Goal: Transaction & Acquisition: Purchase product/service

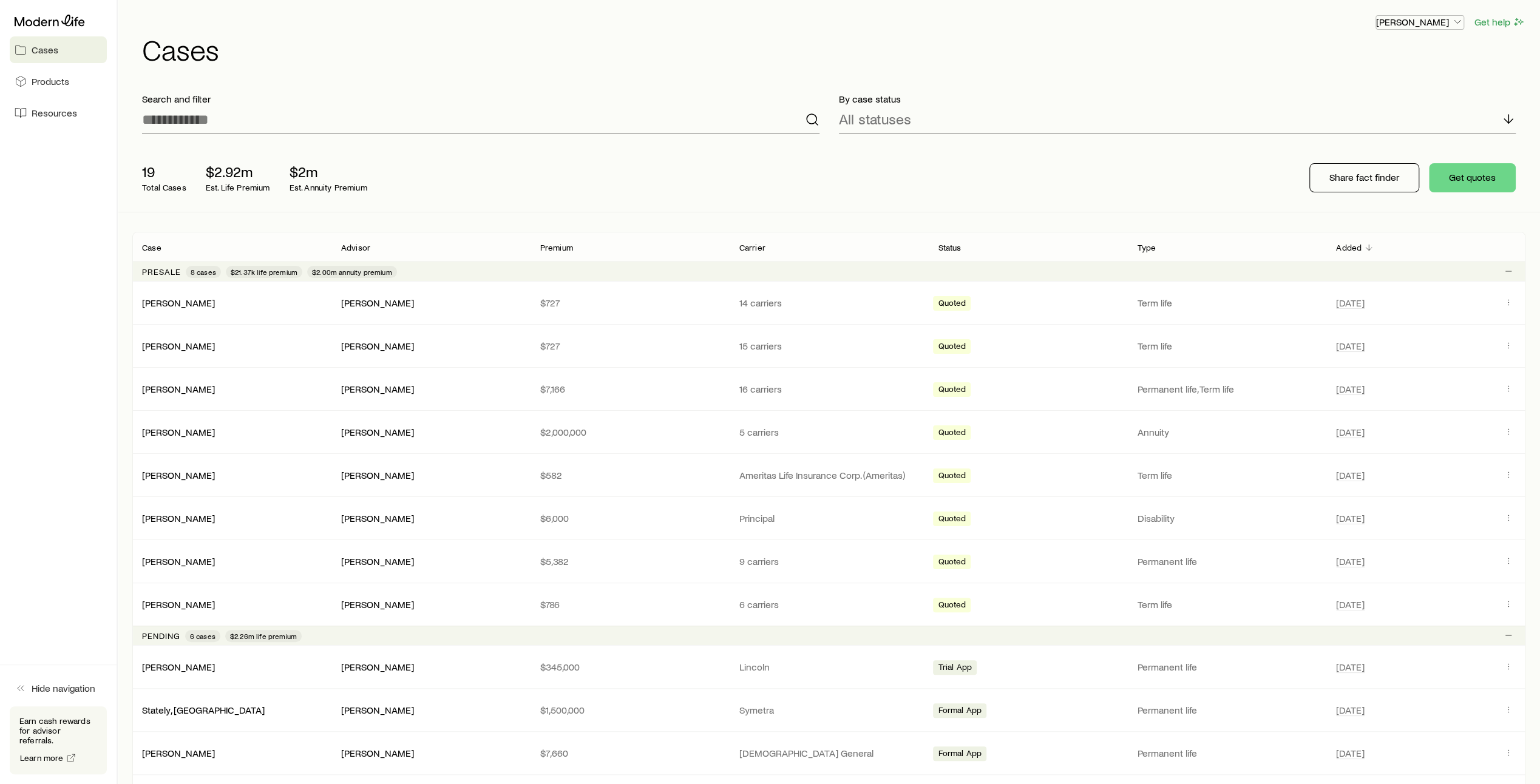
click at [1453, 25] on icon "button" at bounding box center [1457, 22] width 12 height 12
click at [1371, 149] on span "Sign out" at bounding box center [1362, 146] width 33 height 12
click at [1481, 178] on button "Get quotes" at bounding box center [1473, 178] width 87 height 29
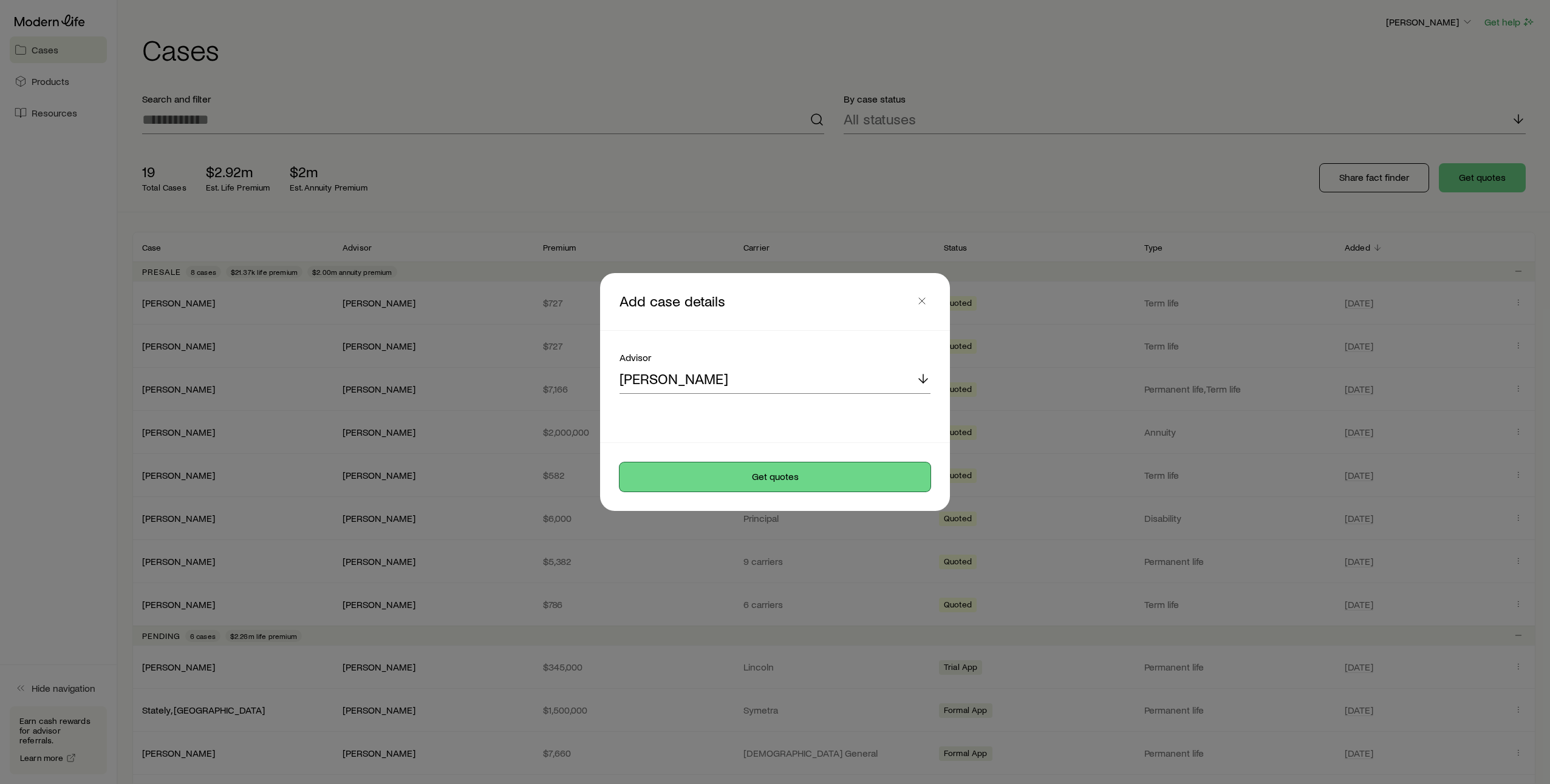
click at [774, 484] on button "Get quotes" at bounding box center [774, 477] width 311 height 29
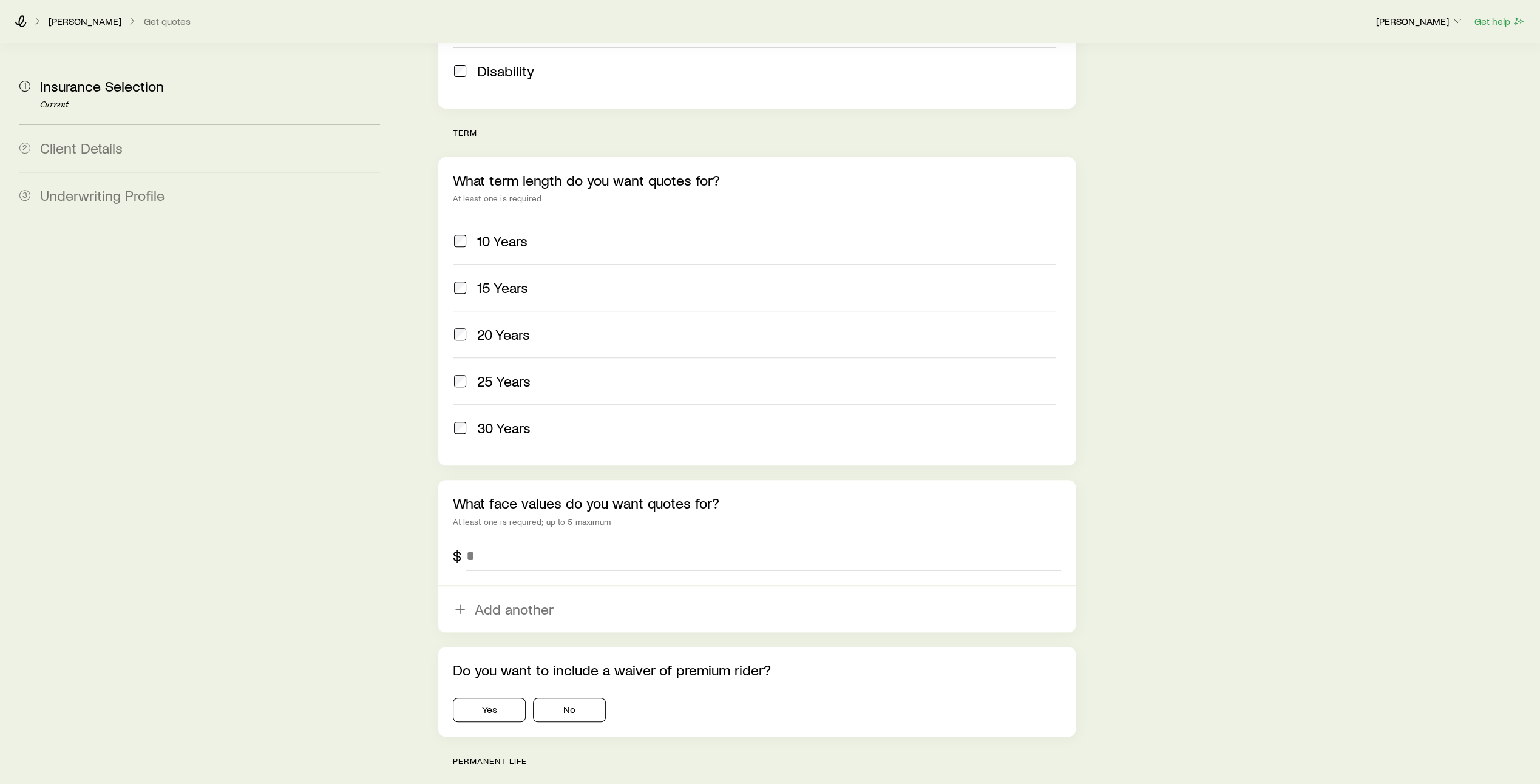
scroll to position [427, 0]
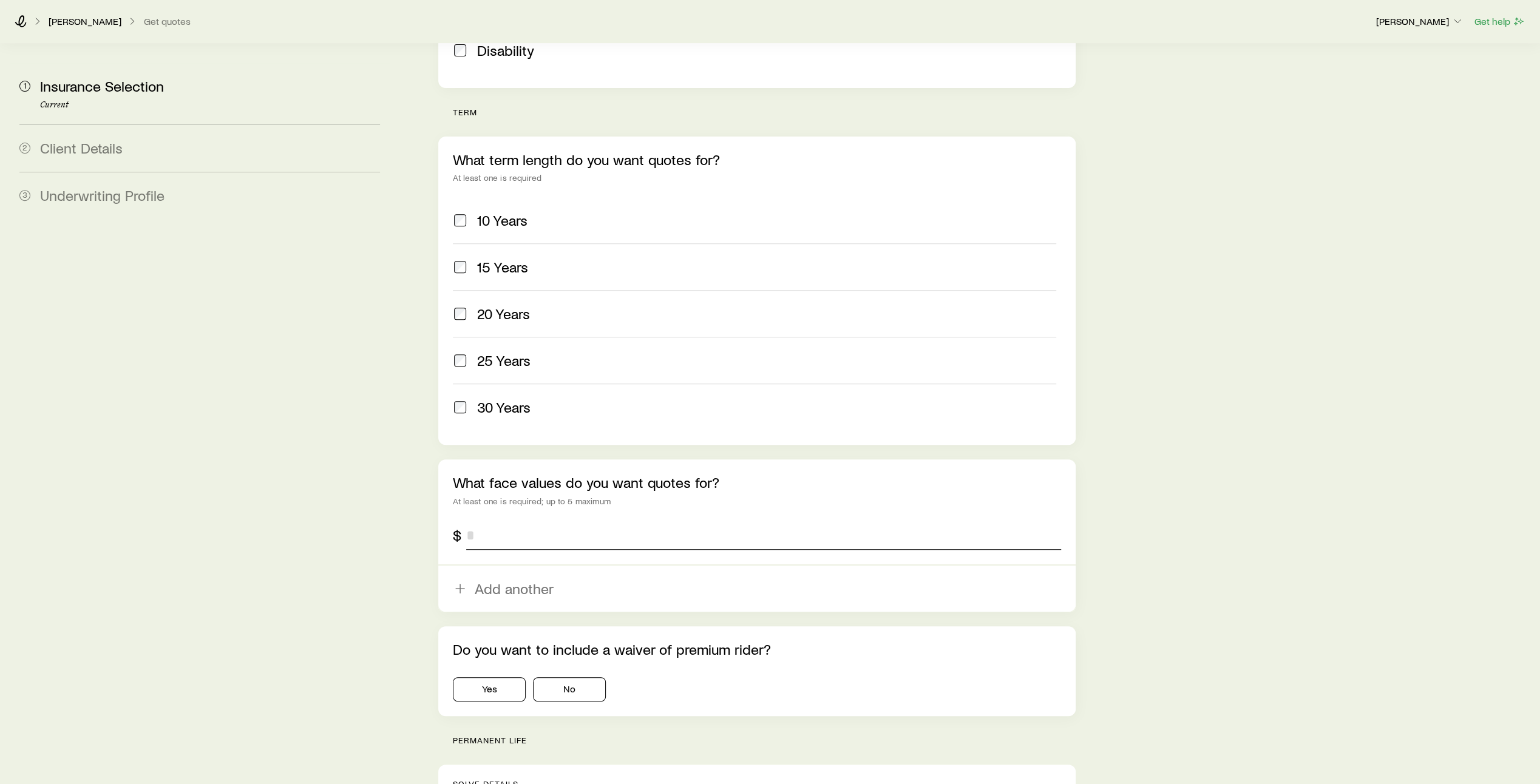
click at [491, 521] on input "tel" at bounding box center [763, 535] width 595 height 29
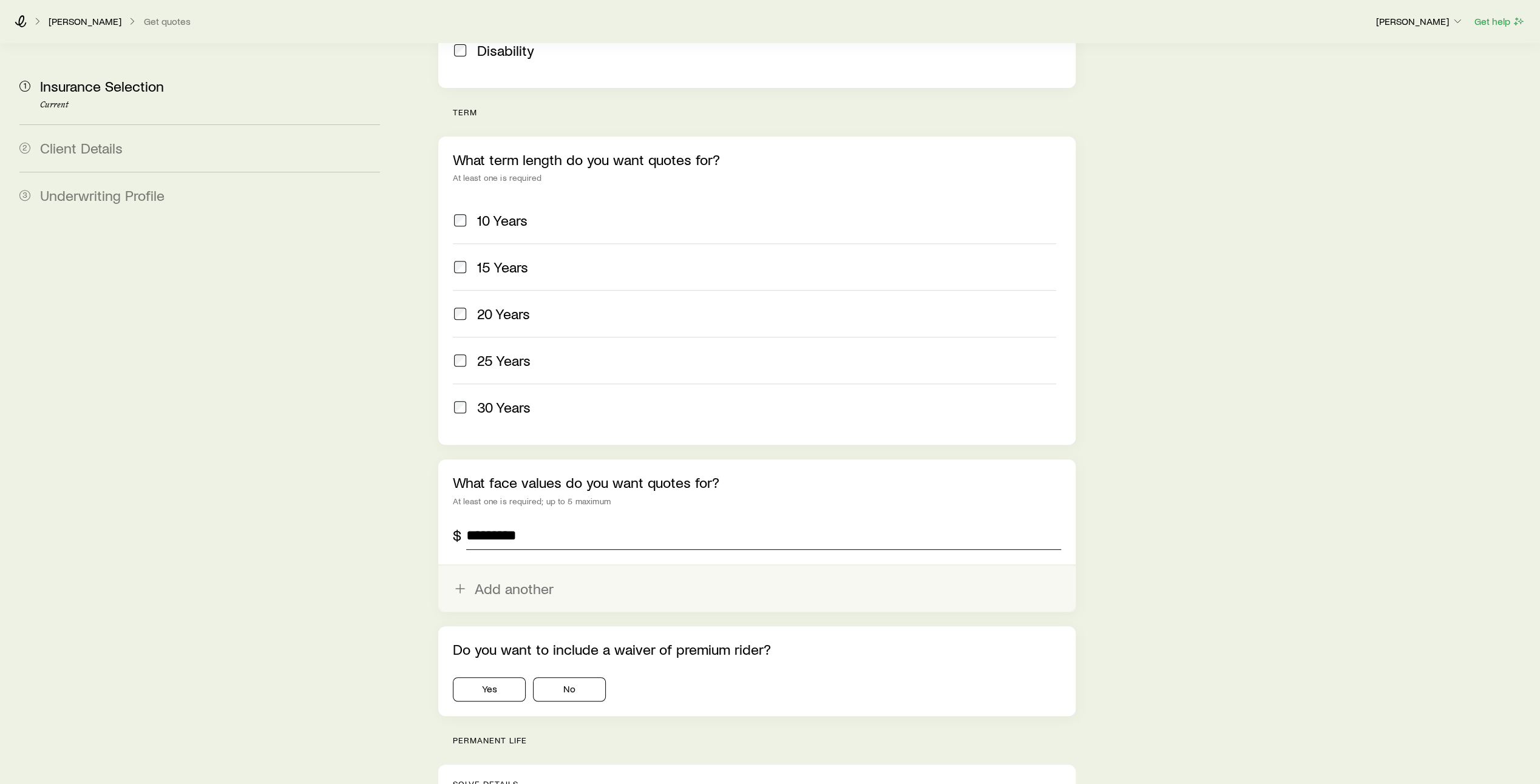
type input "*********"
click at [491, 566] on button "Add another" at bounding box center [757, 589] width 638 height 46
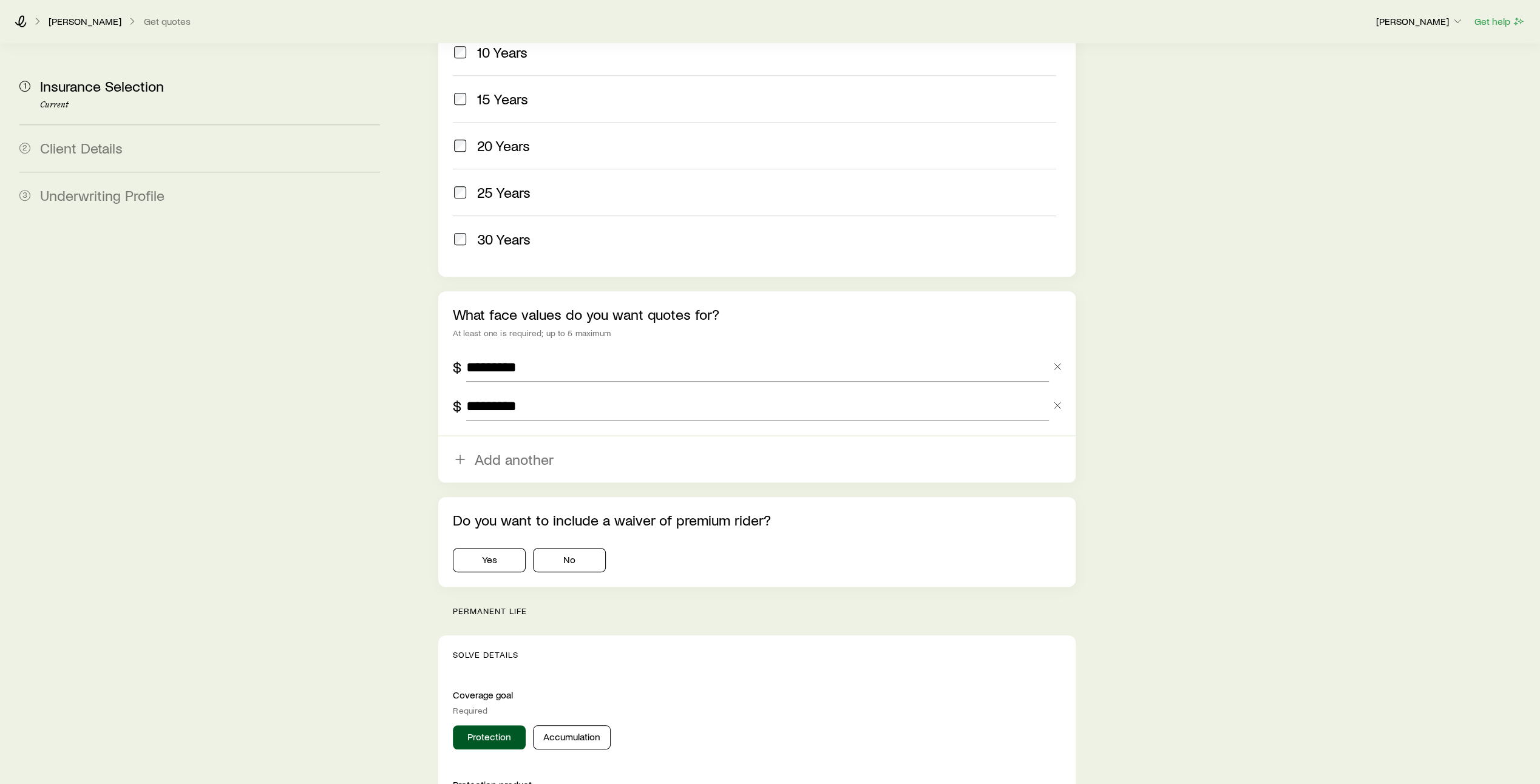
scroll to position [596, 0]
type input "*********"
click at [580, 548] on button "No" at bounding box center [570, 560] width 73 height 25
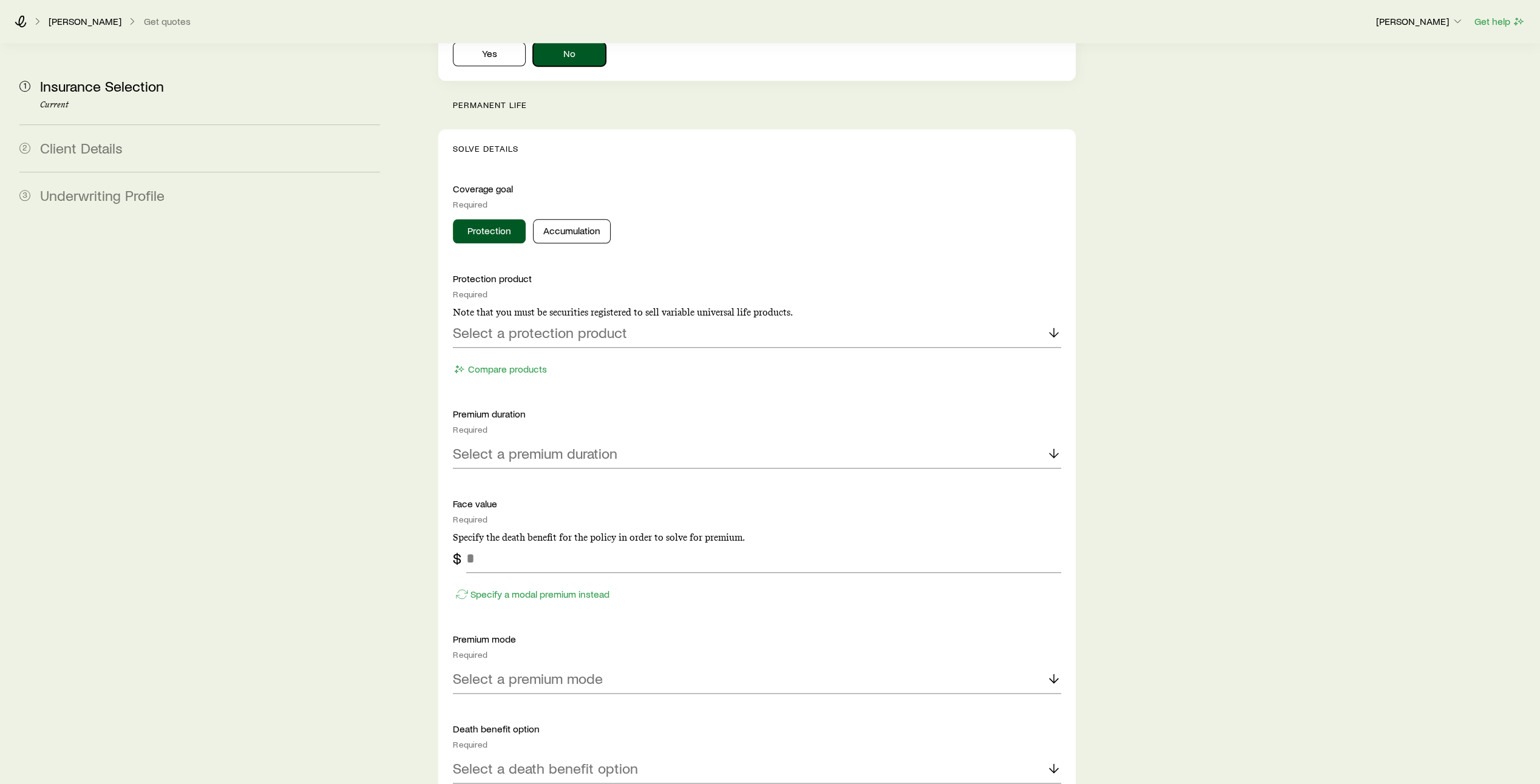
scroll to position [1101, 0]
click at [1054, 325] on icon at bounding box center [1054, 332] width 14 height 14
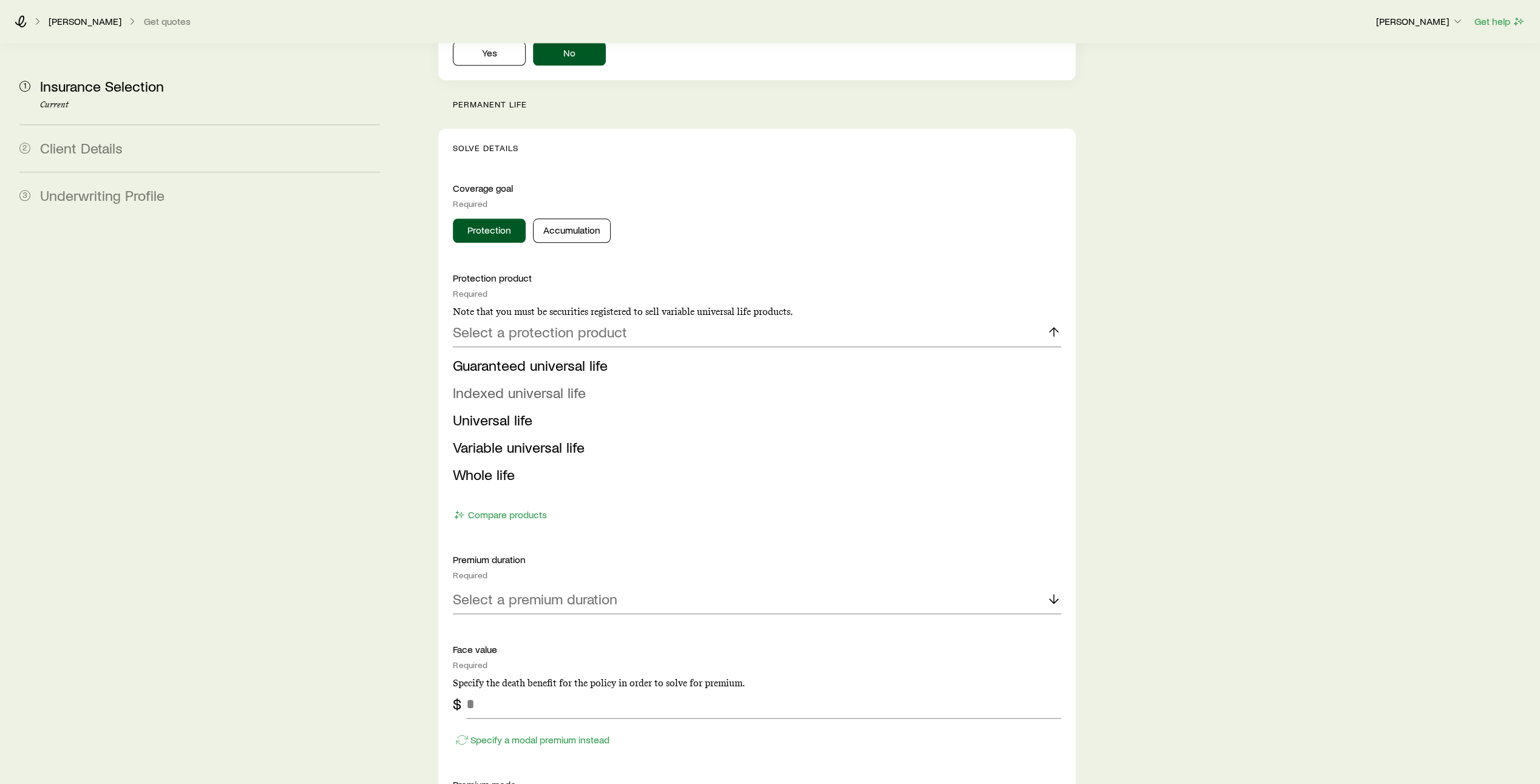
click at [940, 380] on li "Indexed universal life" at bounding box center [753, 393] width 601 height 28
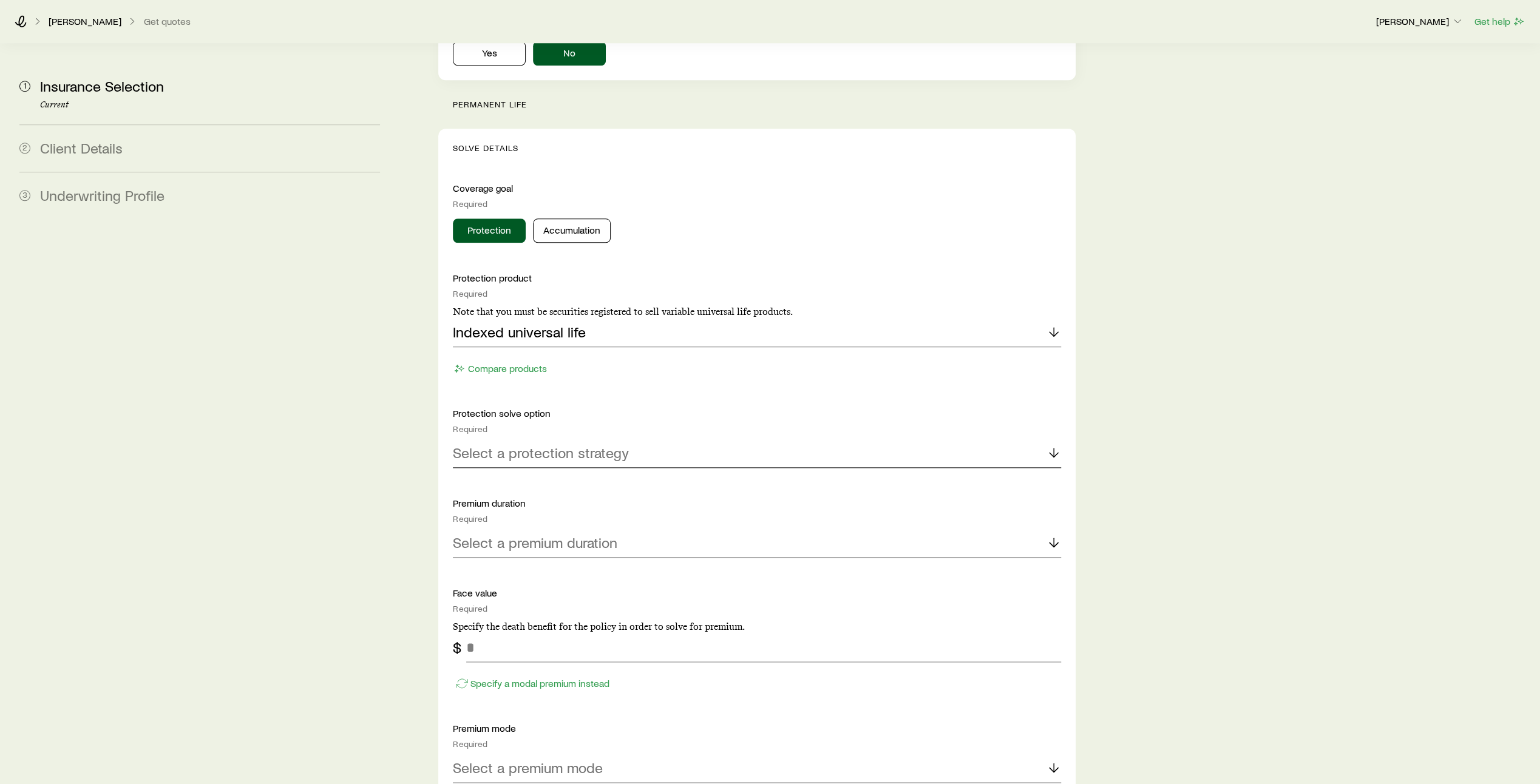
click at [1055, 453] on polyline at bounding box center [1054, 455] width 9 height 4
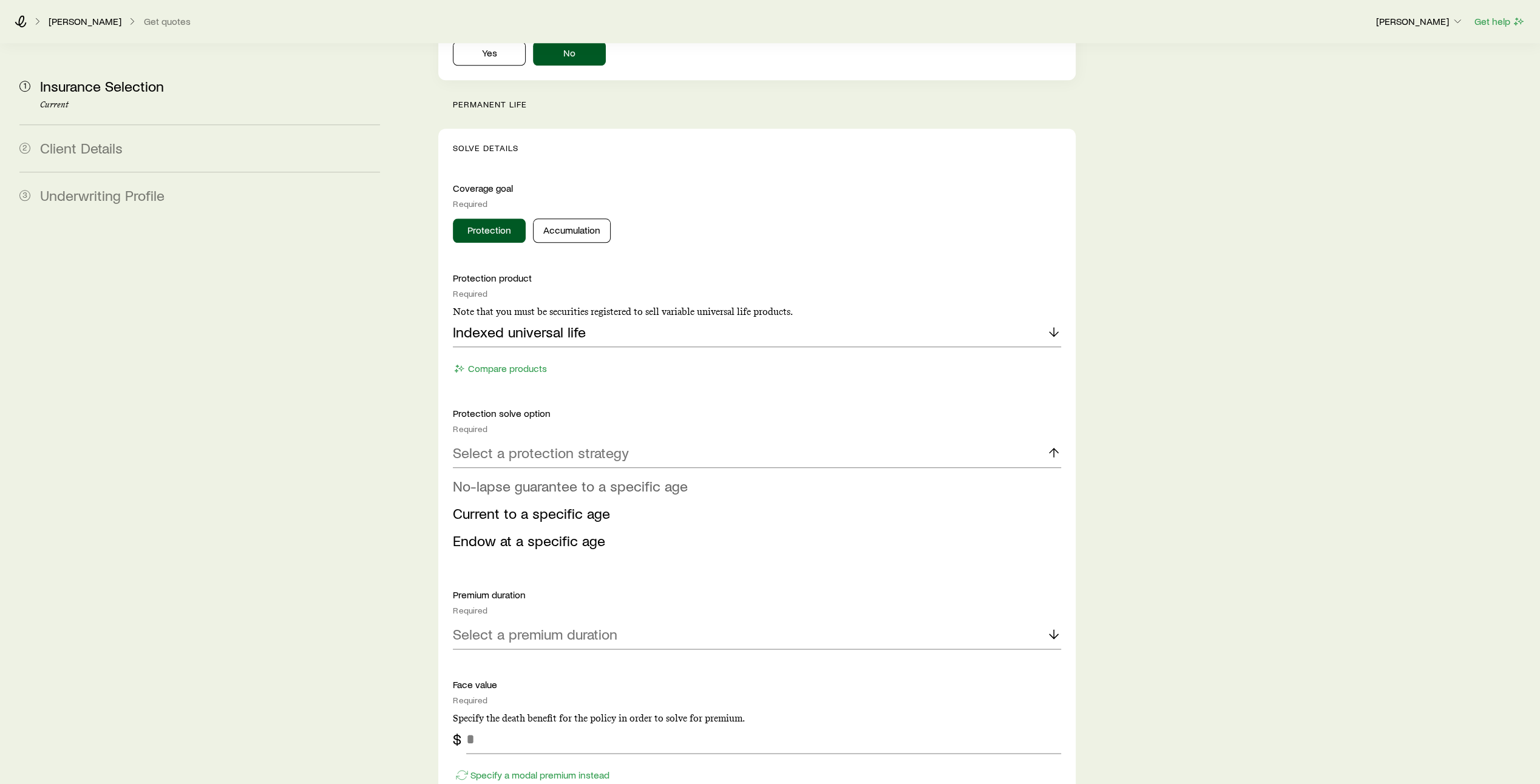
click at [963, 473] on li "No-lapse guarantee to a specific age" at bounding box center [753, 487] width 601 height 28
click at [1053, 535] on icon at bounding box center [1054, 543] width 14 height 14
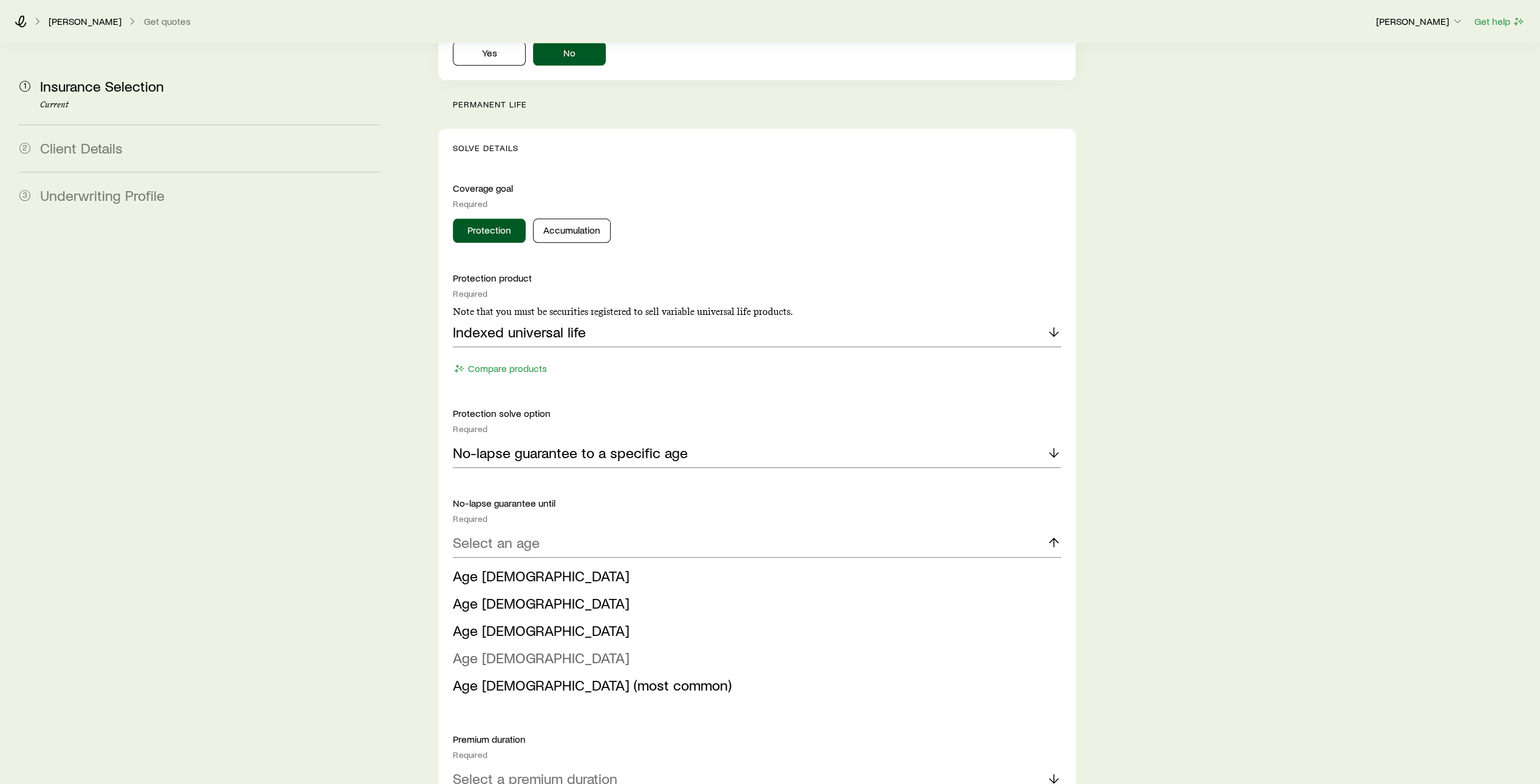
click at [934, 645] on li "Age [DEMOGRAPHIC_DATA]" at bounding box center [753, 659] width 601 height 28
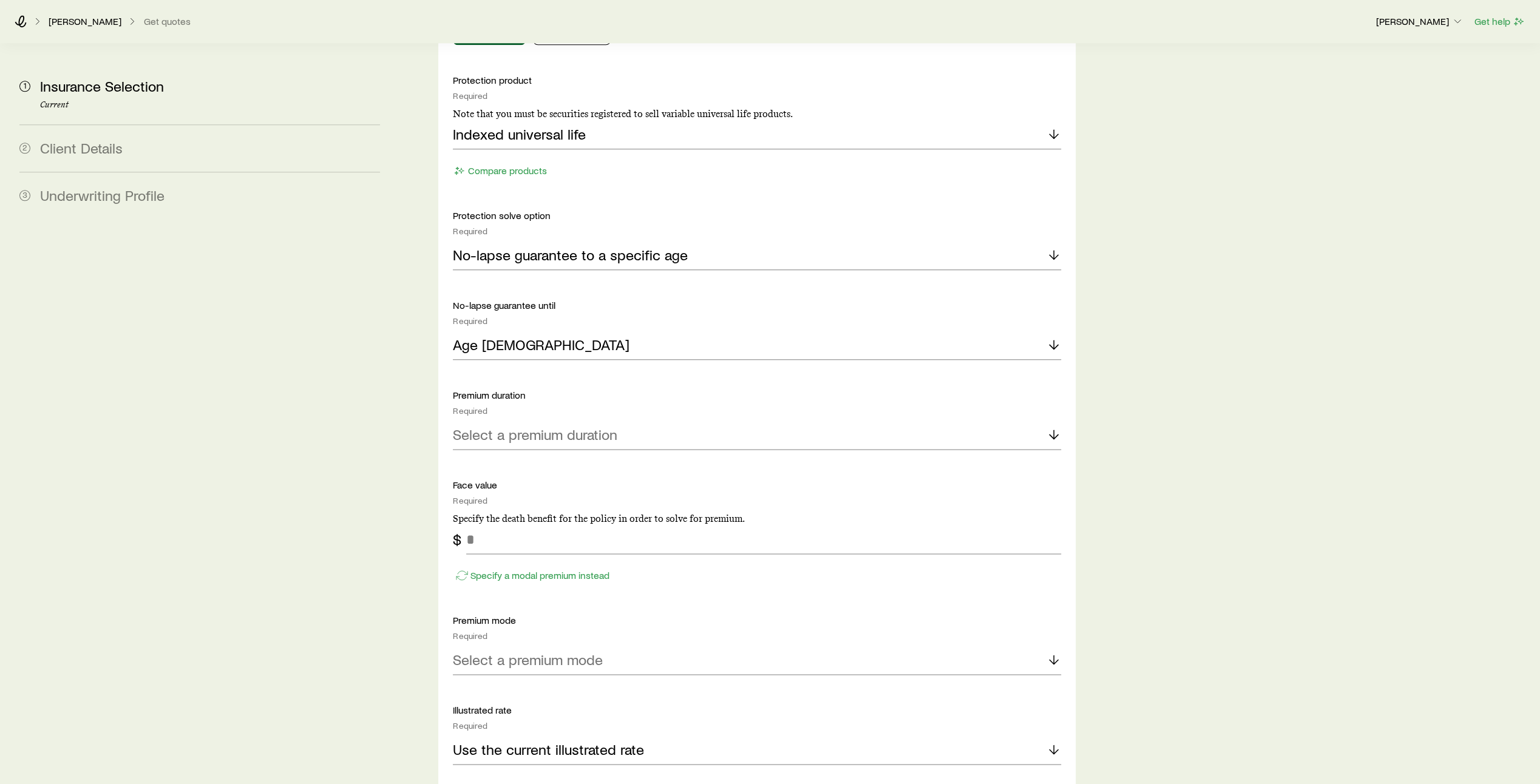
scroll to position [1300, 0]
click at [1055, 427] on icon at bounding box center [1054, 434] width 14 height 14
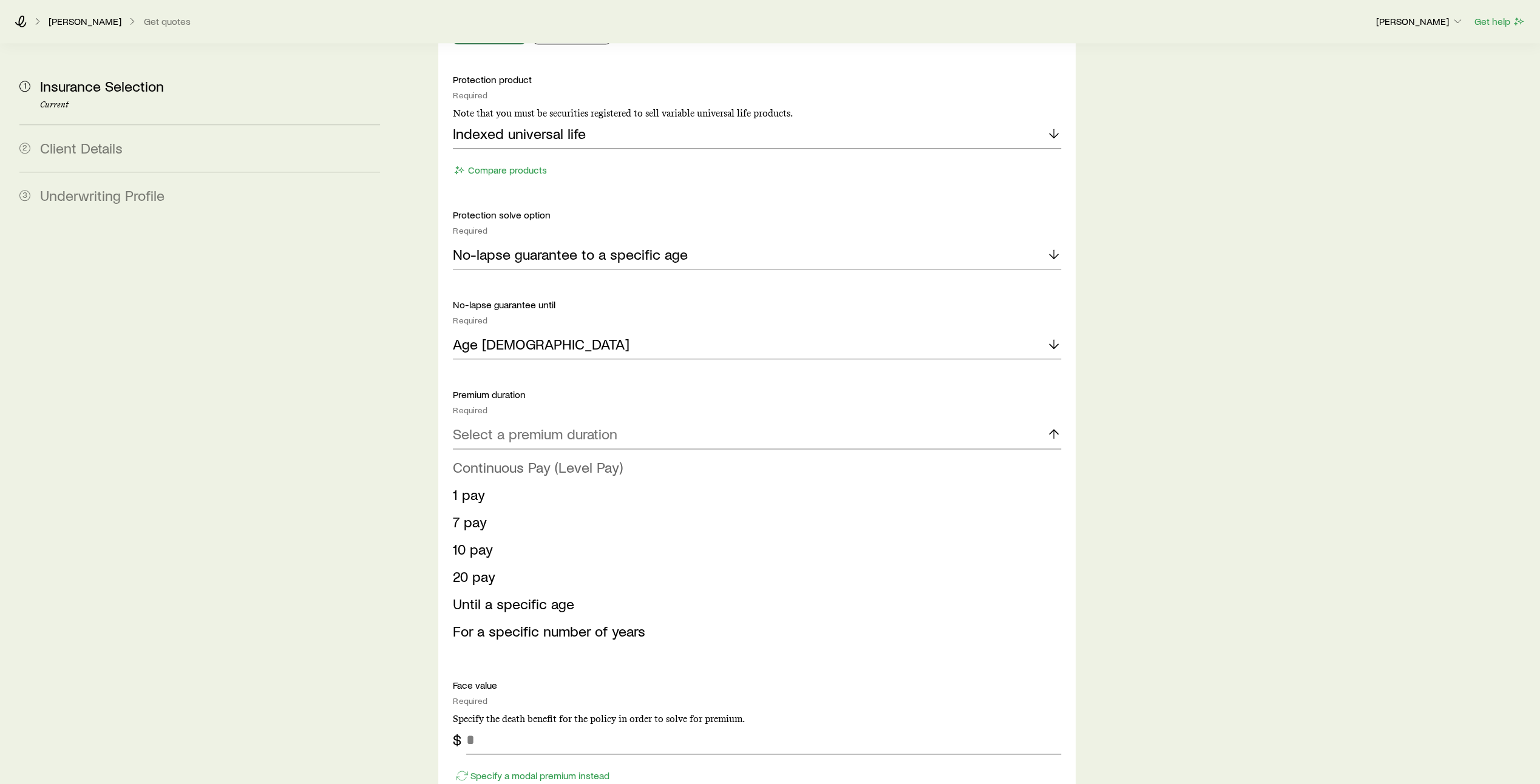
click at [998, 454] on li "Continuous Pay (Level Pay)" at bounding box center [753, 468] width 601 height 28
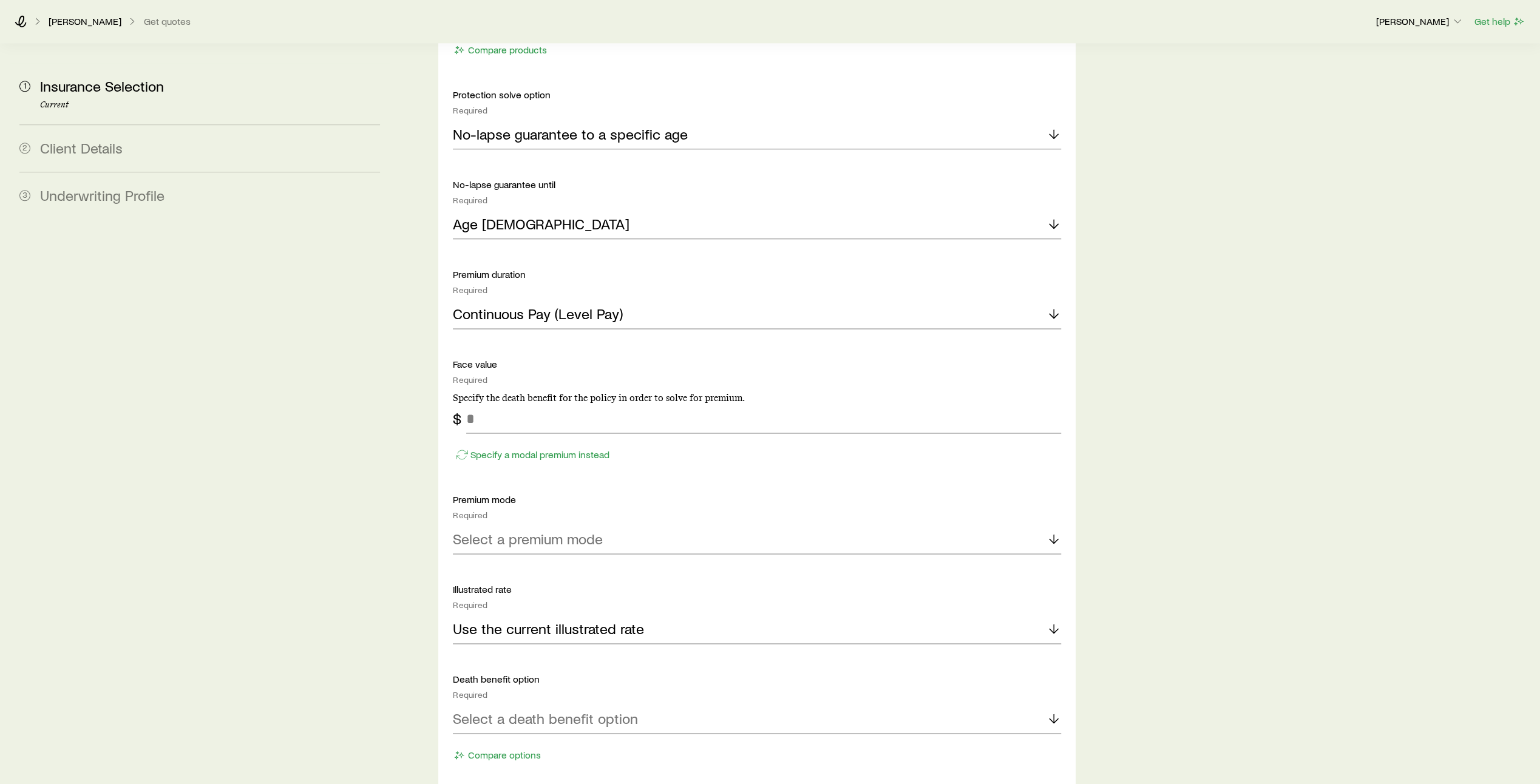
scroll to position [1421, 0]
click at [567, 404] on input "tel" at bounding box center [763, 418] width 595 height 29
type input "*********"
click at [1049, 531] on icon at bounding box center [1054, 538] width 14 height 14
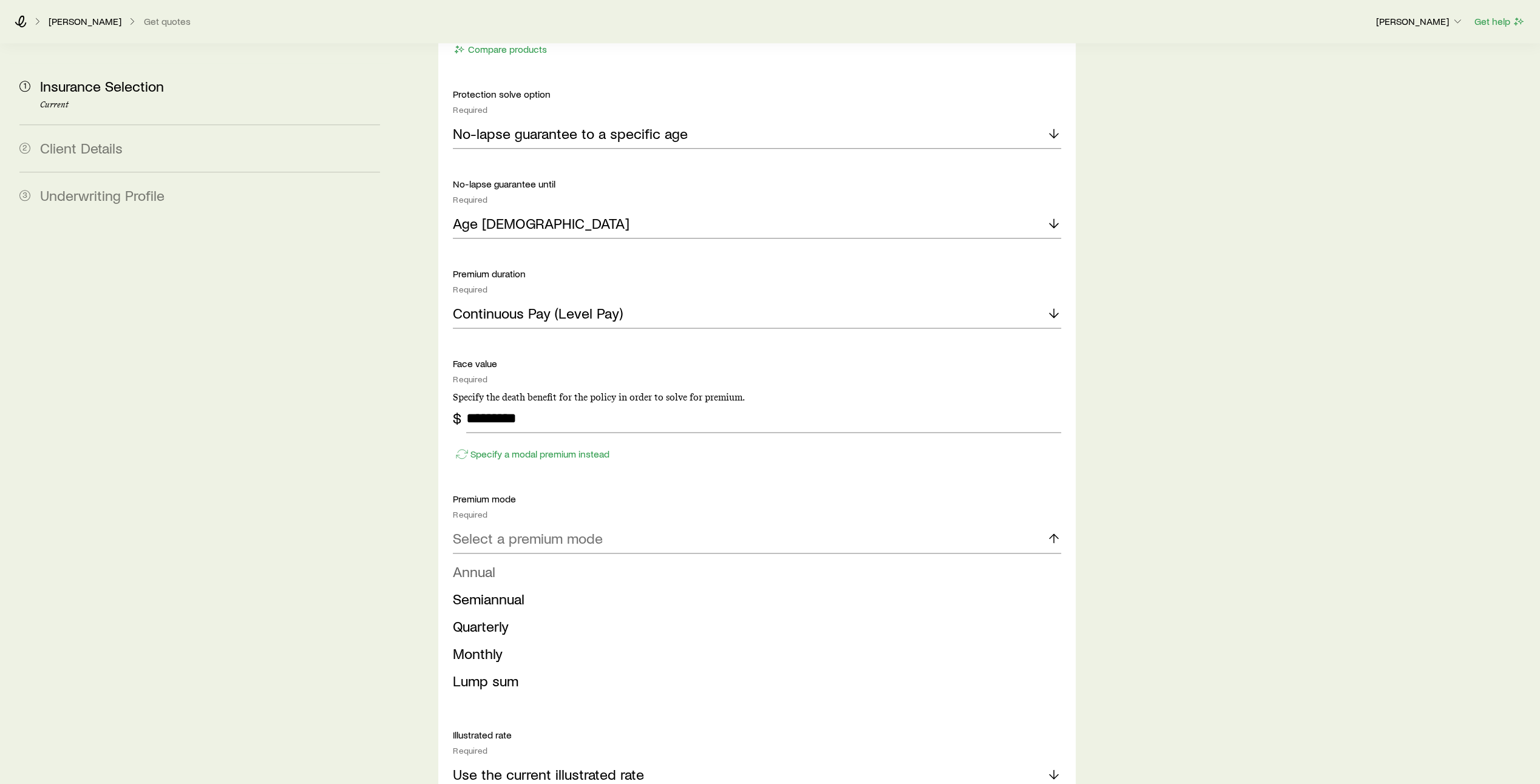
click at [988, 559] on li "Annual" at bounding box center [753, 572] width 601 height 28
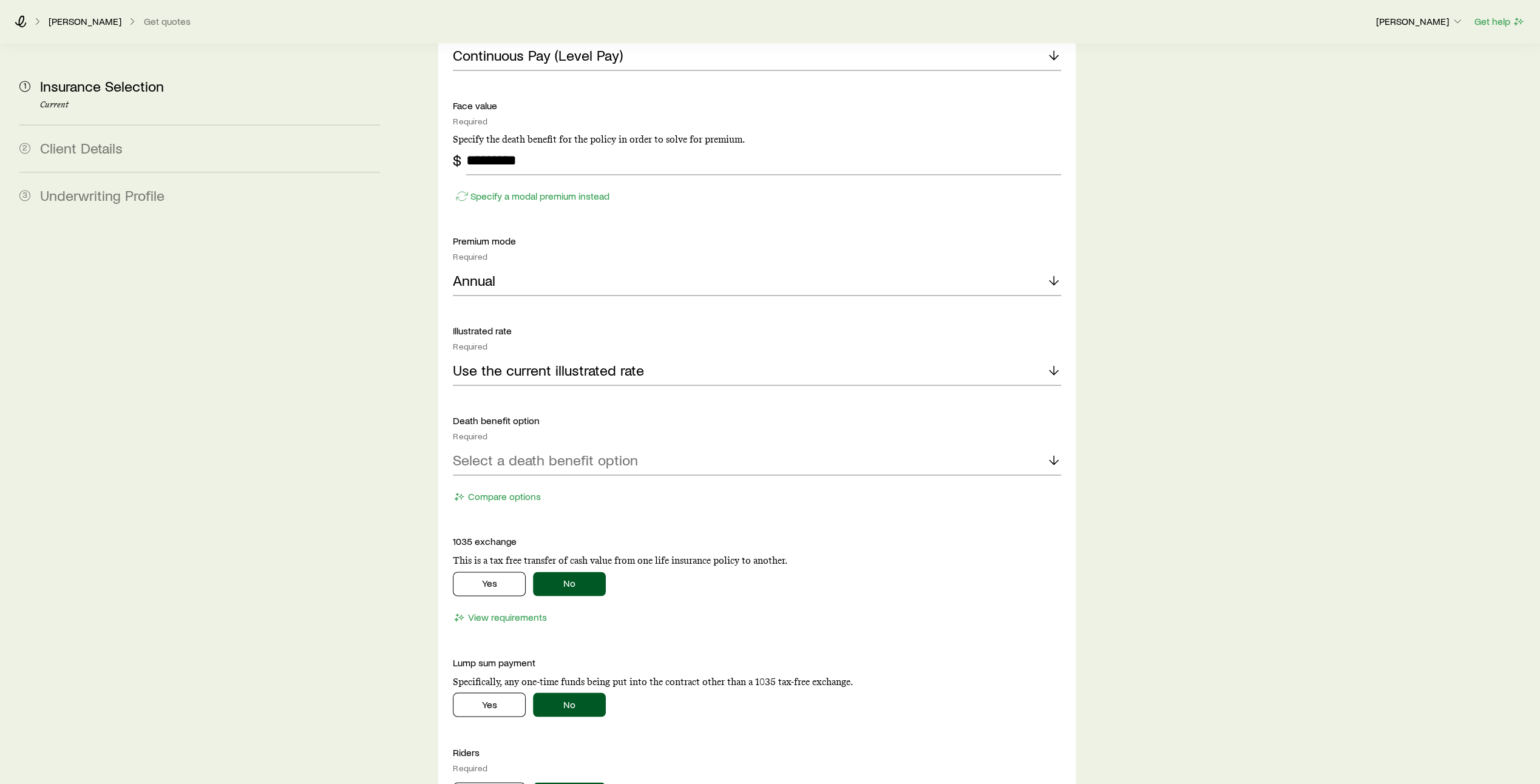
scroll to position [1680, 0]
click at [1054, 452] on icon at bounding box center [1054, 459] width 14 height 14
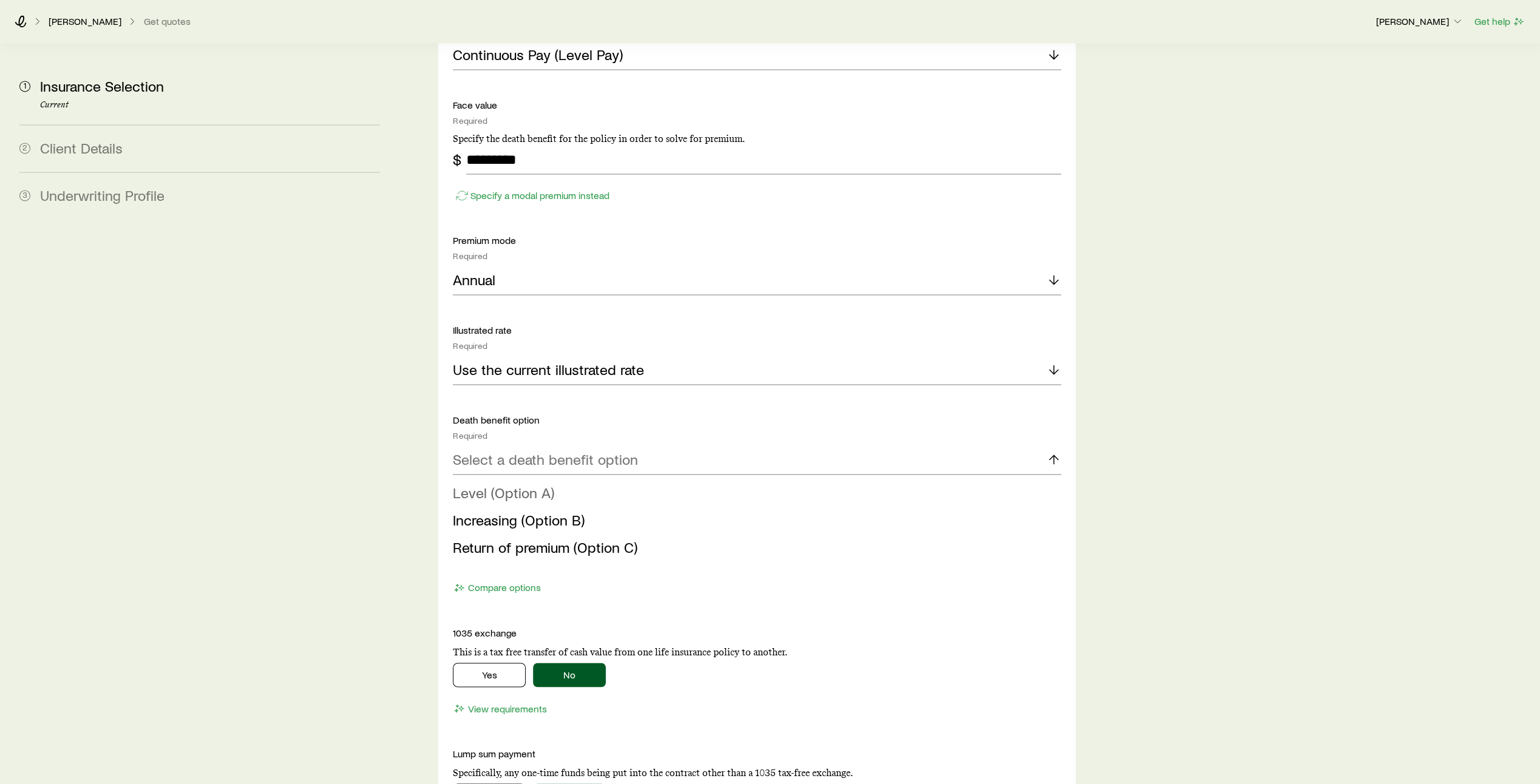
click at [986, 480] on li "Level (Option A)" at bounding box center [753, 493] width 601 height 28
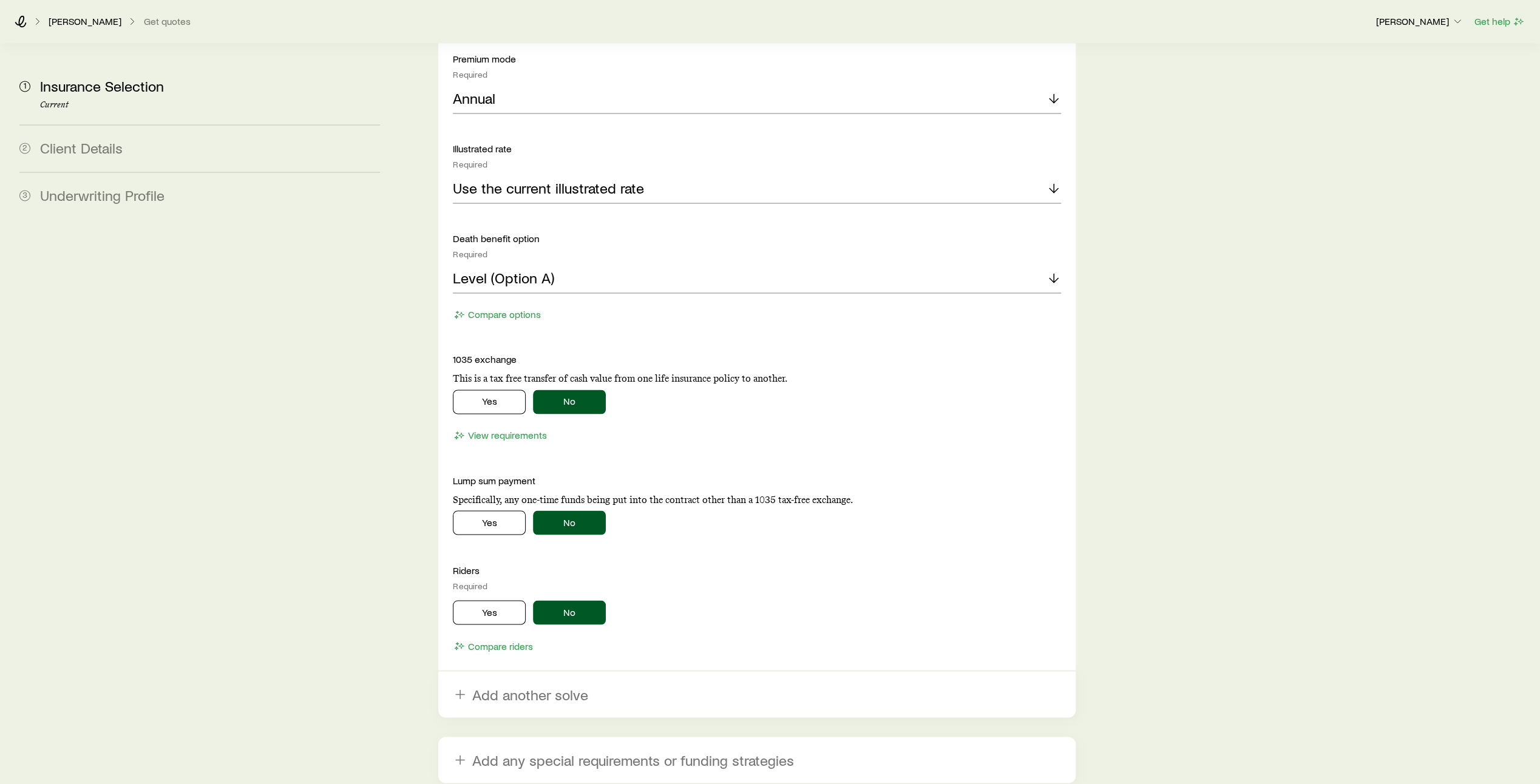
scroll to position [1872, 0]
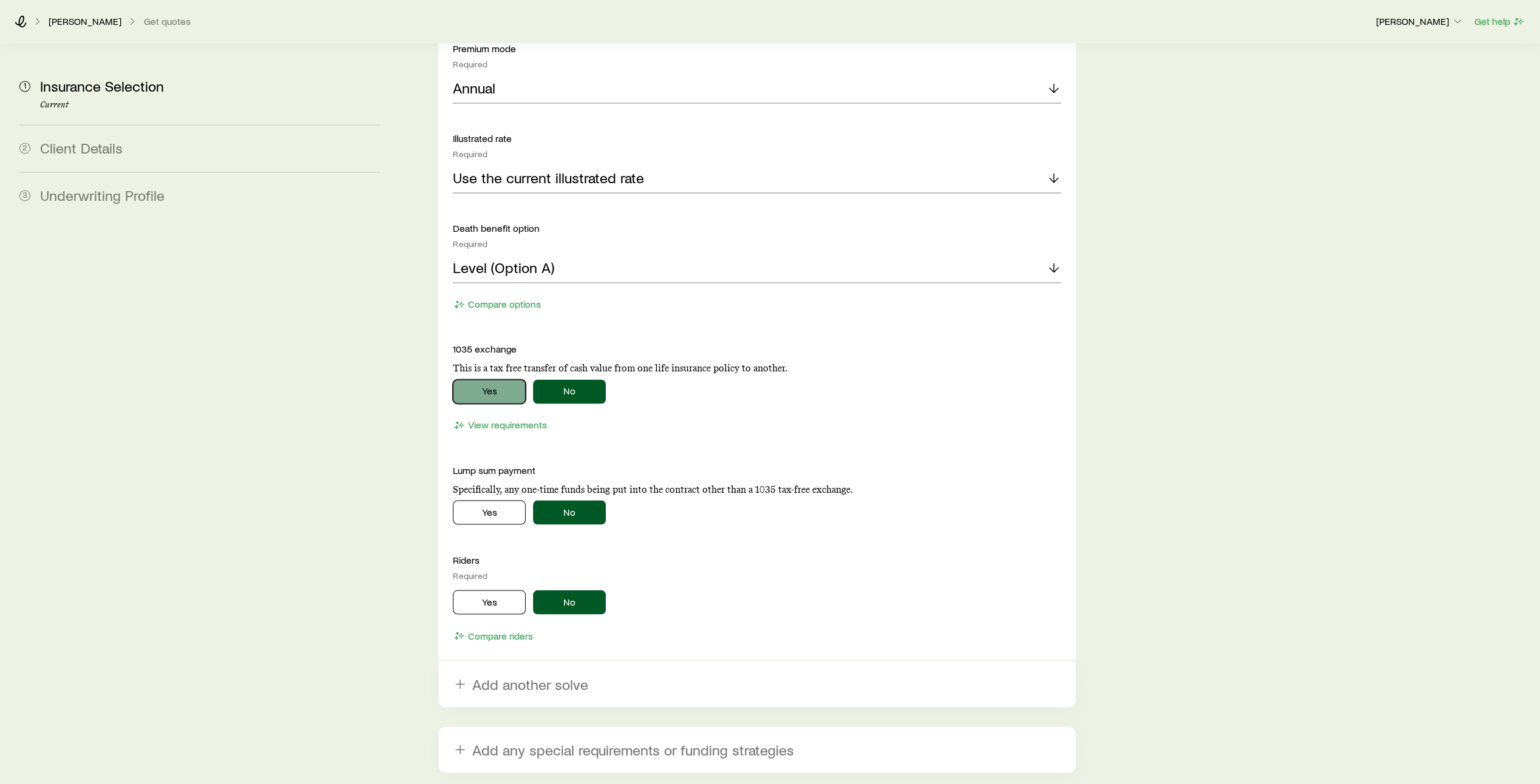
click at [501, 380] on button "Yes" at bounding box center [489, 392] width 73 height 25
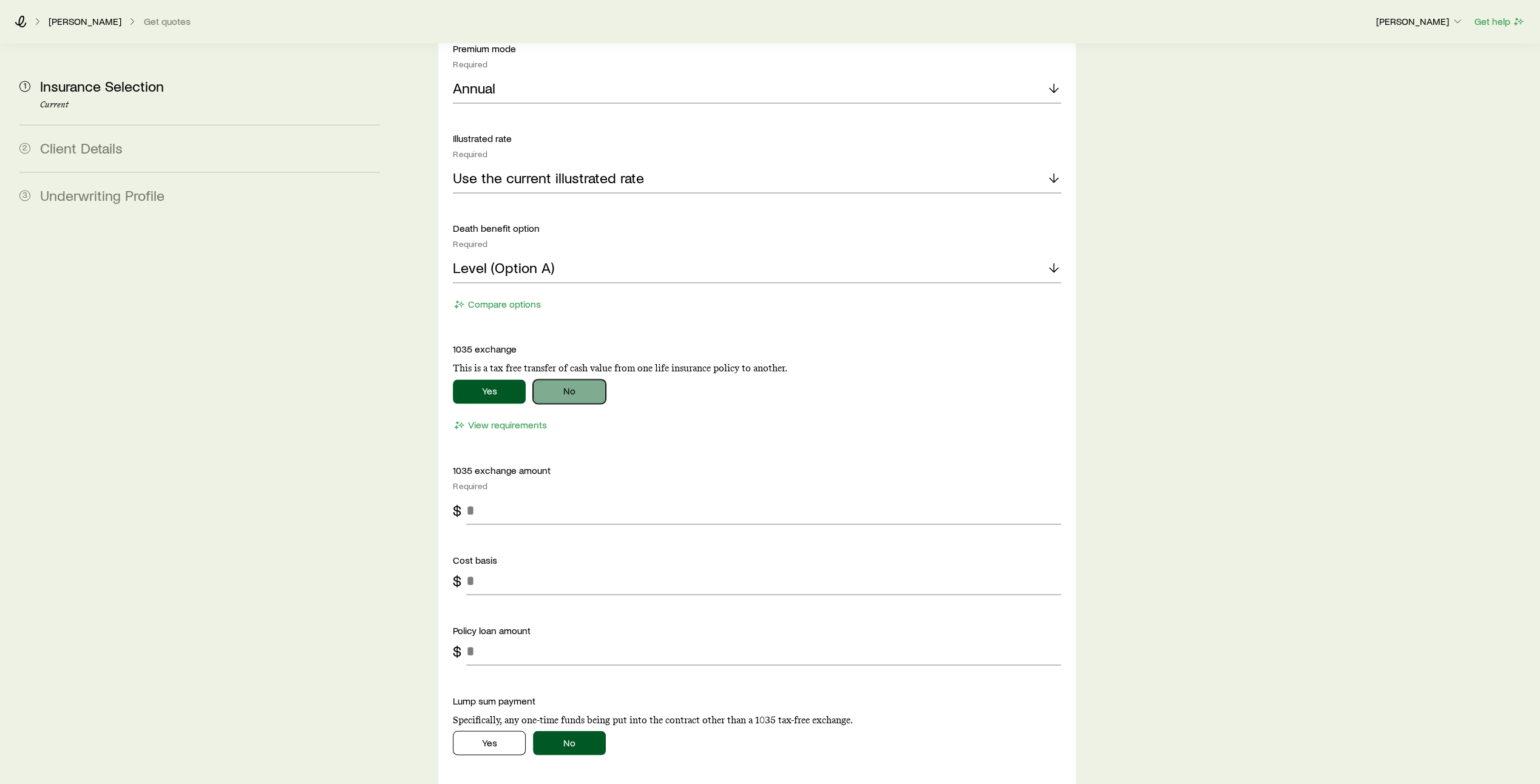
click at [563, 380] on button "No" at bounding box center [570, 392] width 73 height 25
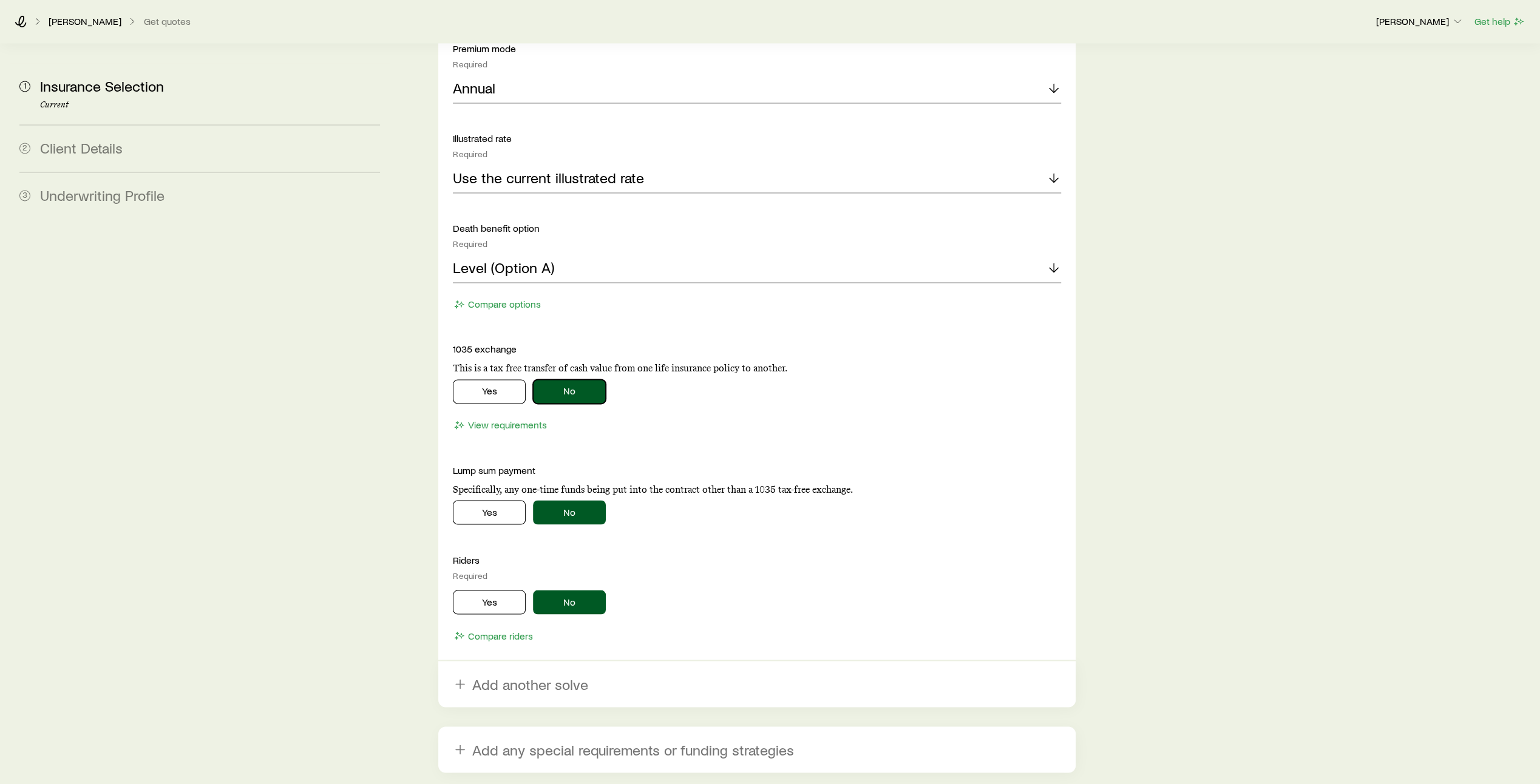
scroll to position [1954, 0]
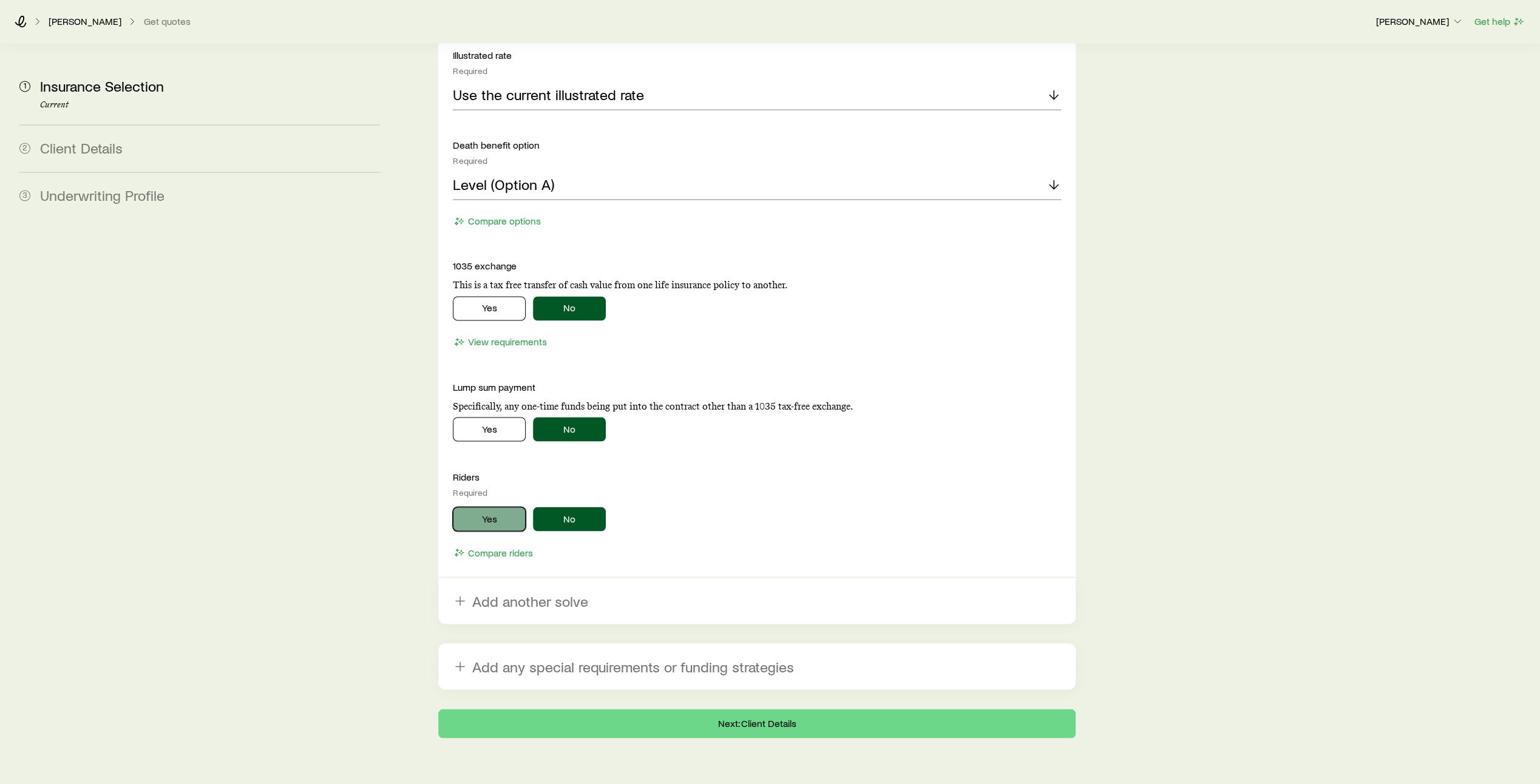
click at [498, 506] on button "Yes" at bounding box center [489, 519] width 73 height 25
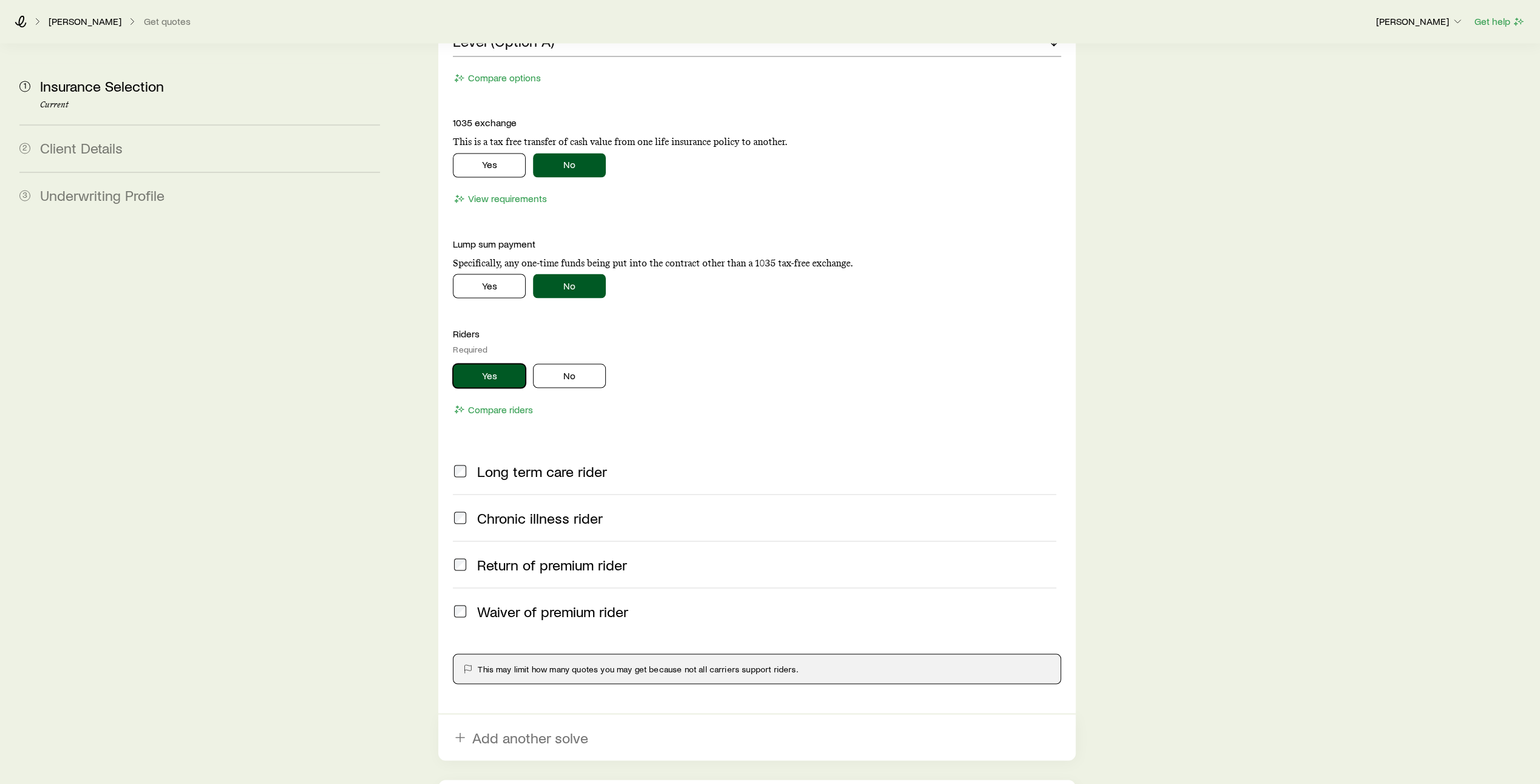
scroll to position [2099, 0]
click at [589, 362] on button "No" at bounding box center [570, 375] width 73 height 25
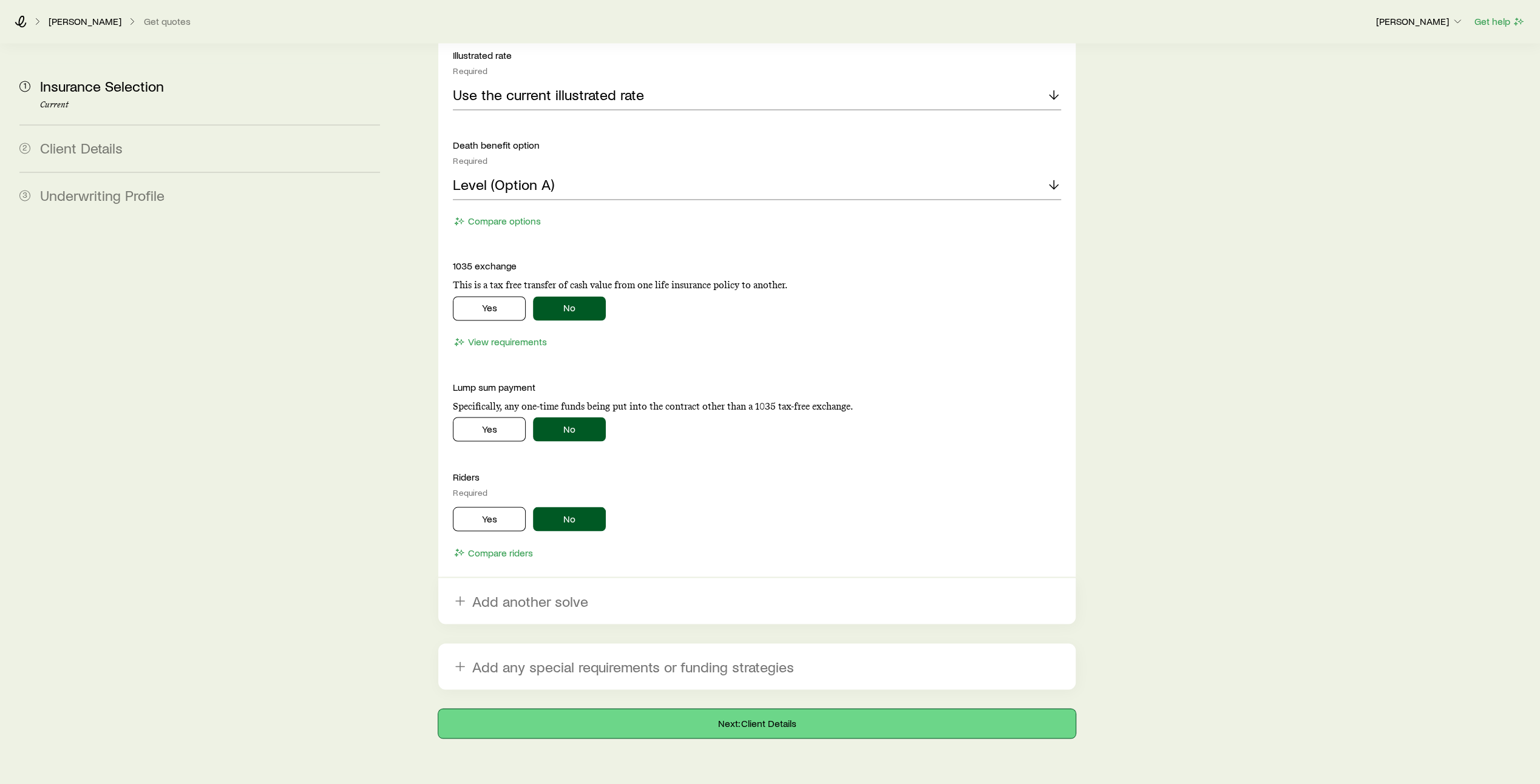
click at [781, 709] on button "Next: Client Details" at bounding box center [757, 723] width 638 height 29
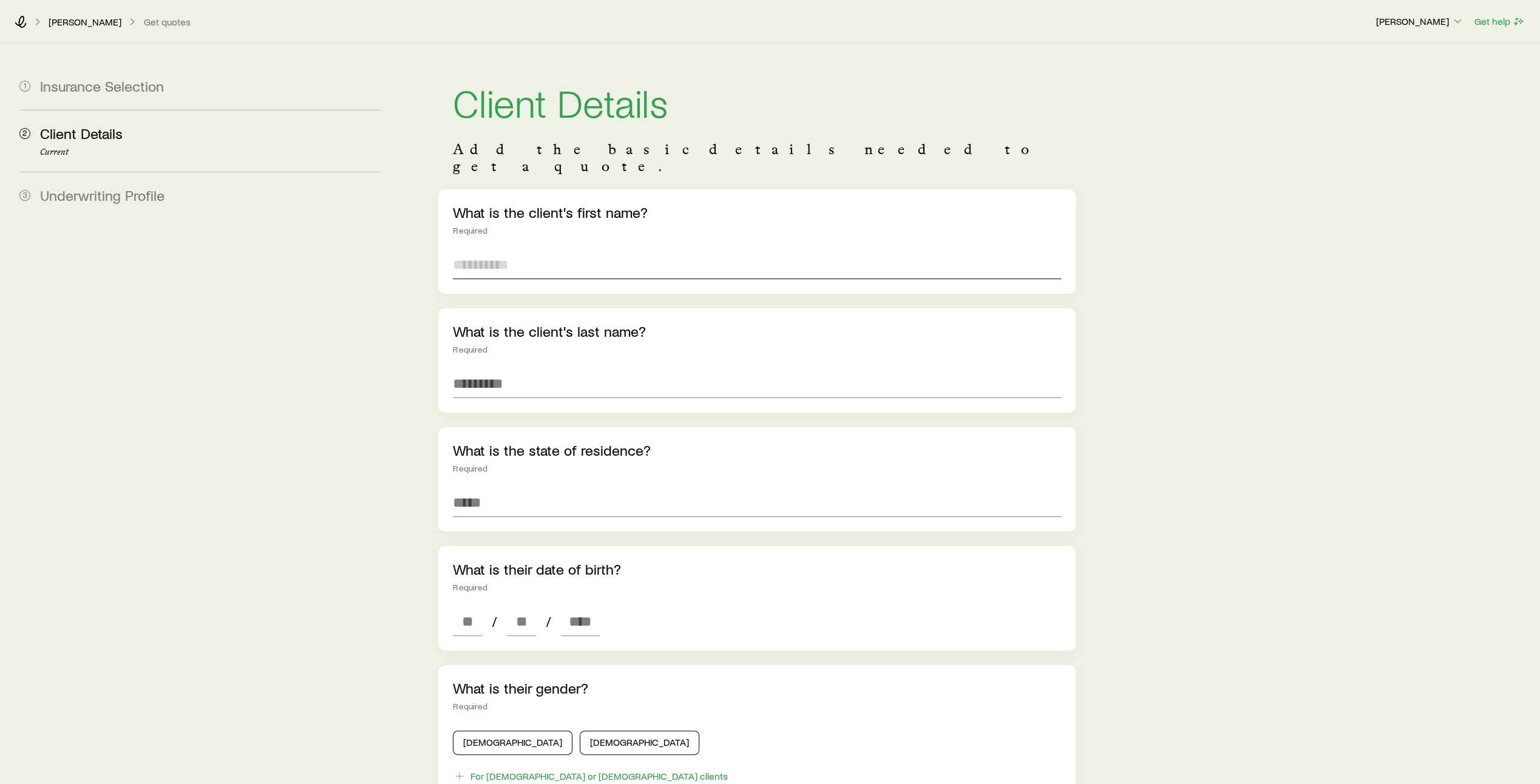
click at [578, 260] on input "text" at bounding box center [757, 264] width 608 height 29
type input "****"
type input "*******"
type input "**********"
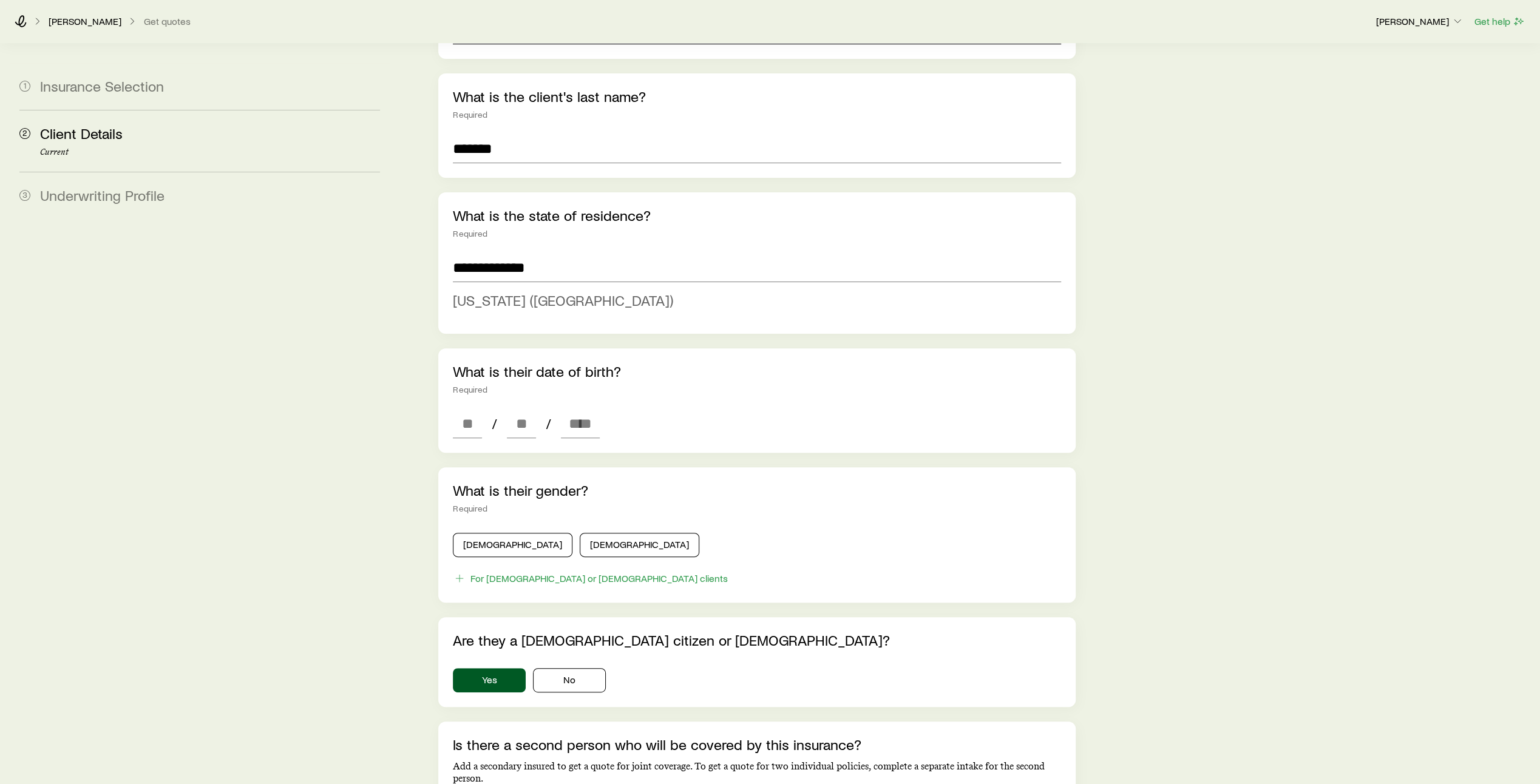
scroll to position [237, 0]
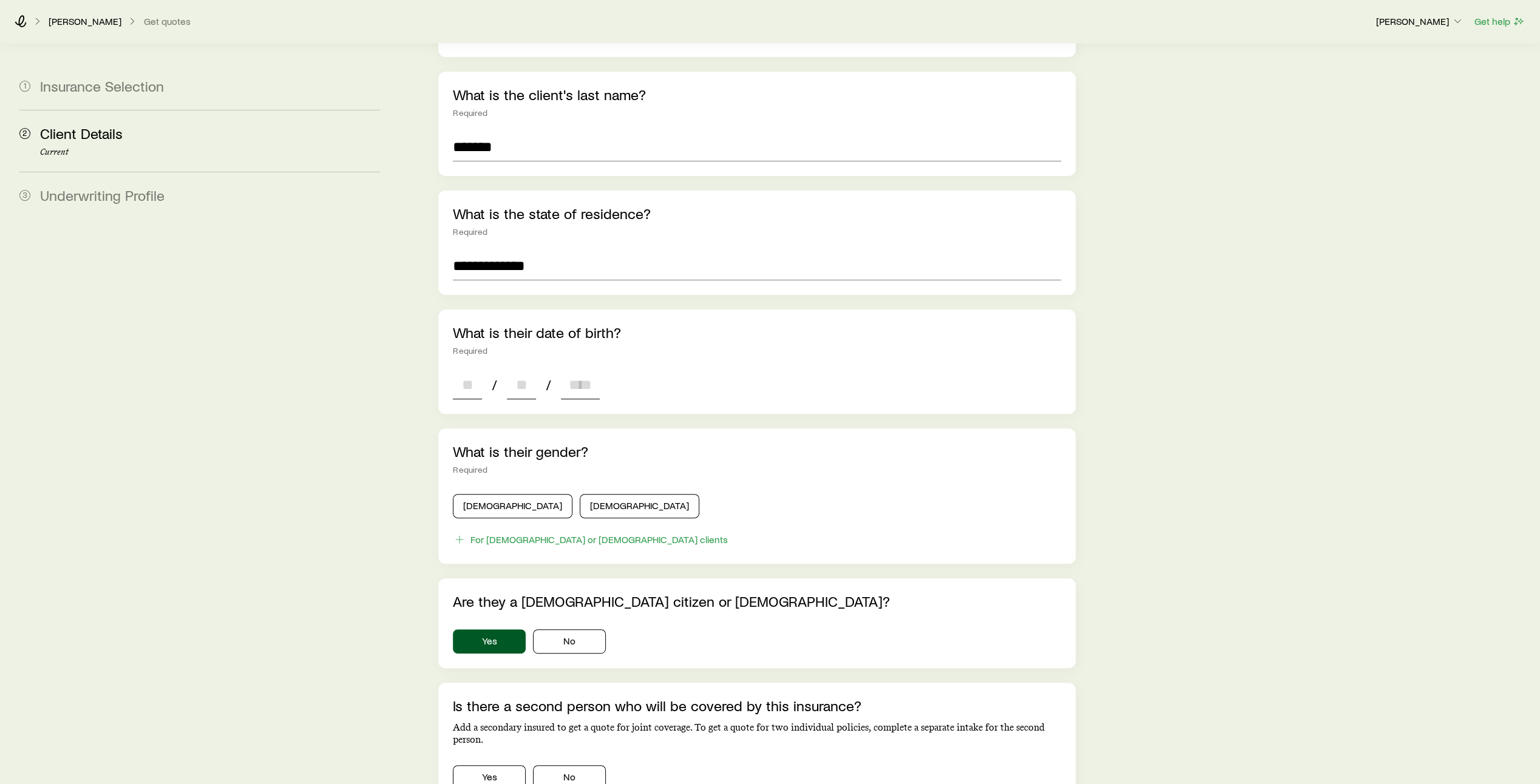
click at [470, 404] on div "**********" at bounding box center [757, 441] width 638 height 975
type input "**"
type input "****"
type input "*"
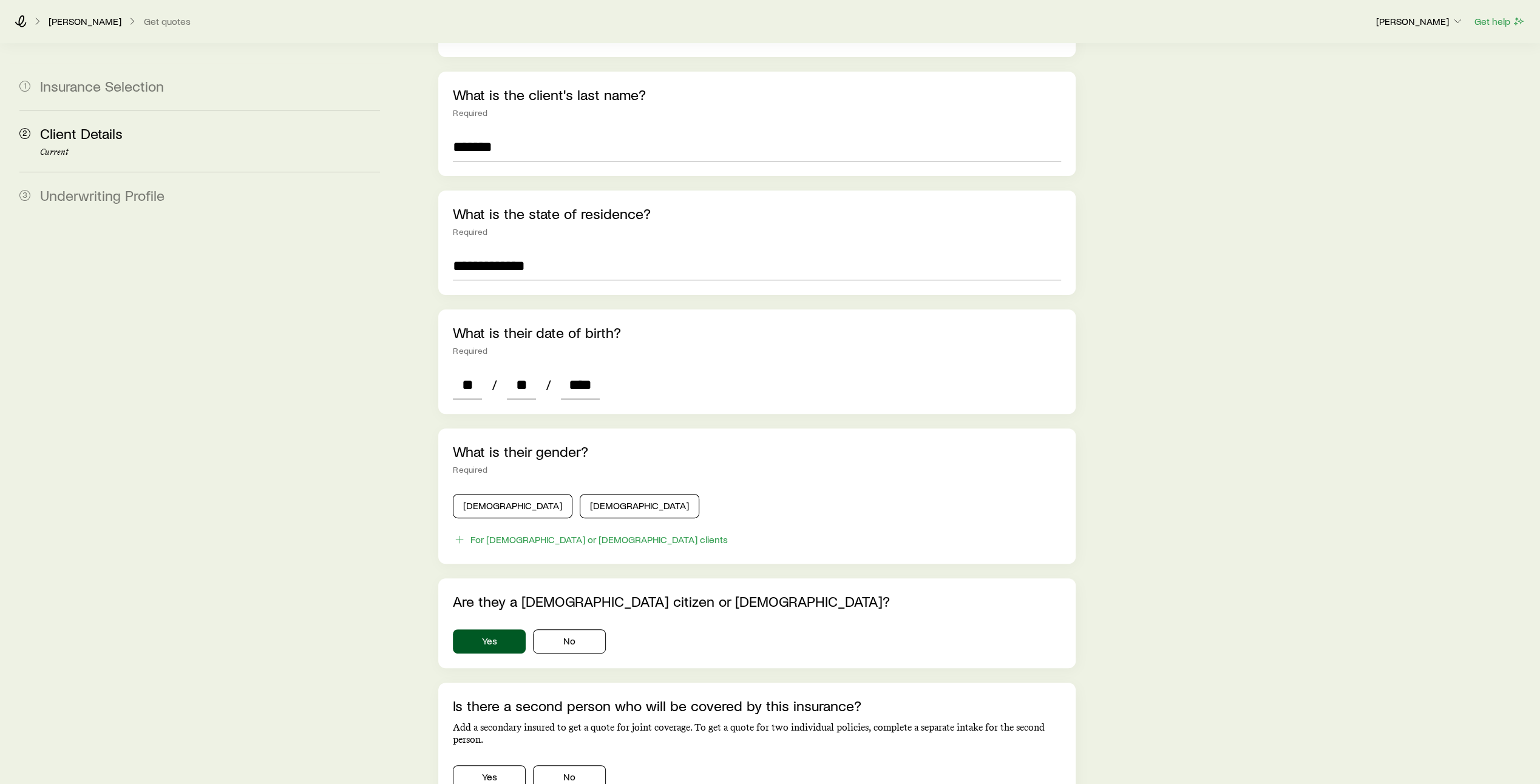
type input "*"
type input "****"
click at [498, 494] on button "[DEMOGRAPHIC_DATA]" at bounding box center [512, 506] width 120 height 25
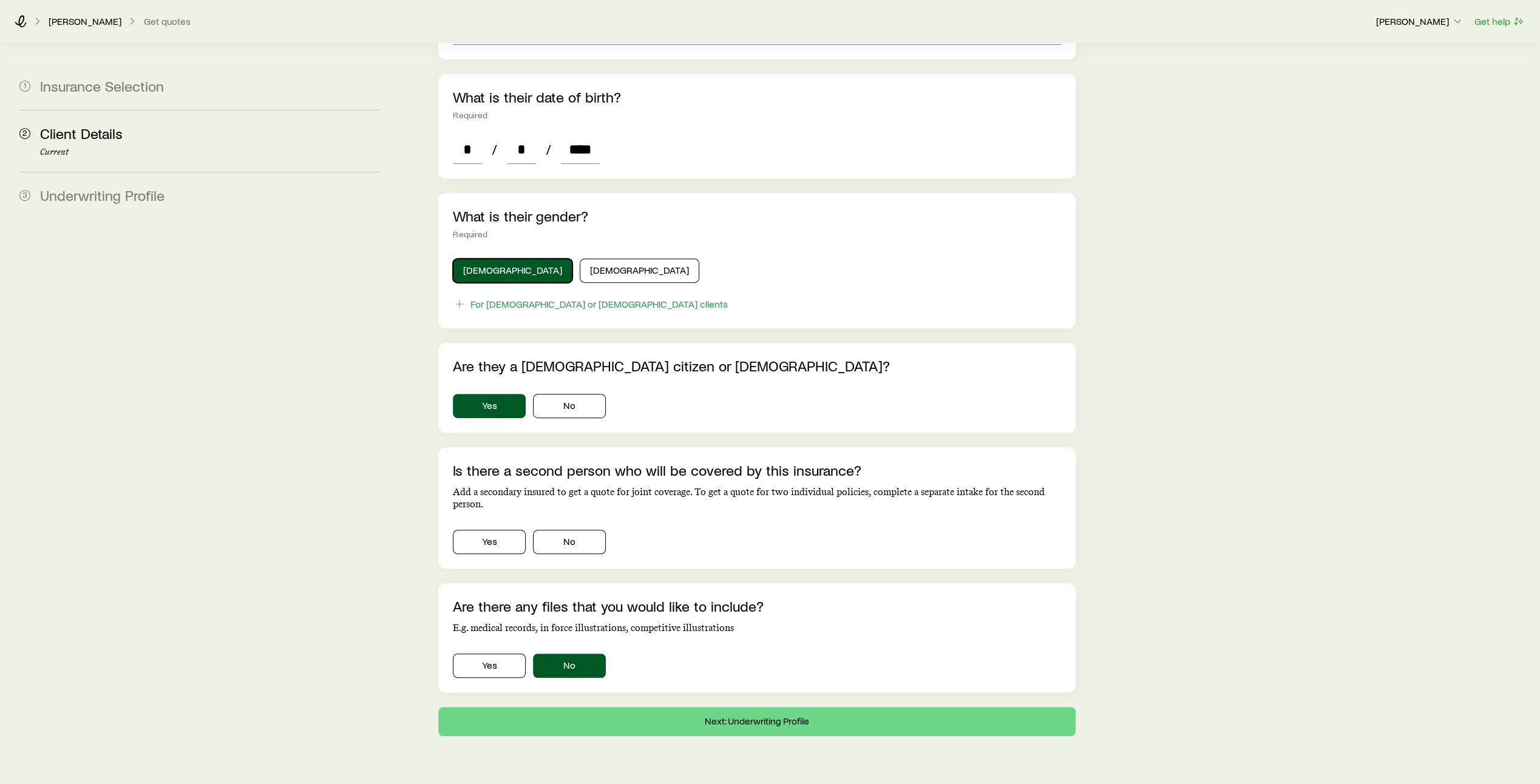
scroll to position [489, 0]
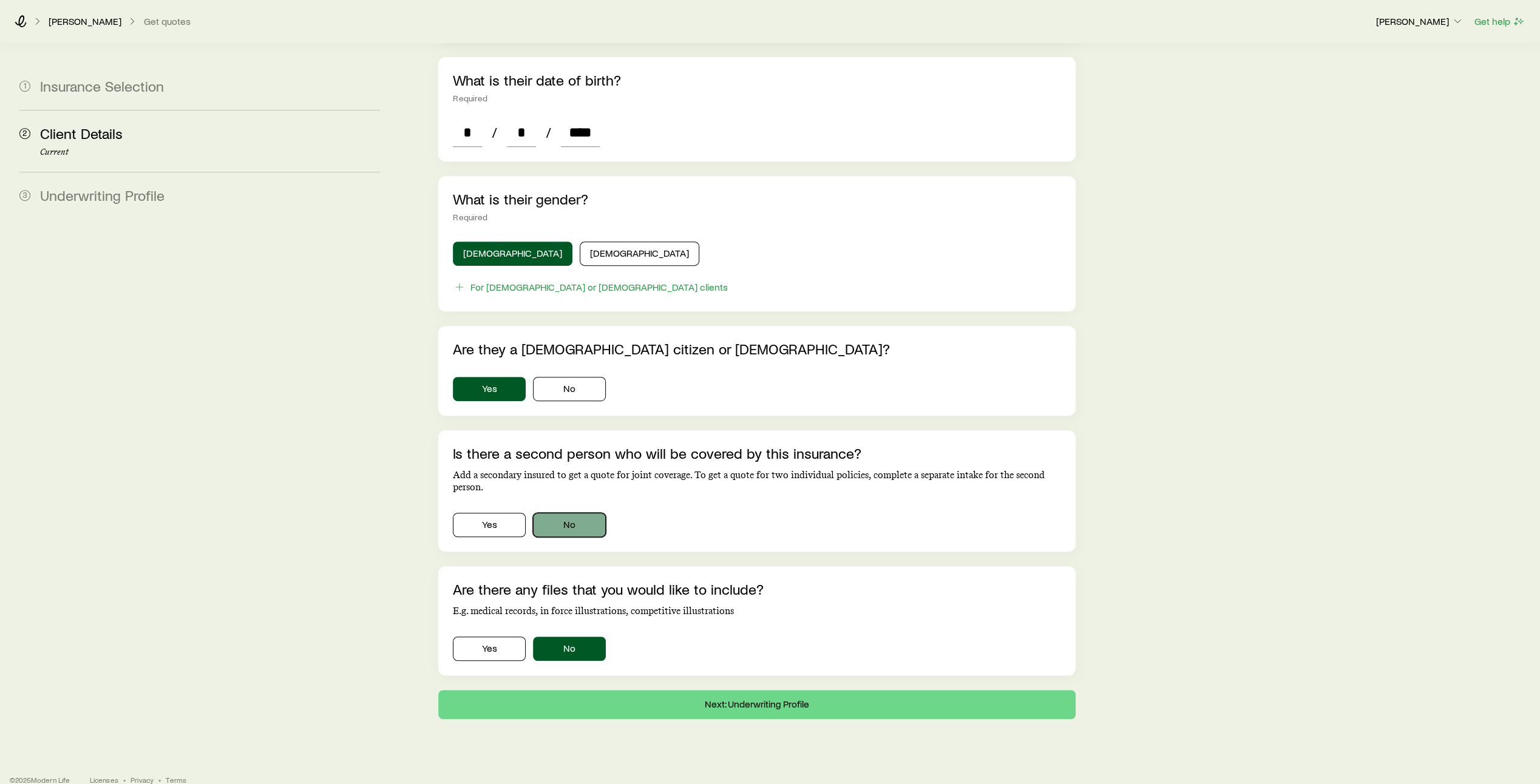
click at [581, 513] on button "No" at bounding box center [570, 525] width 73 height 25
click at [752, 690] on button "Next: Underwriting Profile" at bounding box center [757, 704] width 638 height 29
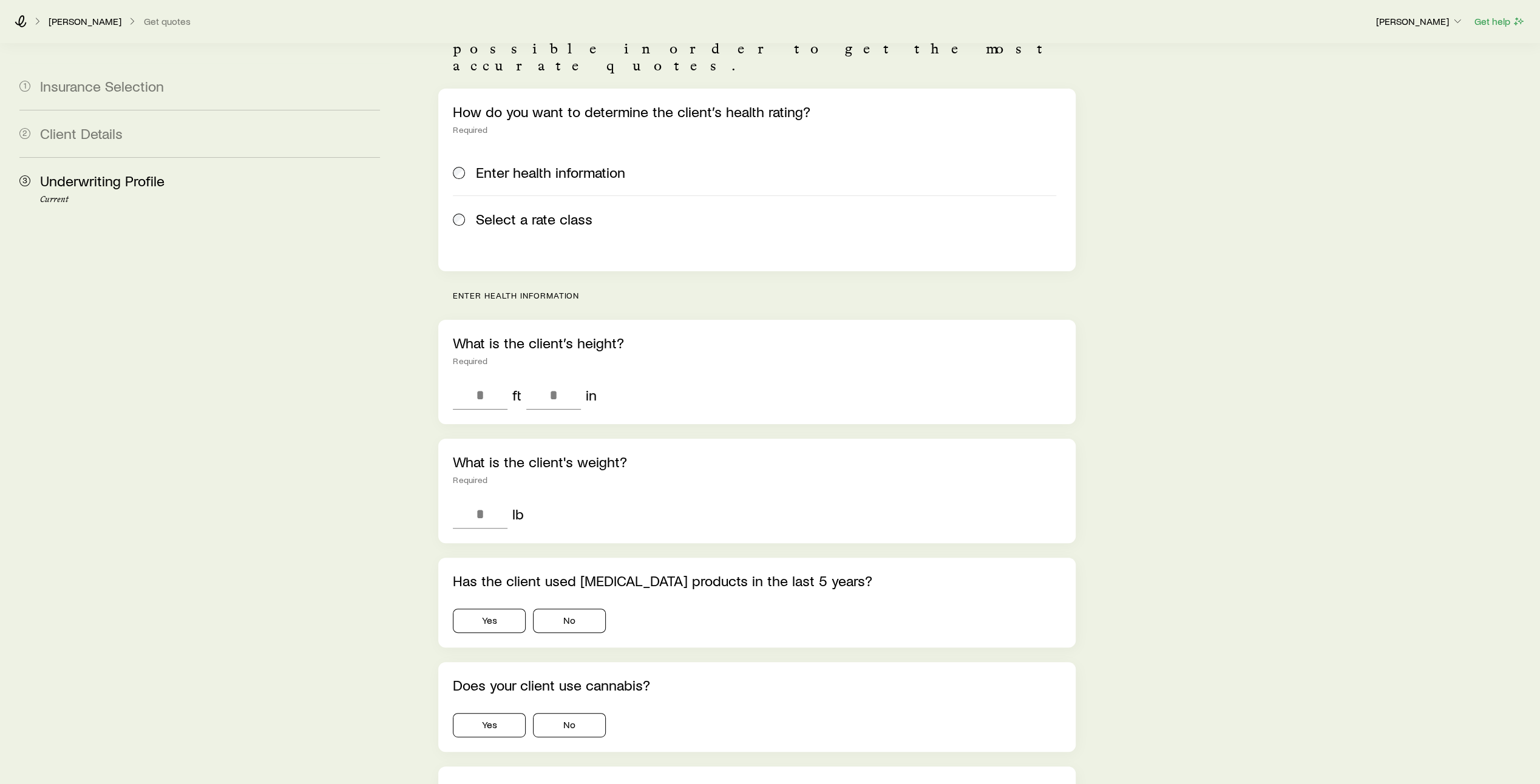
scroll to position [114, 0]
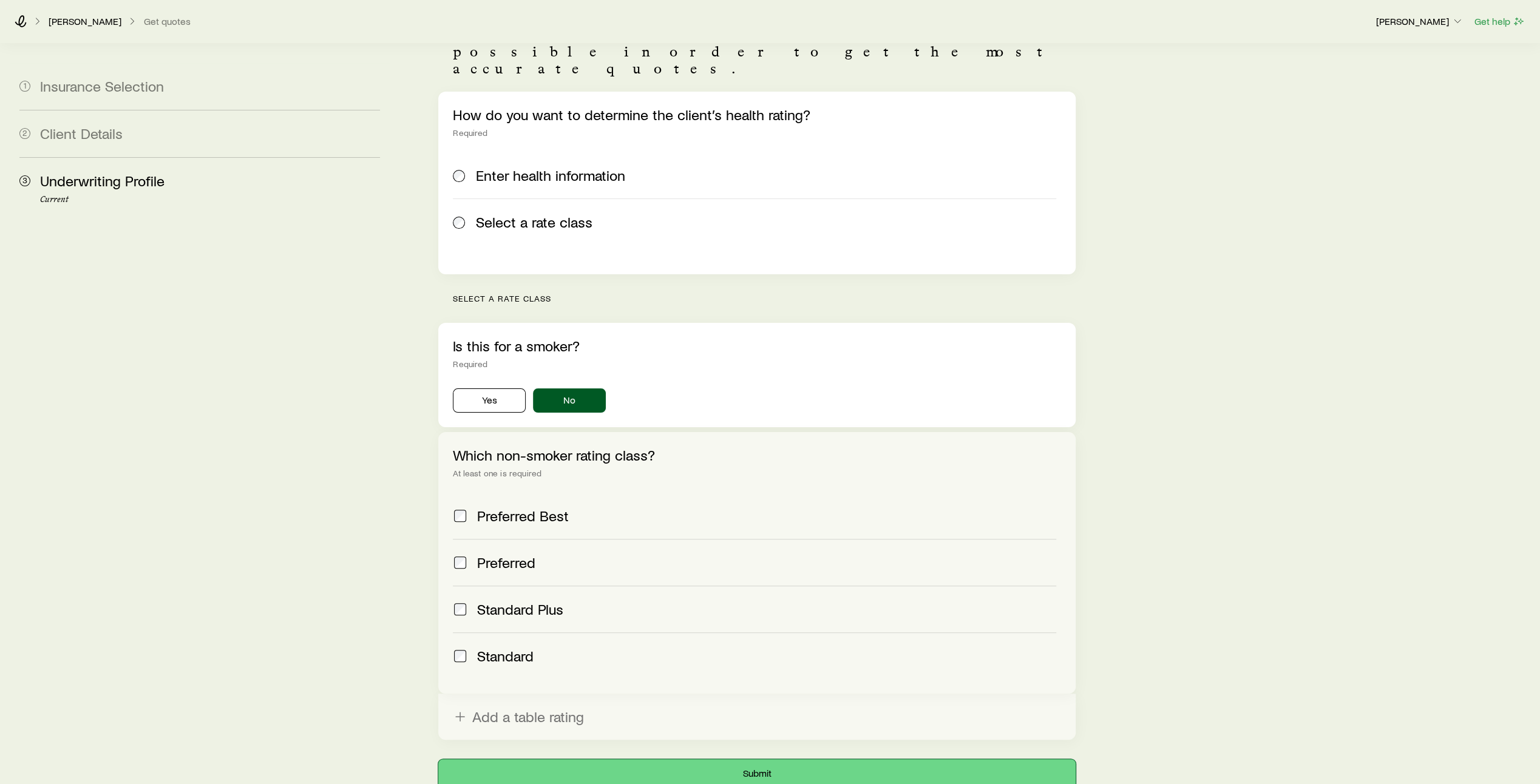
click at [756, 759] on button "Submit" at bounding box center [757, 774] width 638 height 29
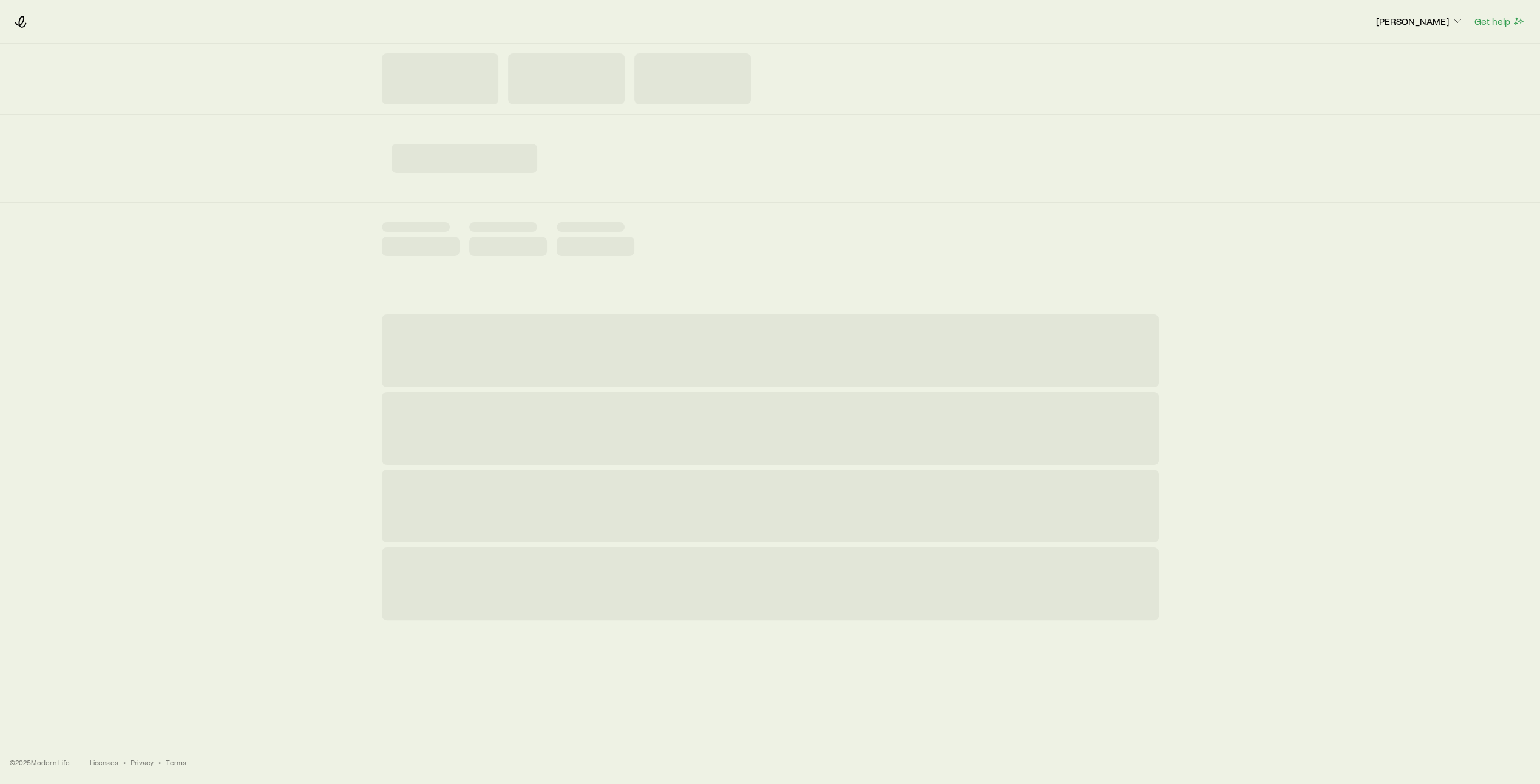
scroll to position [0, 0]
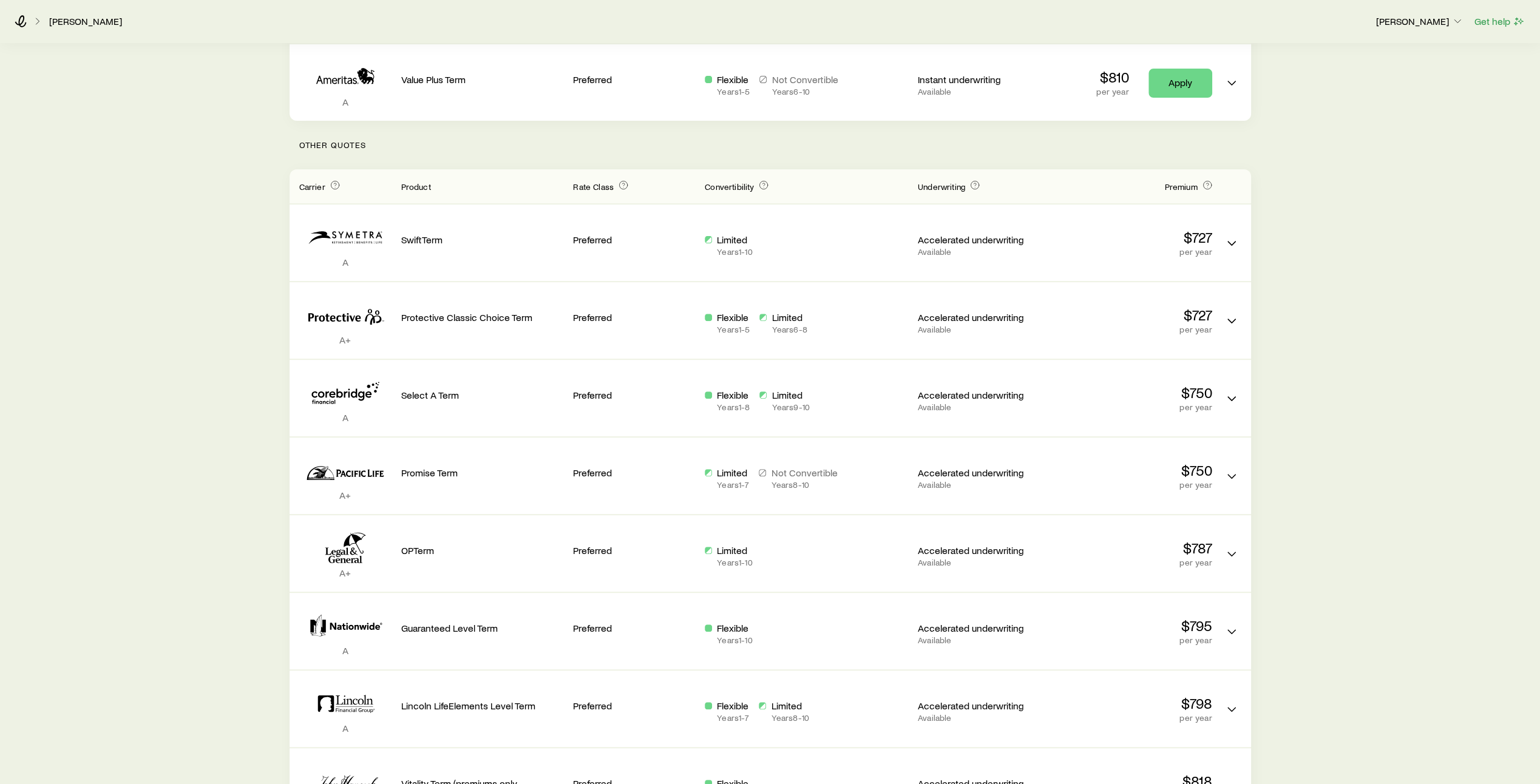
scroll to position [291, 0]
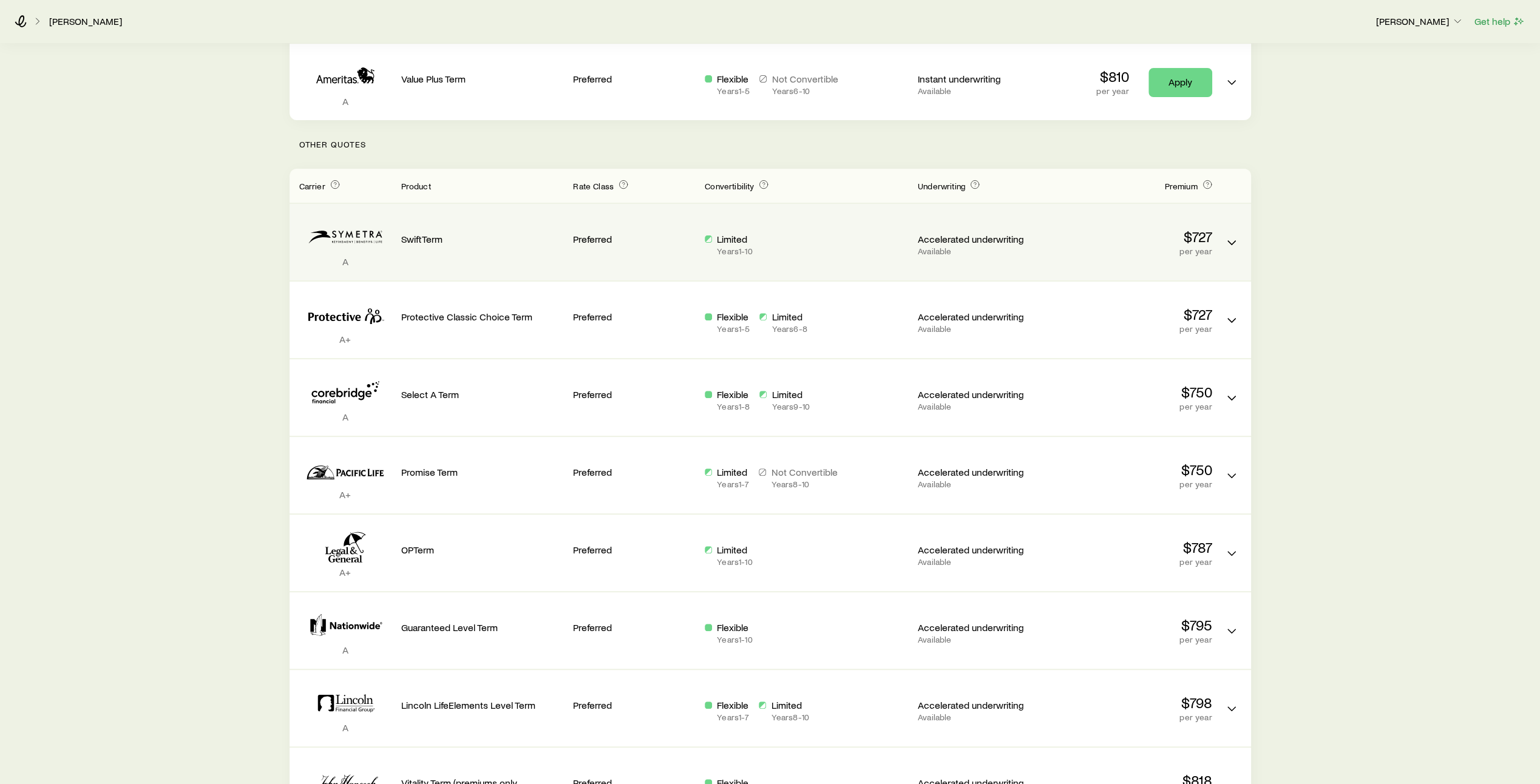
click at [420, 237] on div "SwiftTerm" at bounding box center [483, 242] width 163 height 57
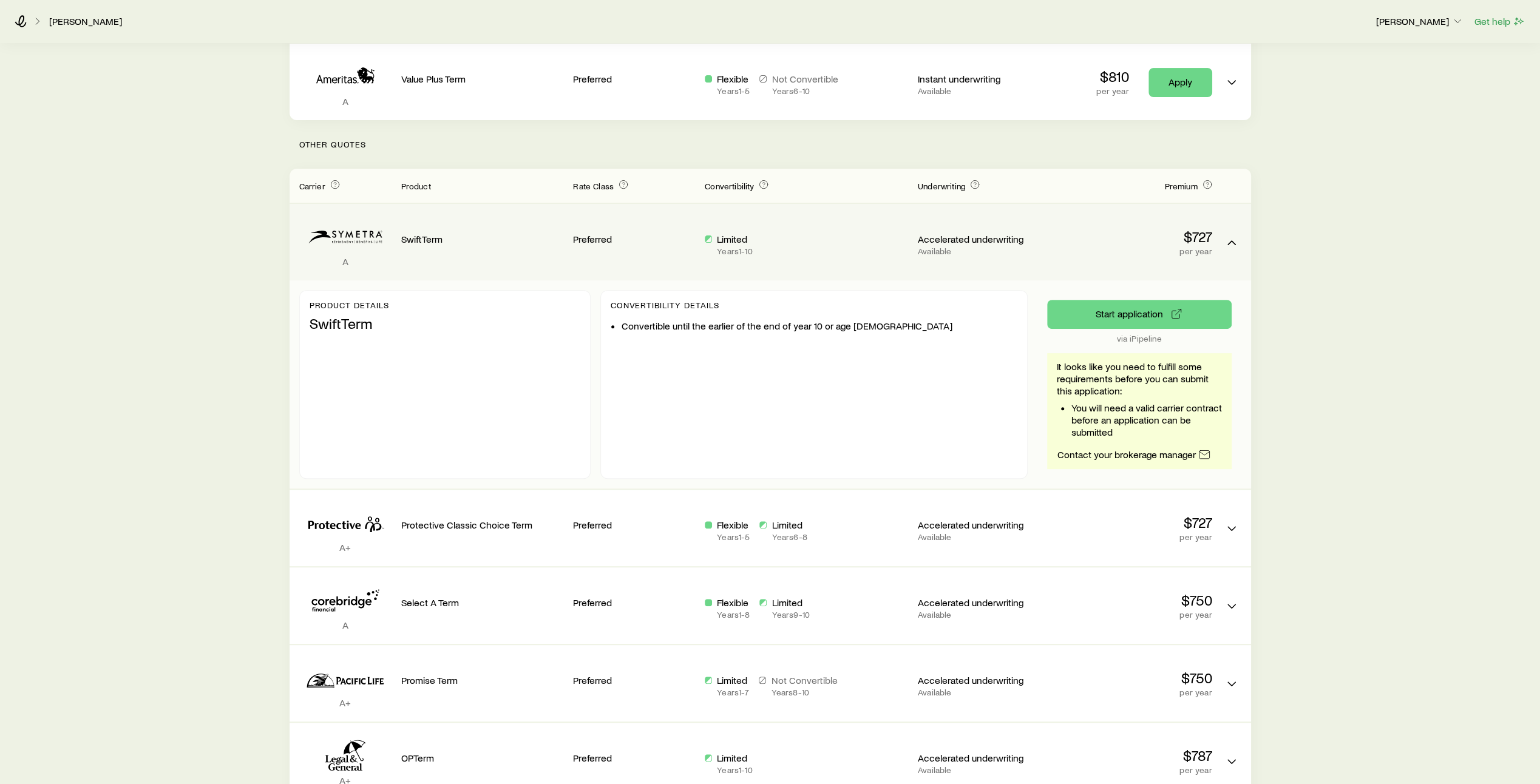
click at [964, 246] on p "Available" at bounding box center [979, 251] width 122 height 9
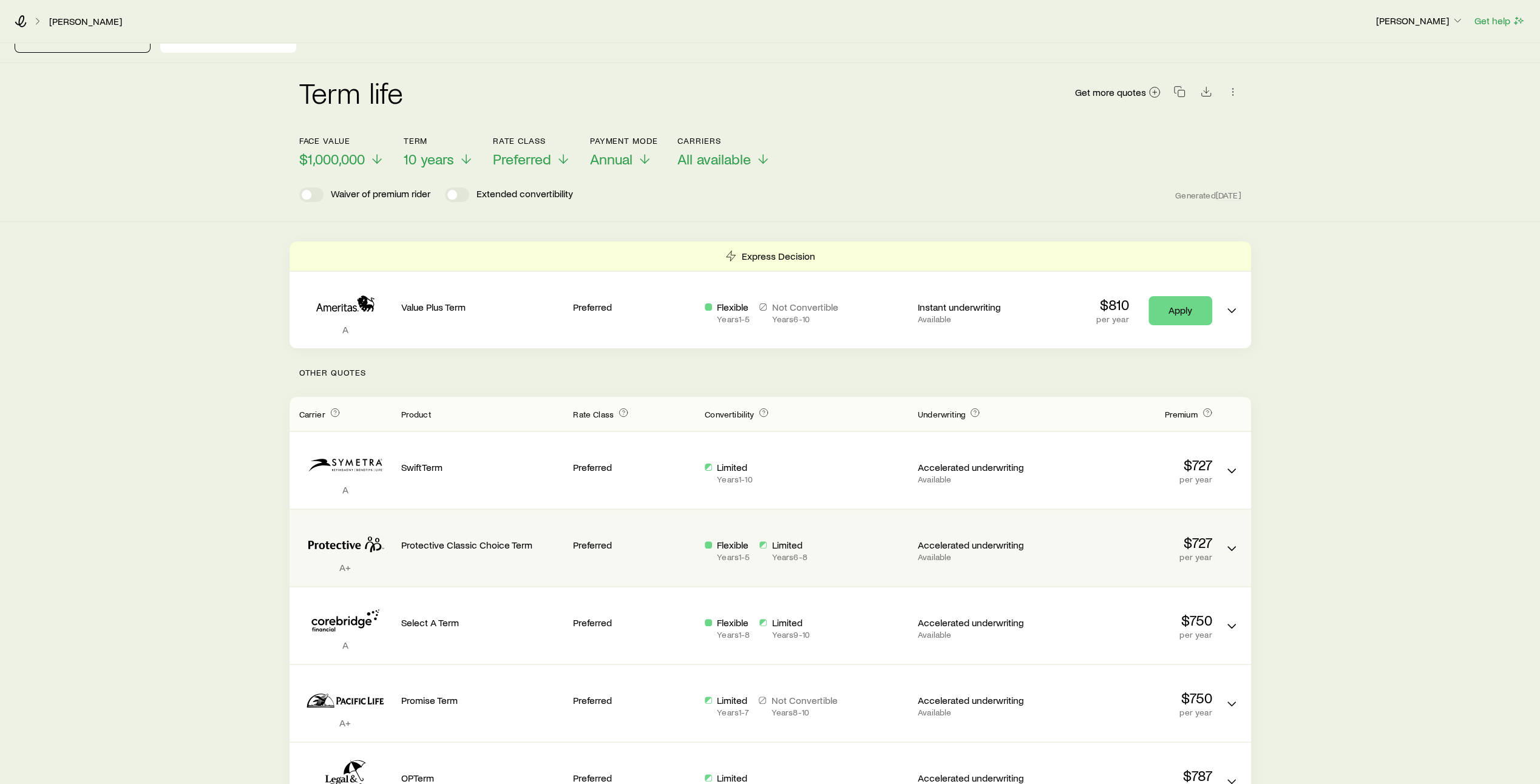
scroll to position [0, 0]
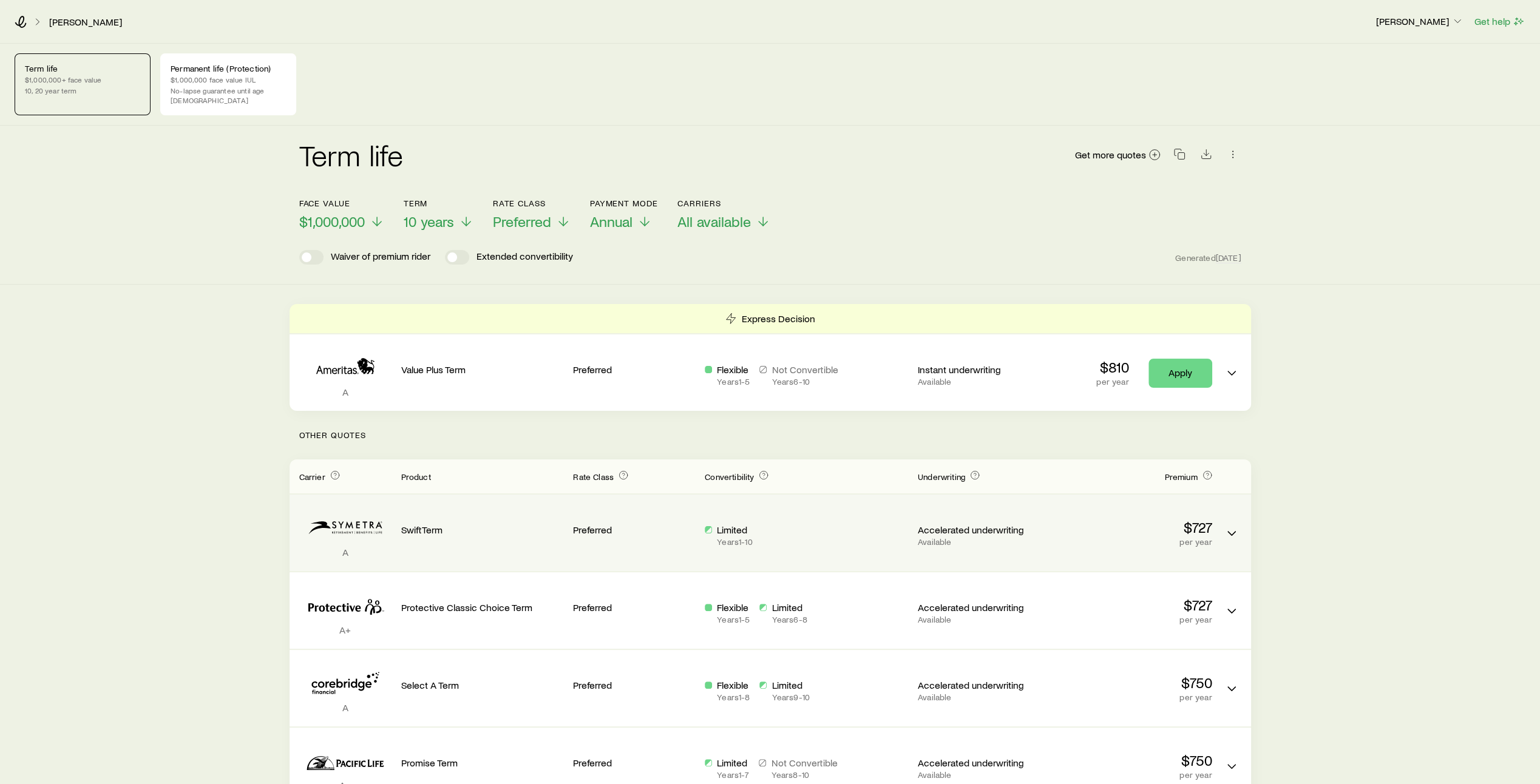
click at [807, 524] on div "Limited Years 1 - 10" at bounding box center [807, 535] width 204 height 23
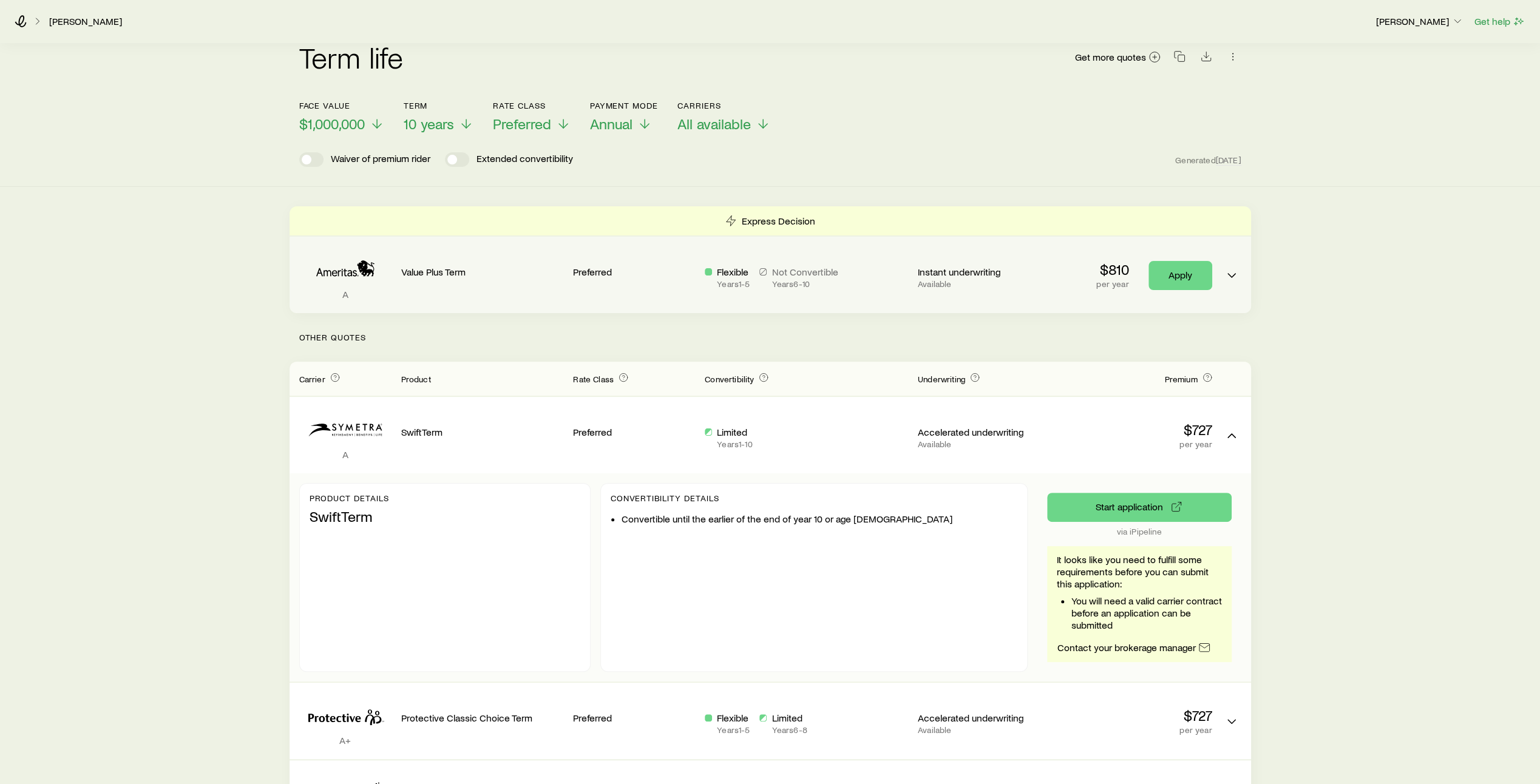
scroll to position [100, 0]
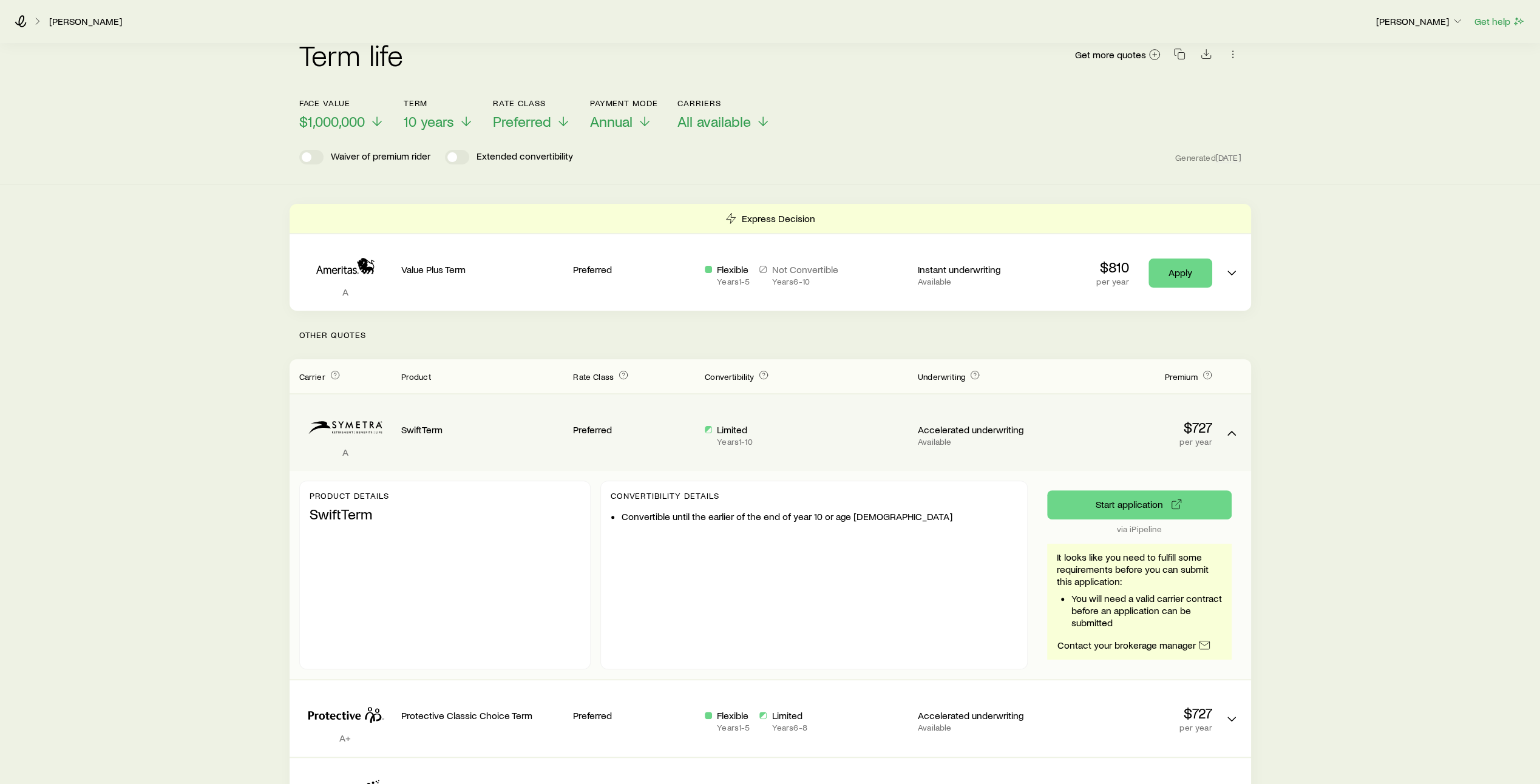
click at [791, 404] on div "Limited Years 1 - 10" at bounding box center [807, 433] width 204 height 57
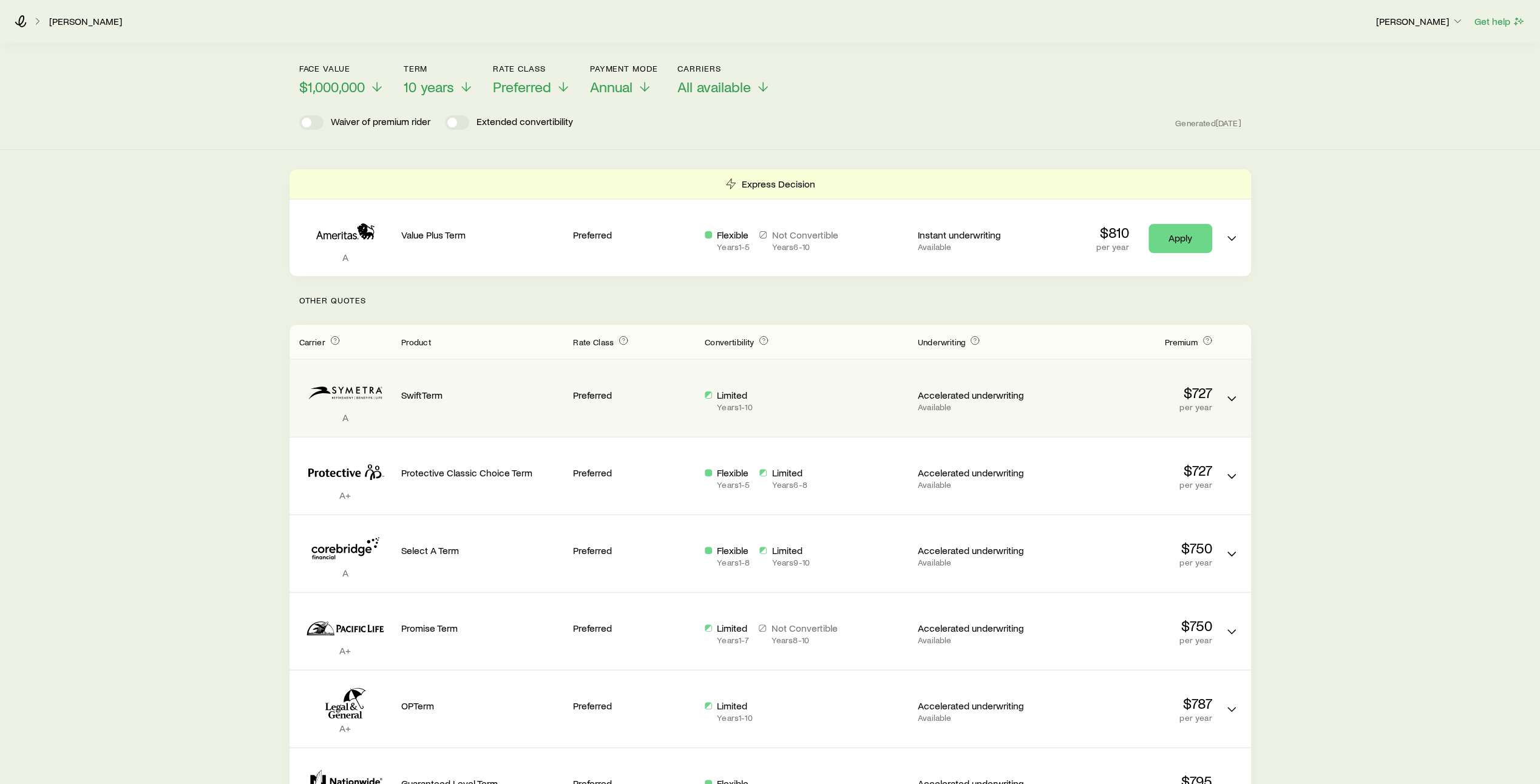
scroll to position [135, 0]
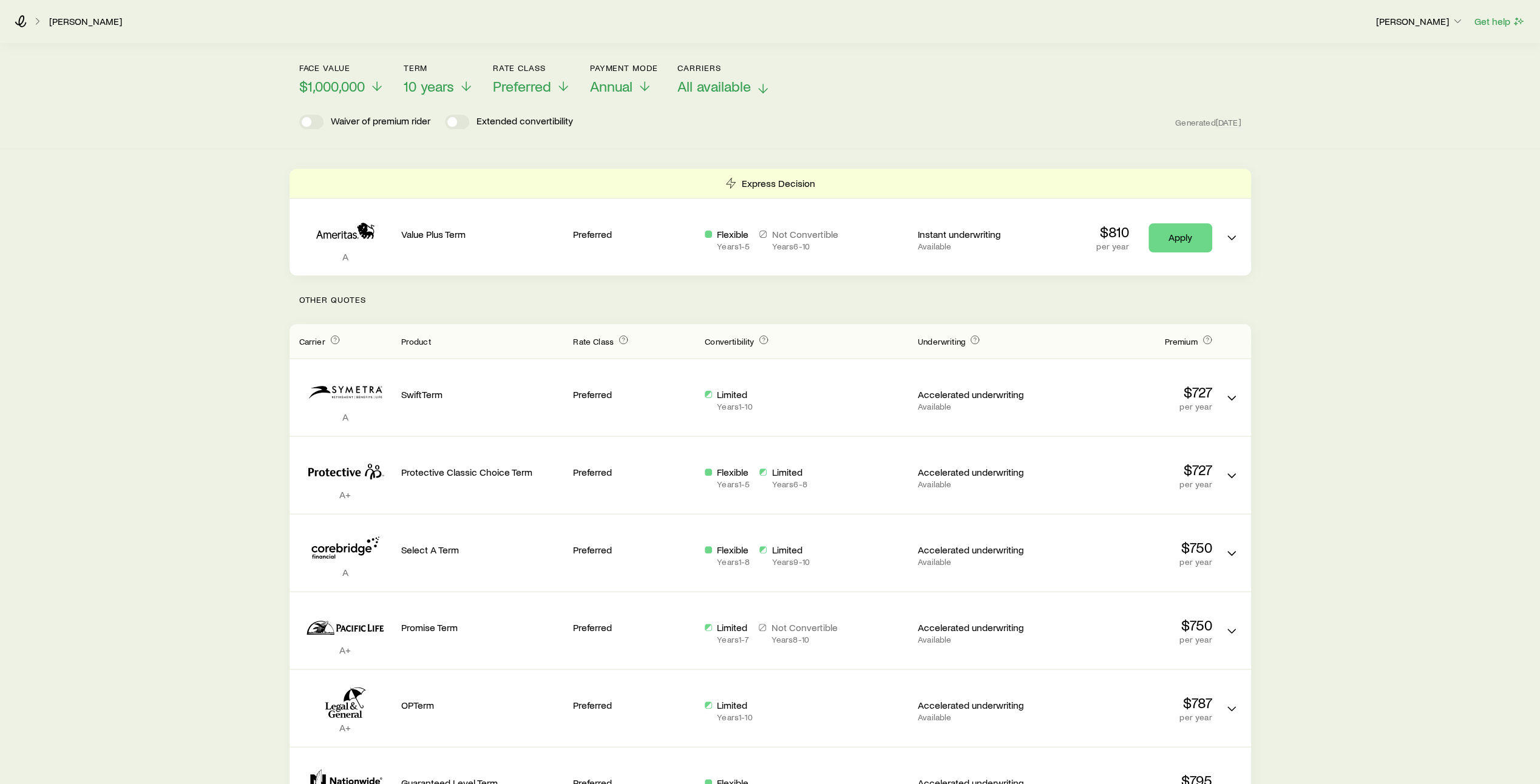
click at [763, 81] on icon at bounding box center [763, 88] width 14 height 14
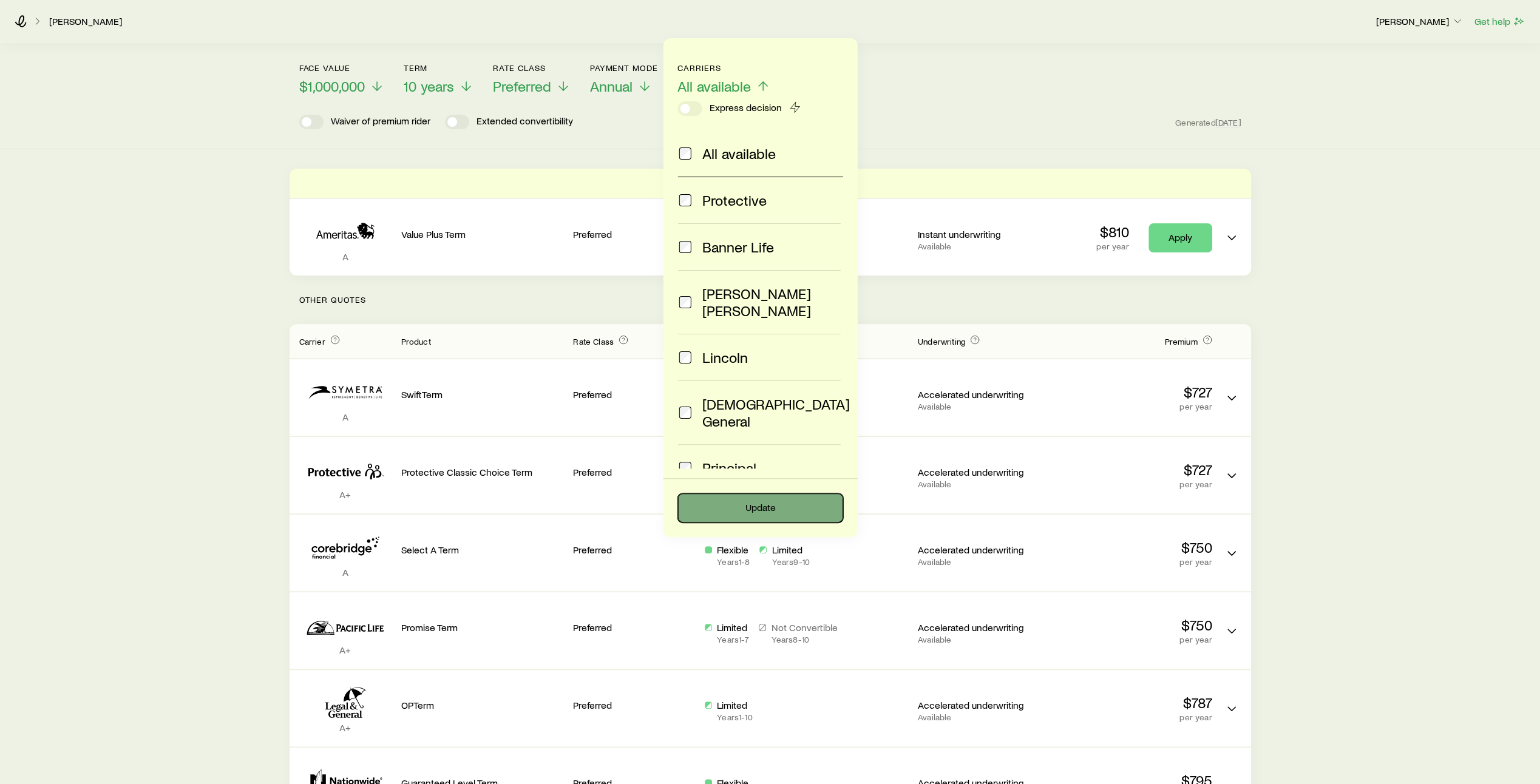
click at [755, 505] on button "Update" at bounding box center [761, 508] width 165 height 29
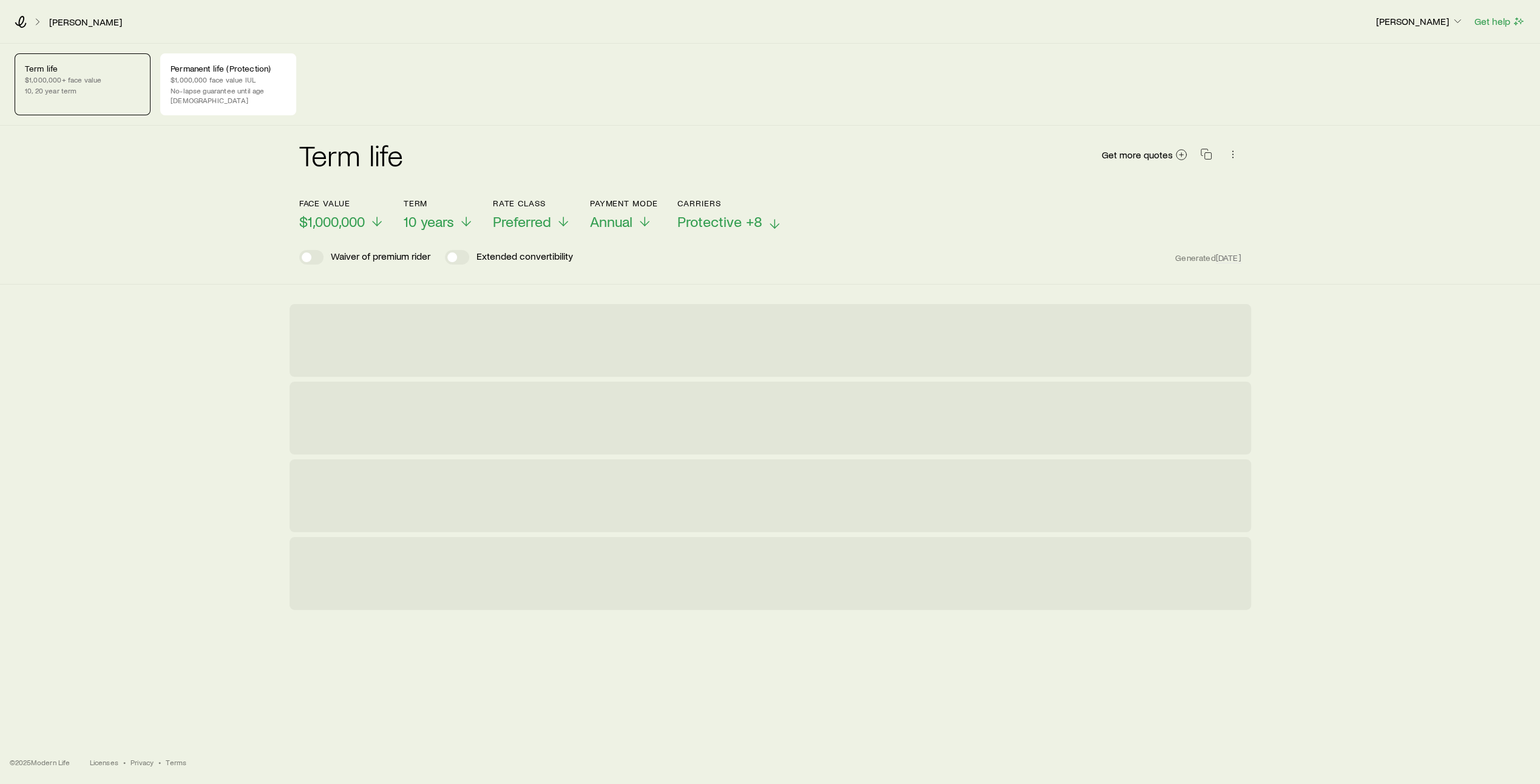
scroll to position [0, 0]
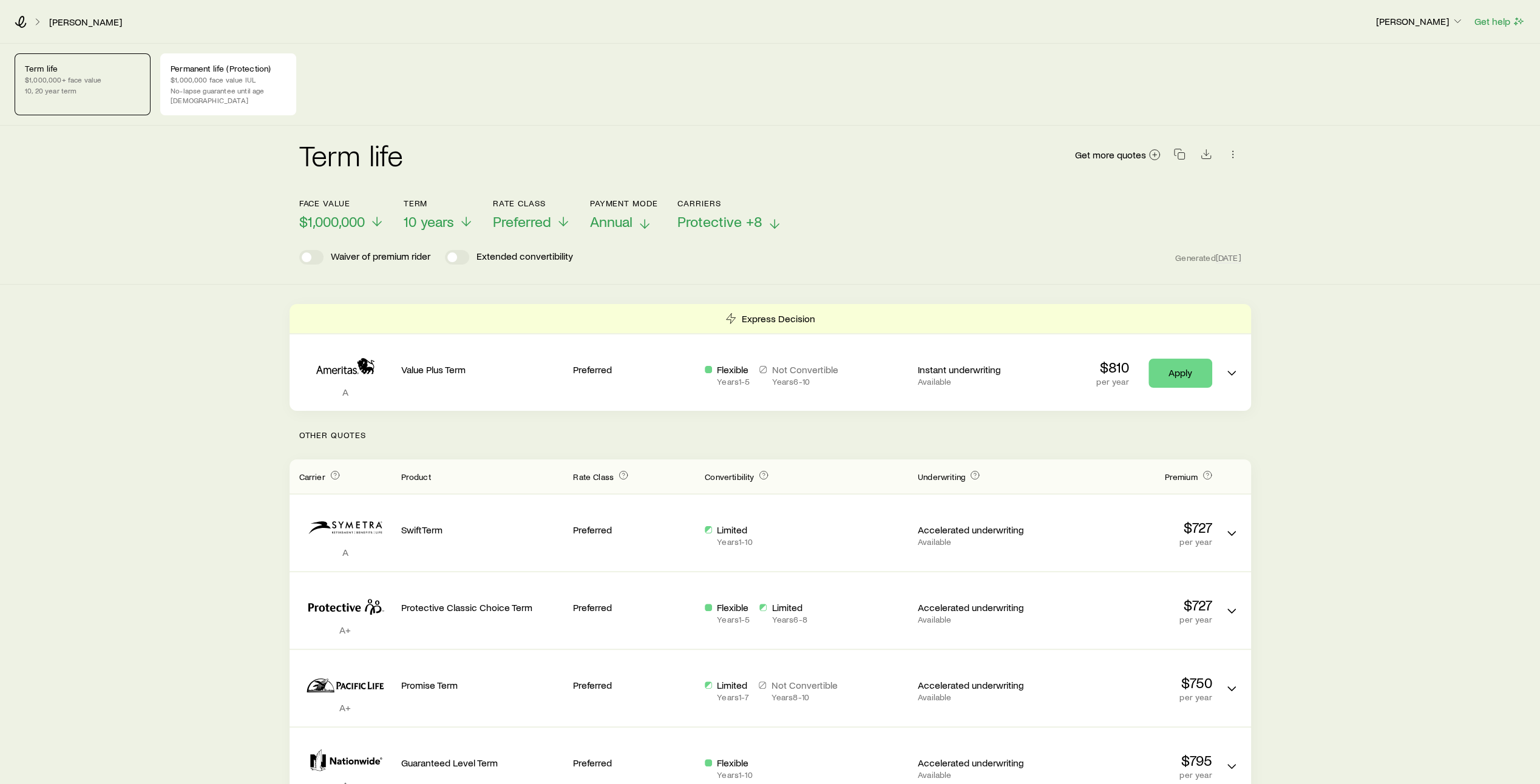
click at [645, 220] on line at bounding box center [645, 224] width 0 height 9
click at [381, 217] on icon at bounding box center [377, 224] width 14 height 14
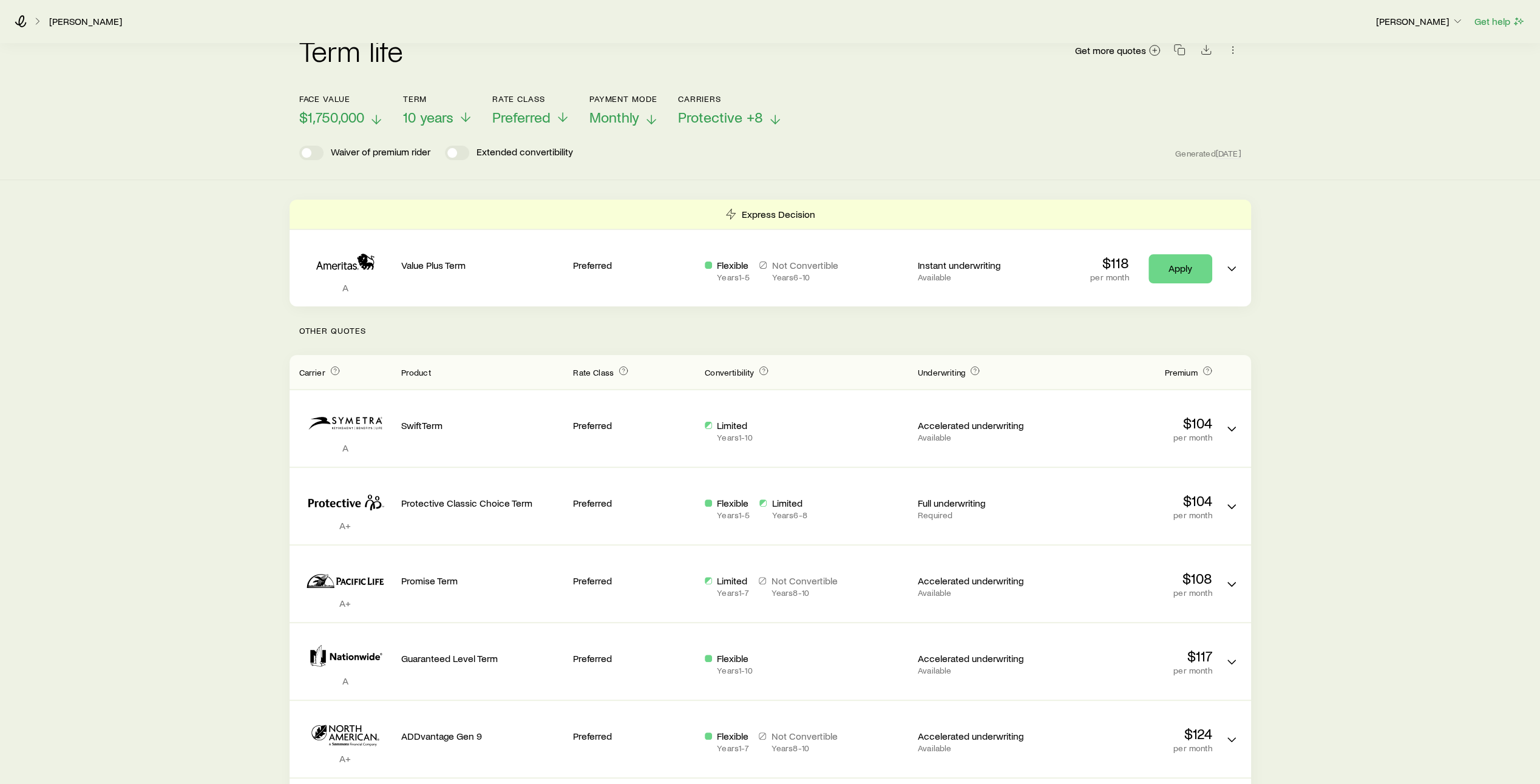
scroll to position [121, 0]
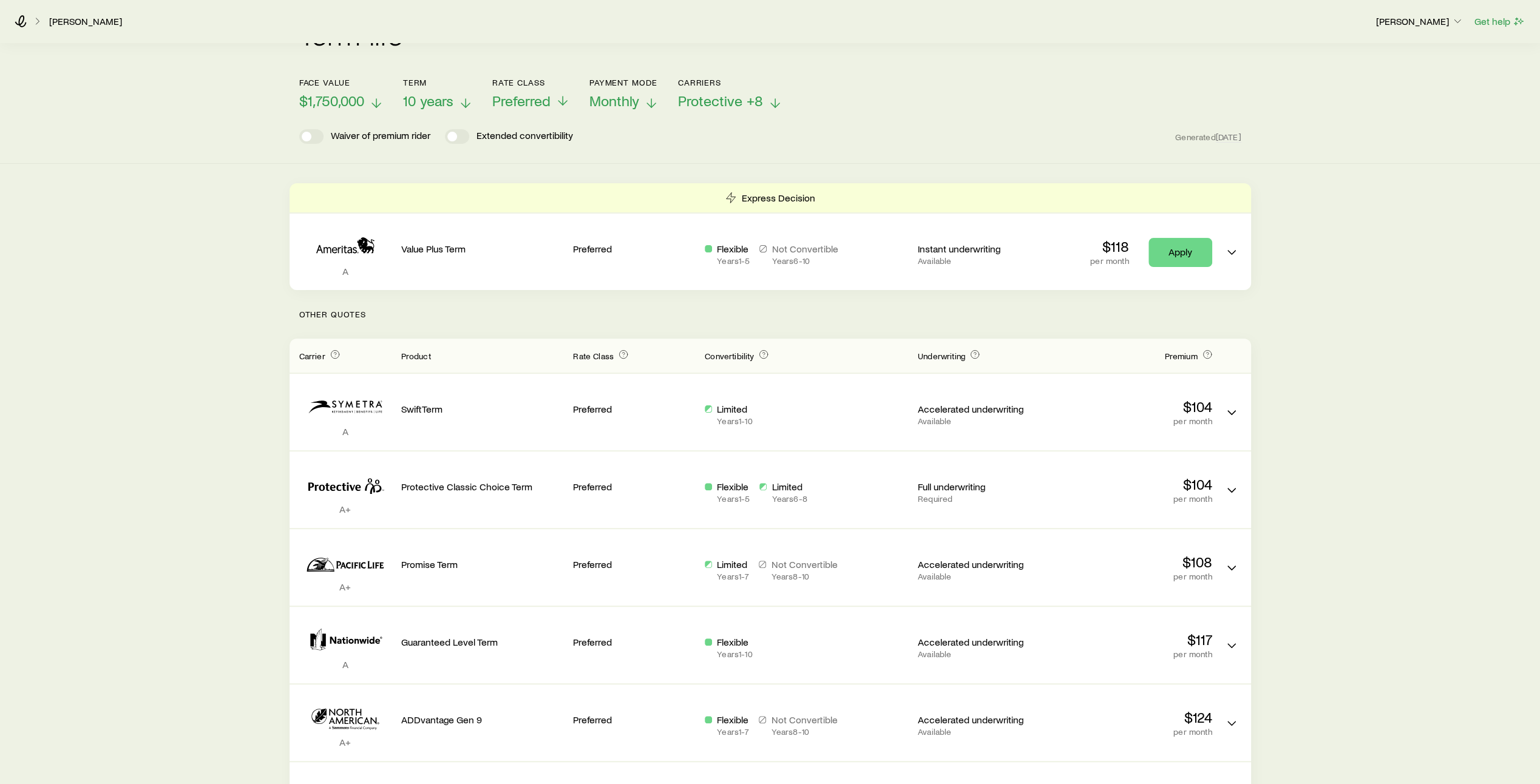
click at [467, 96] on icon at bounding box center [465, 103] width 14 height 14
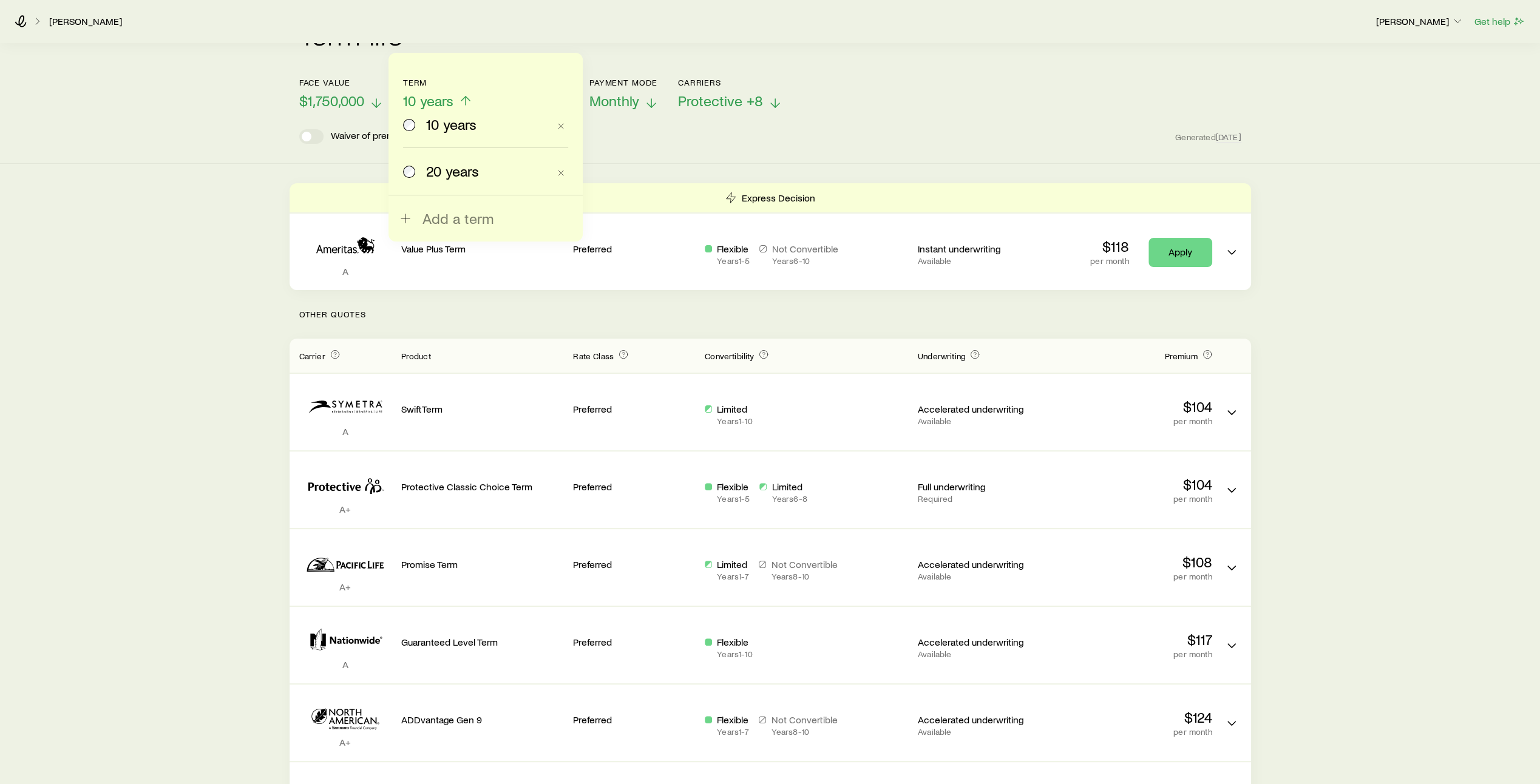
click at [432, 174] on span "20 years" at bounding box center [452, 171] width 53 height 17
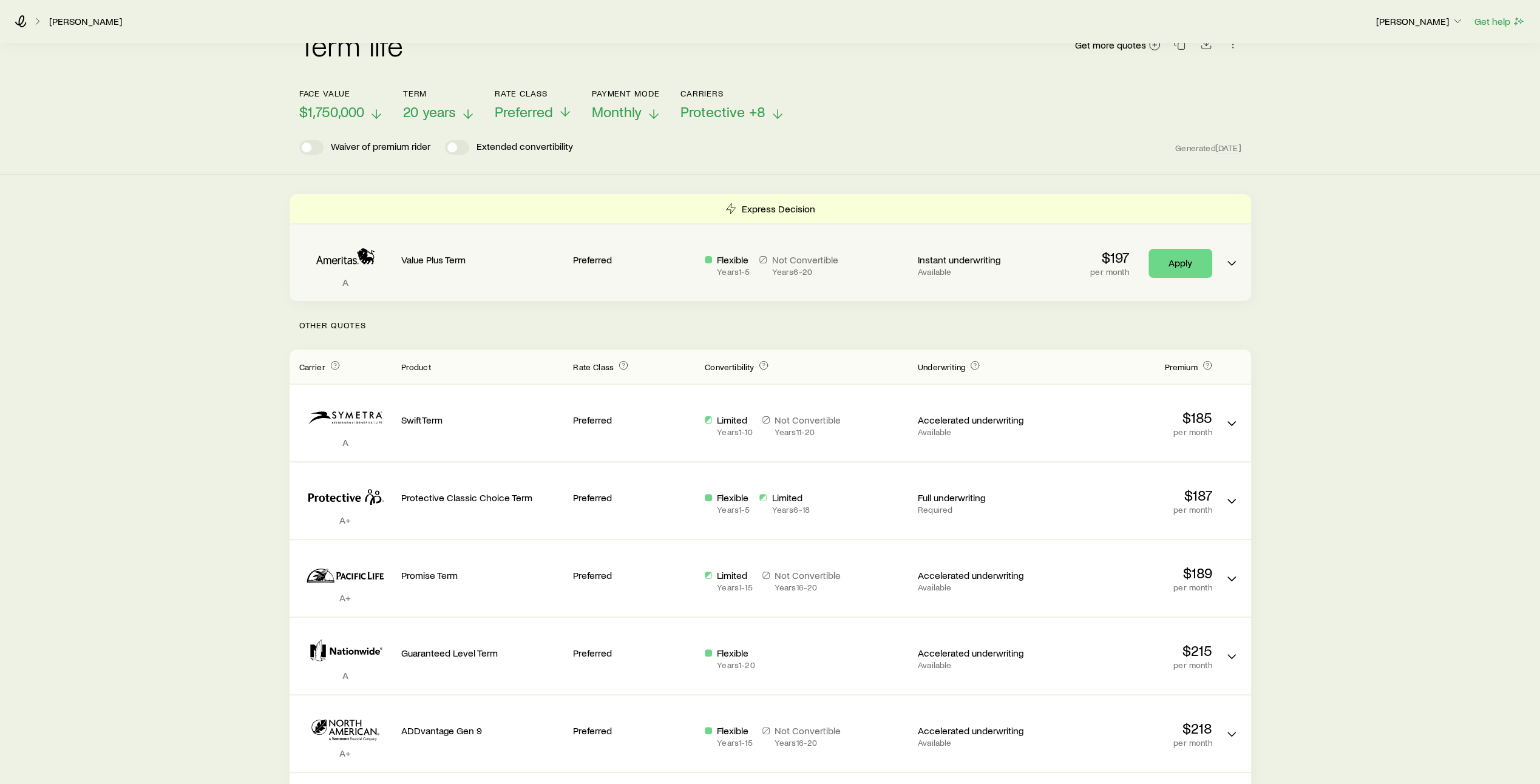
scroll to position [0, 0]
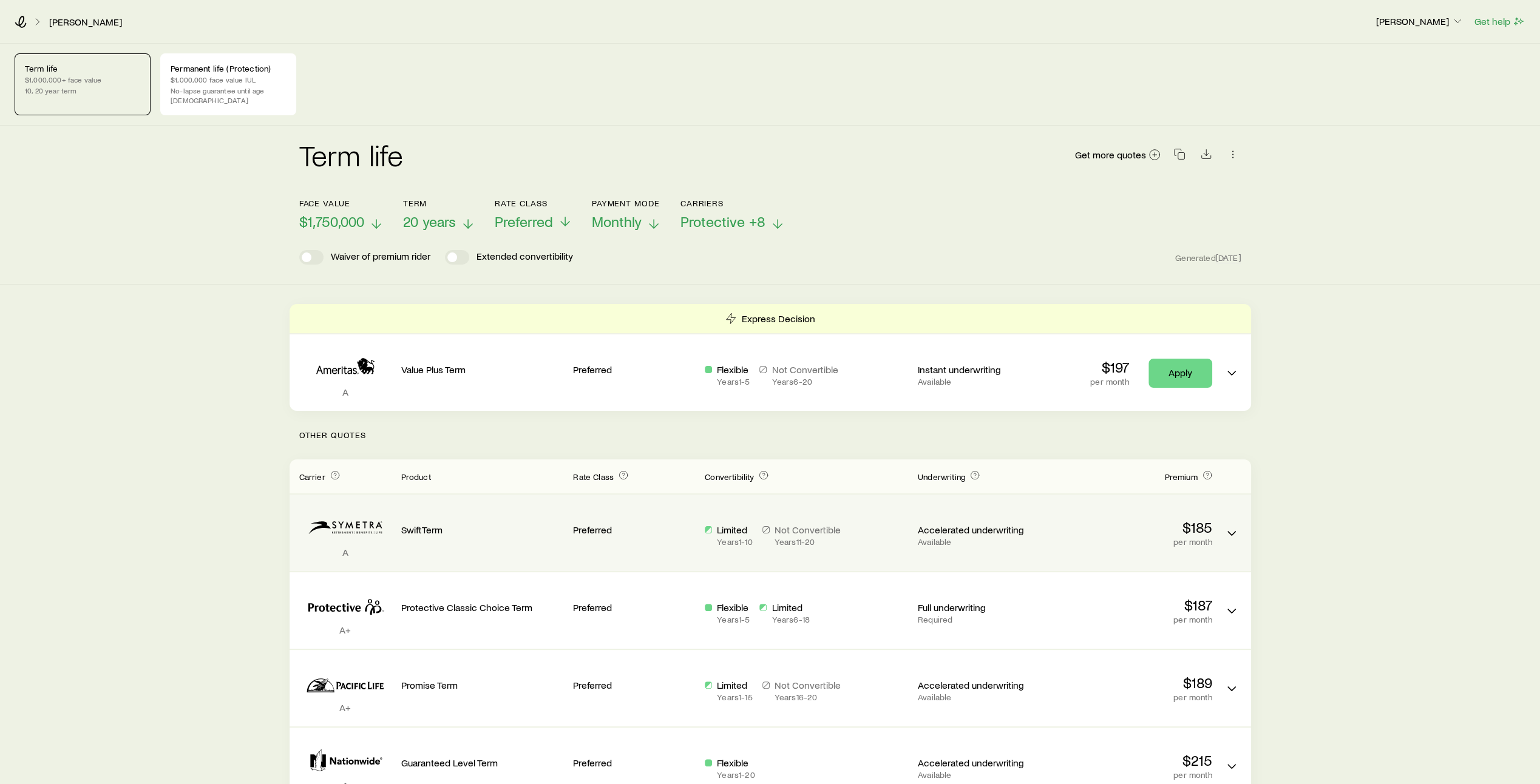
click at [1118, 537] on div "$185 per month" at bounding box center [1131, 533] width 163 height 57
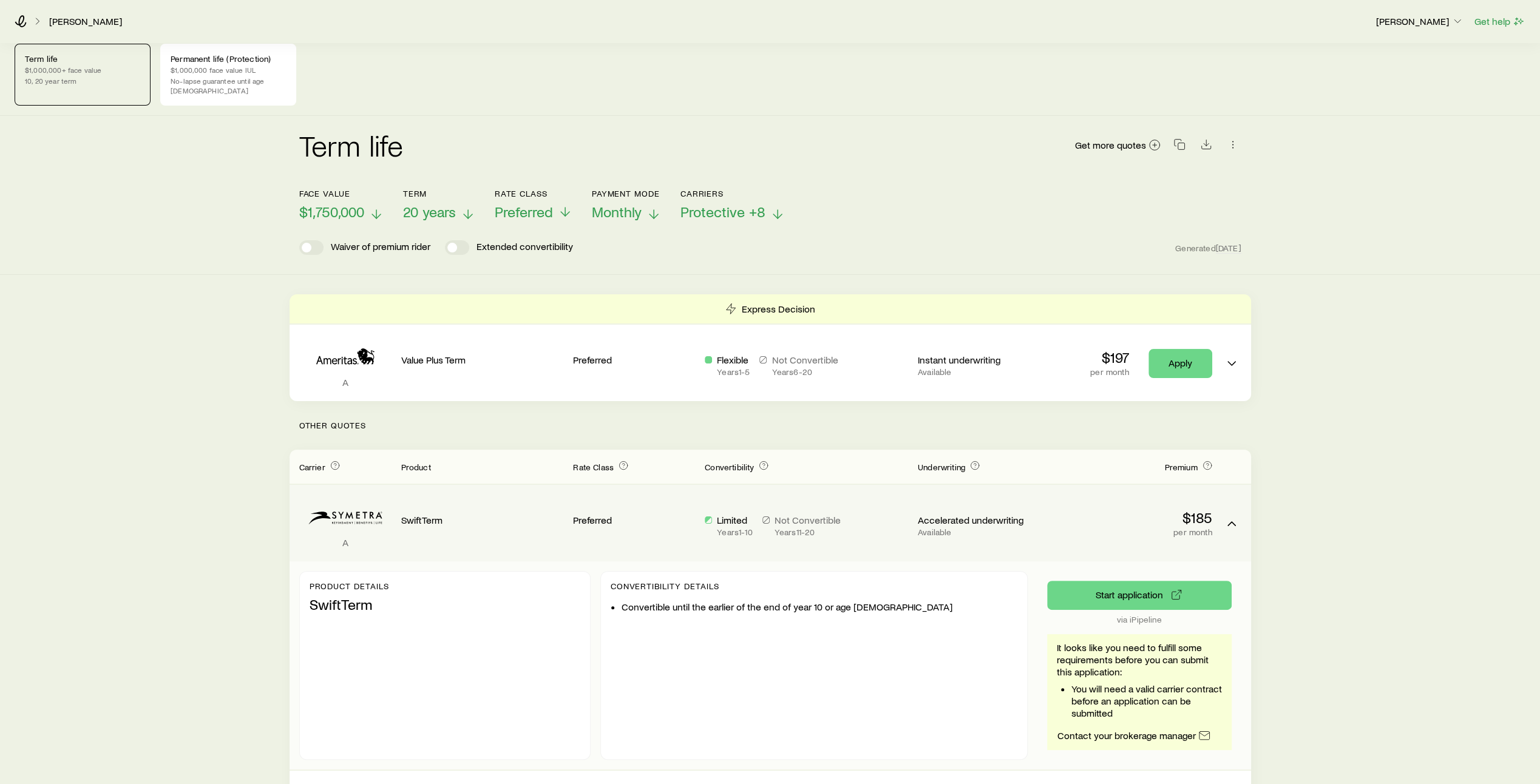
scroll to position [7, 0]
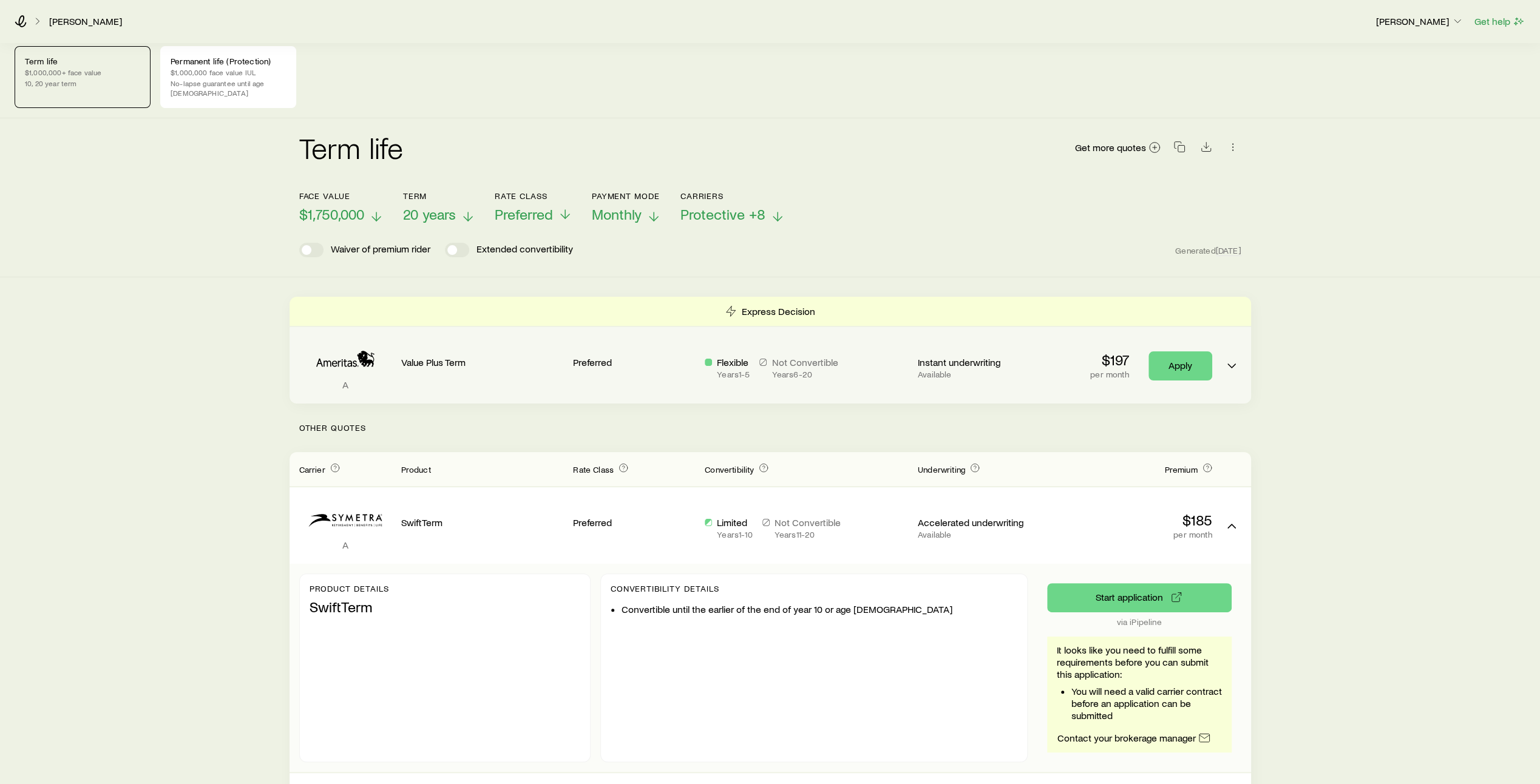
click at [1021, 356] on p "Instant underwriting" at bounding box center [979, 362] width 122 height 12
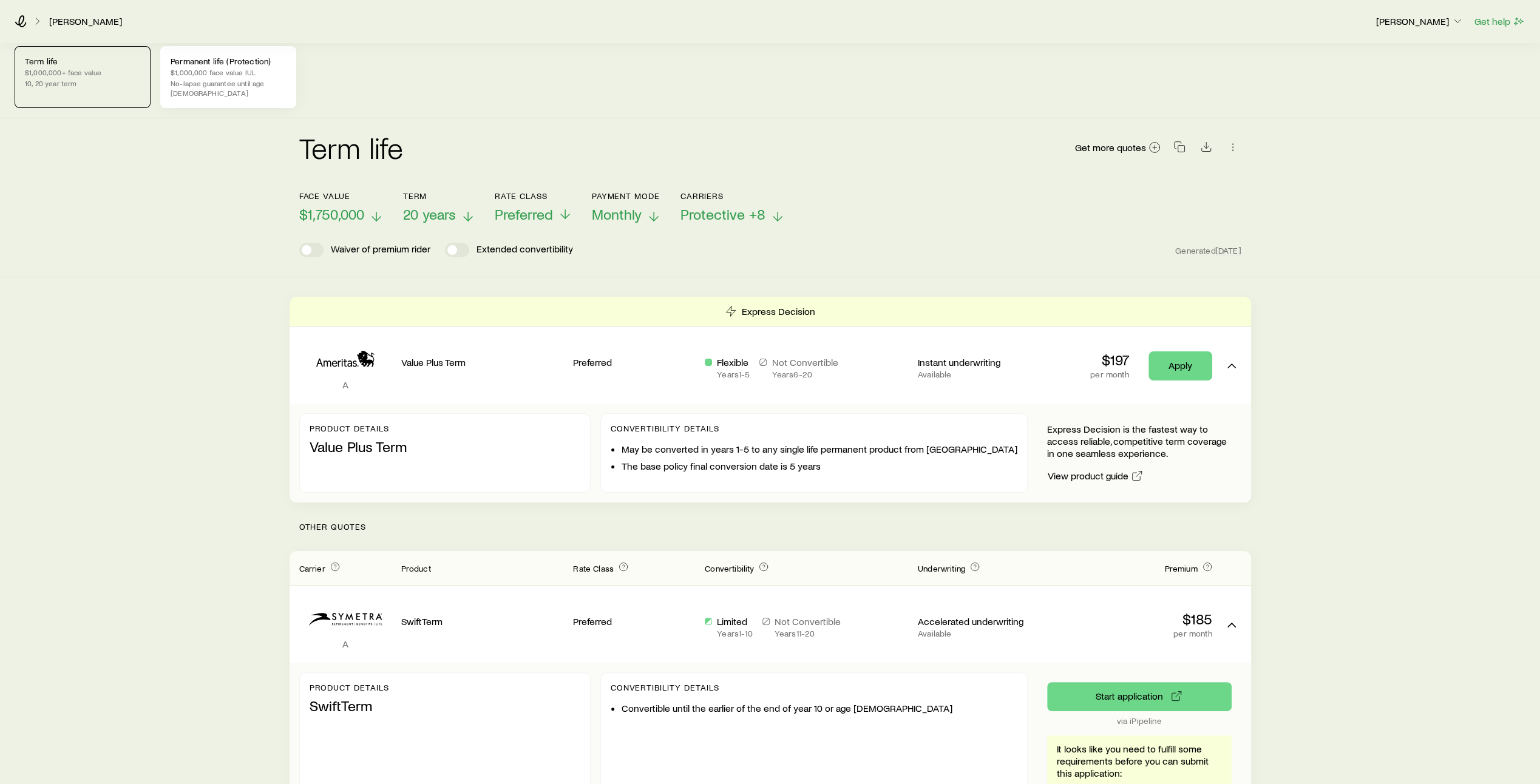
click at [236, 76] on p "$1,000,000 face value IUL" at bounding box center [228, 72] width 115 height 9
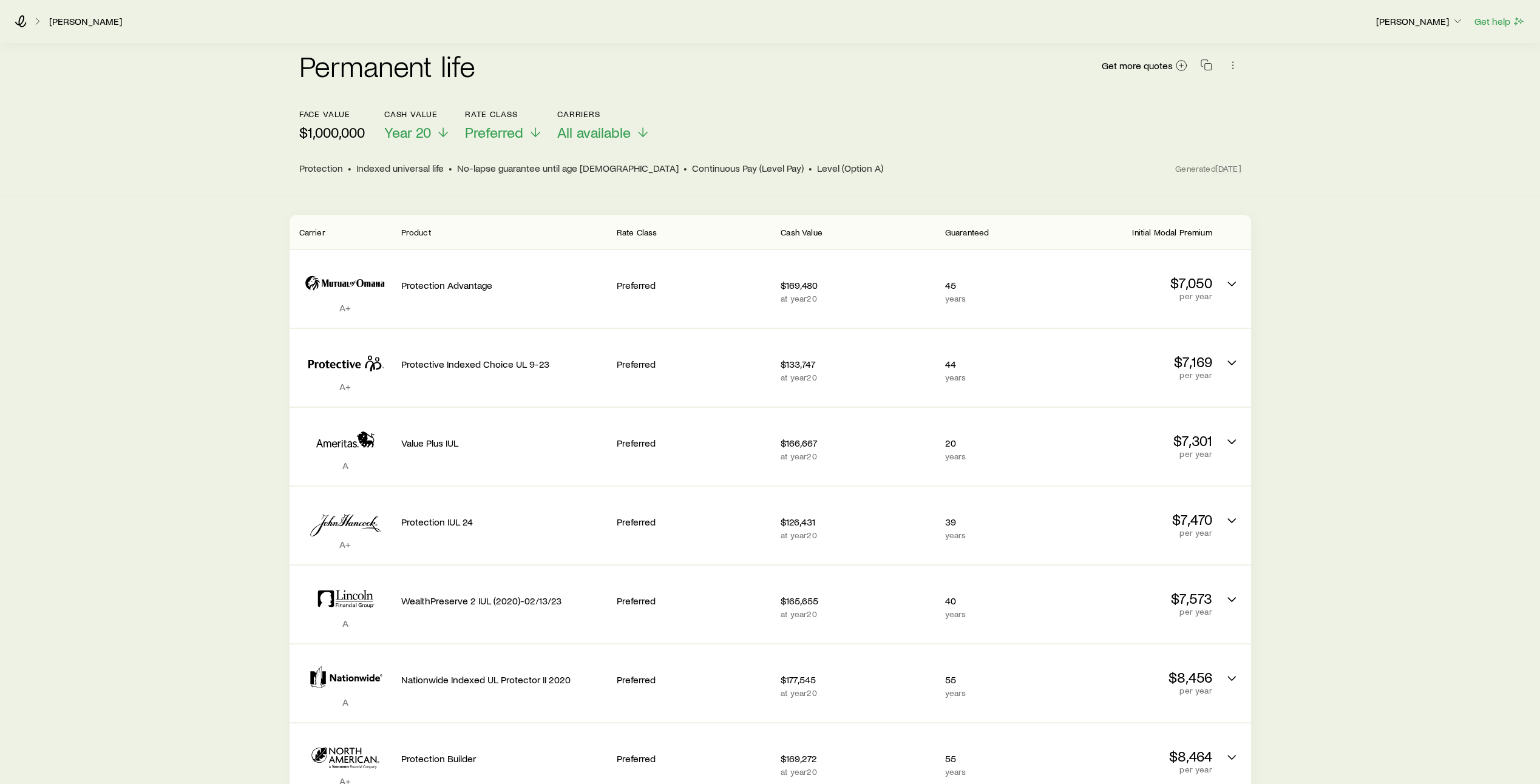
scroll to position [90, 0]
click at [646, 127] on icon at bounding box center [643, 134] width 14 height 14
click at [803, 117] on div "face value $1,000,000 Cash Value Year 20 Rate Class Preferred Carriers All avai…" at bounding box center [770, 125] width 942 height 32
click at [530, 128] on icon at bounding box center [536, 134] width 14 height 14
click at [734, 109] on div "face value $1,000,000 Cash Value Year 20 Rate Class Preferred Carriers All avai…" at bounding box center [770, 125] width 942 height 32
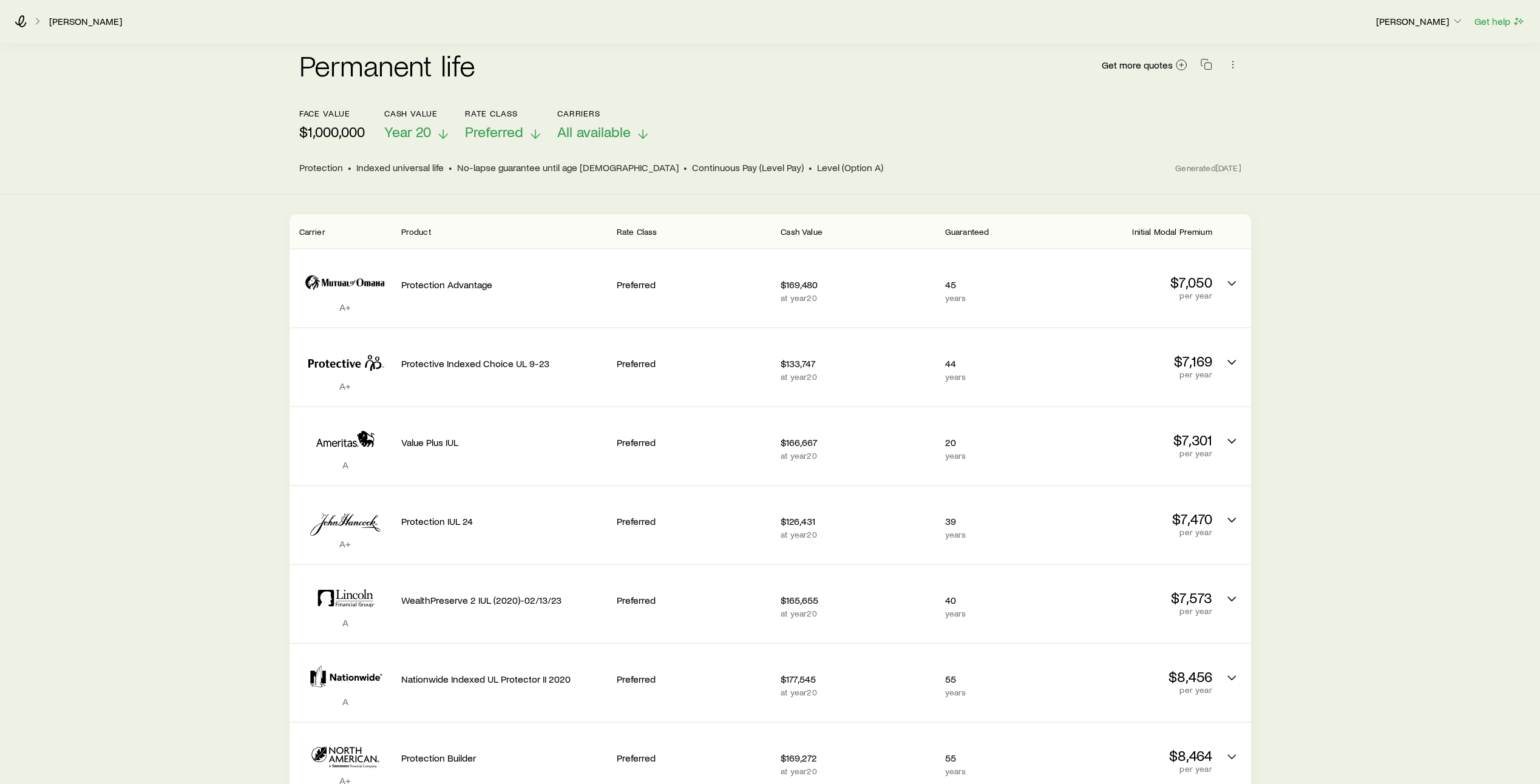
click at [444, 127] on icon at bounding box center [443, 134] width 14 height 14
click at [791, 133] on header "face value $1,000,000 Cash Value Year 20 Rate Class Preferred Carriers All avai…" at bounding box center [770, 141] width 942 height 66
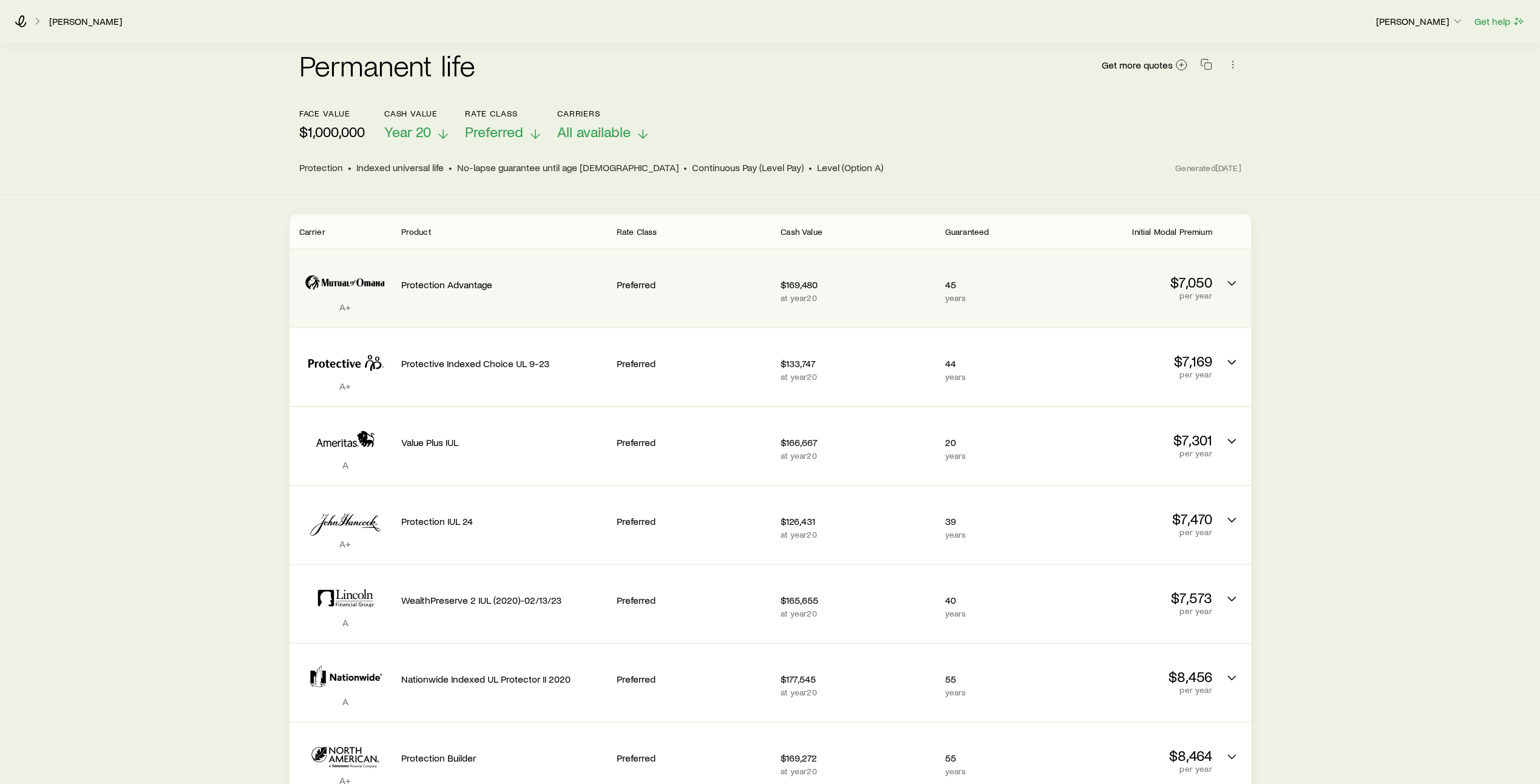
click at [731, 290] on div "Preferred" at bounding box center [694, 283] width 154 height 47
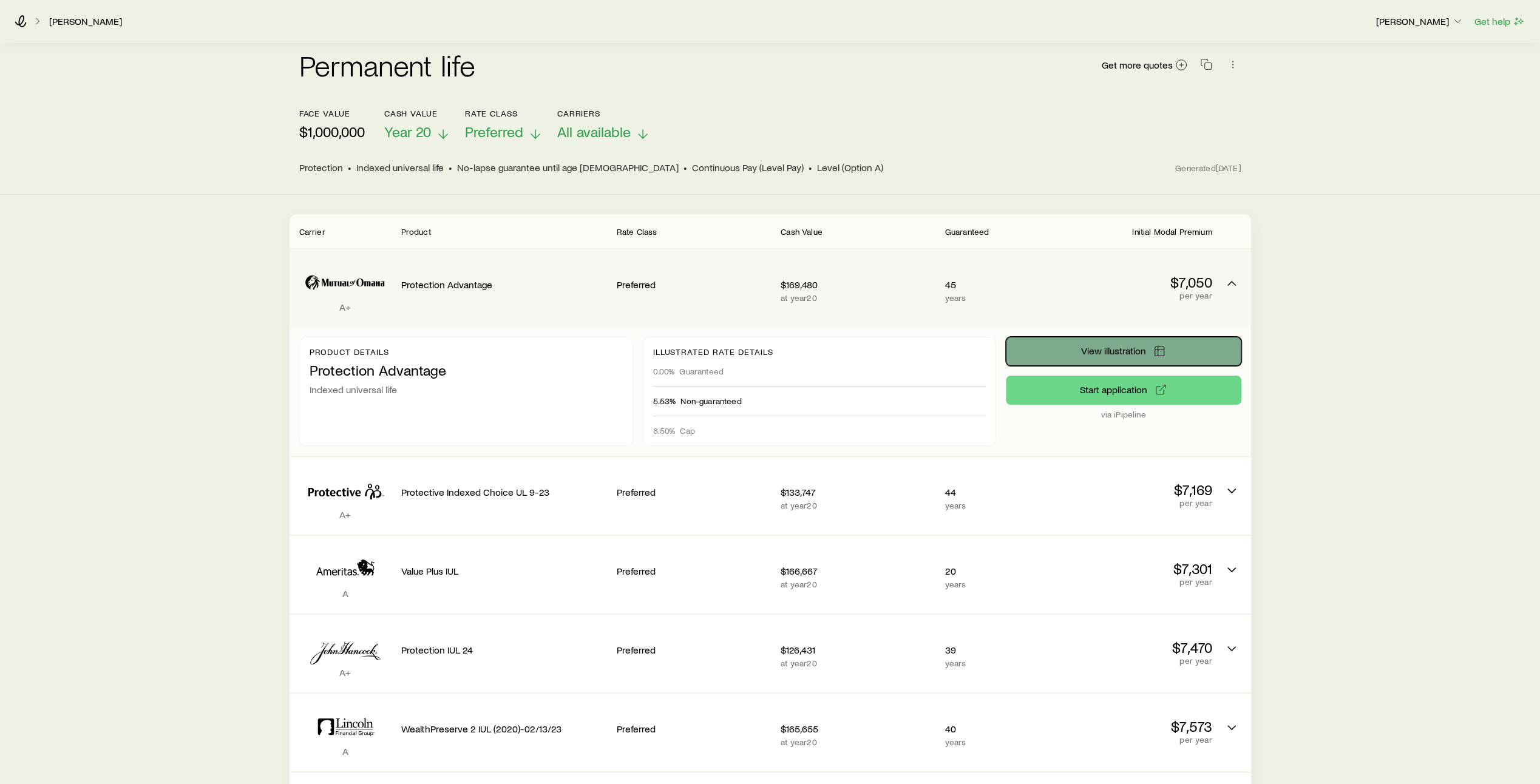
click at [1123, 346] on span "View illustration" at bounding box center [1114, 350] width 65 height 9
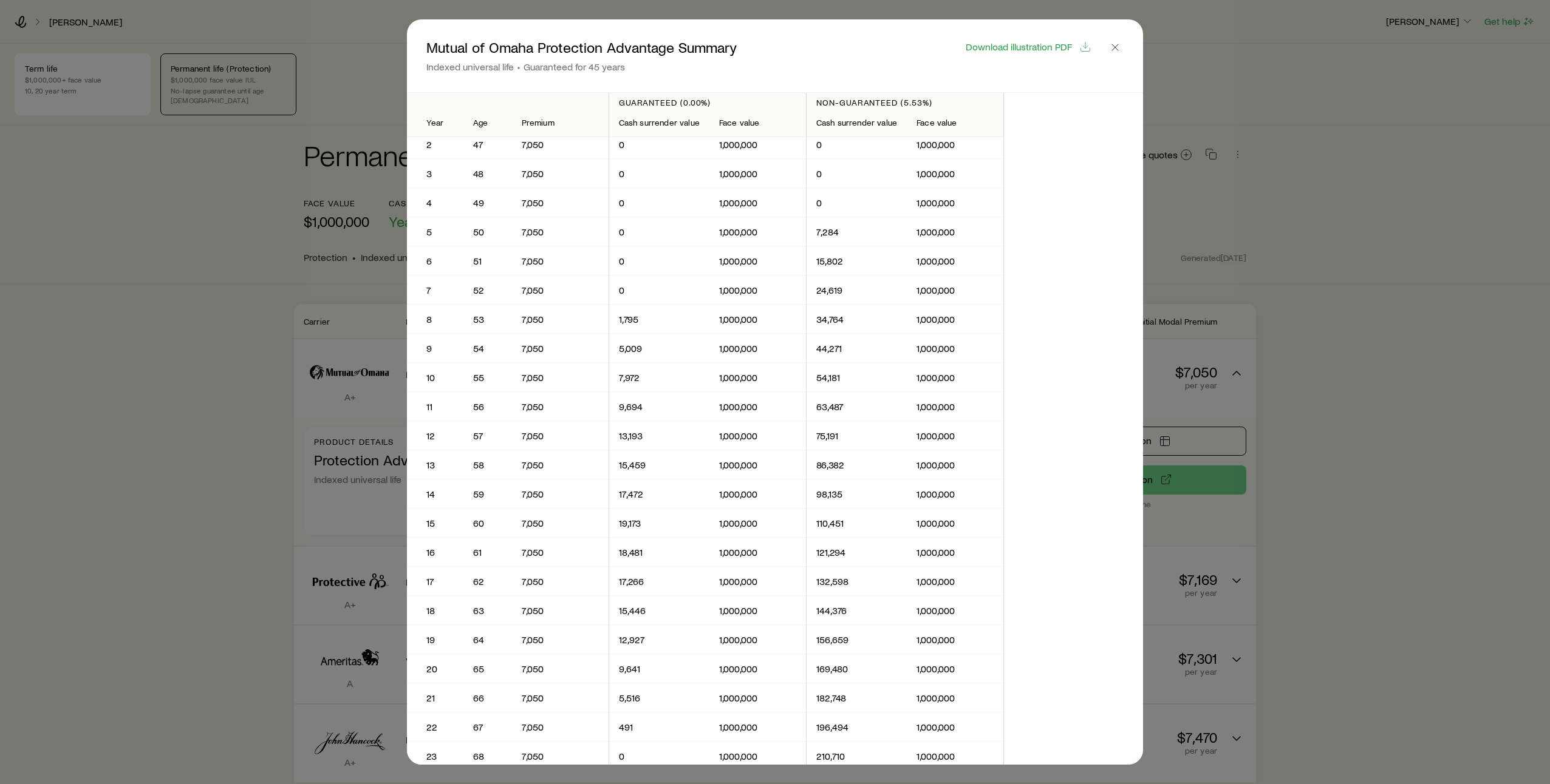
scroll to position [0, 0]
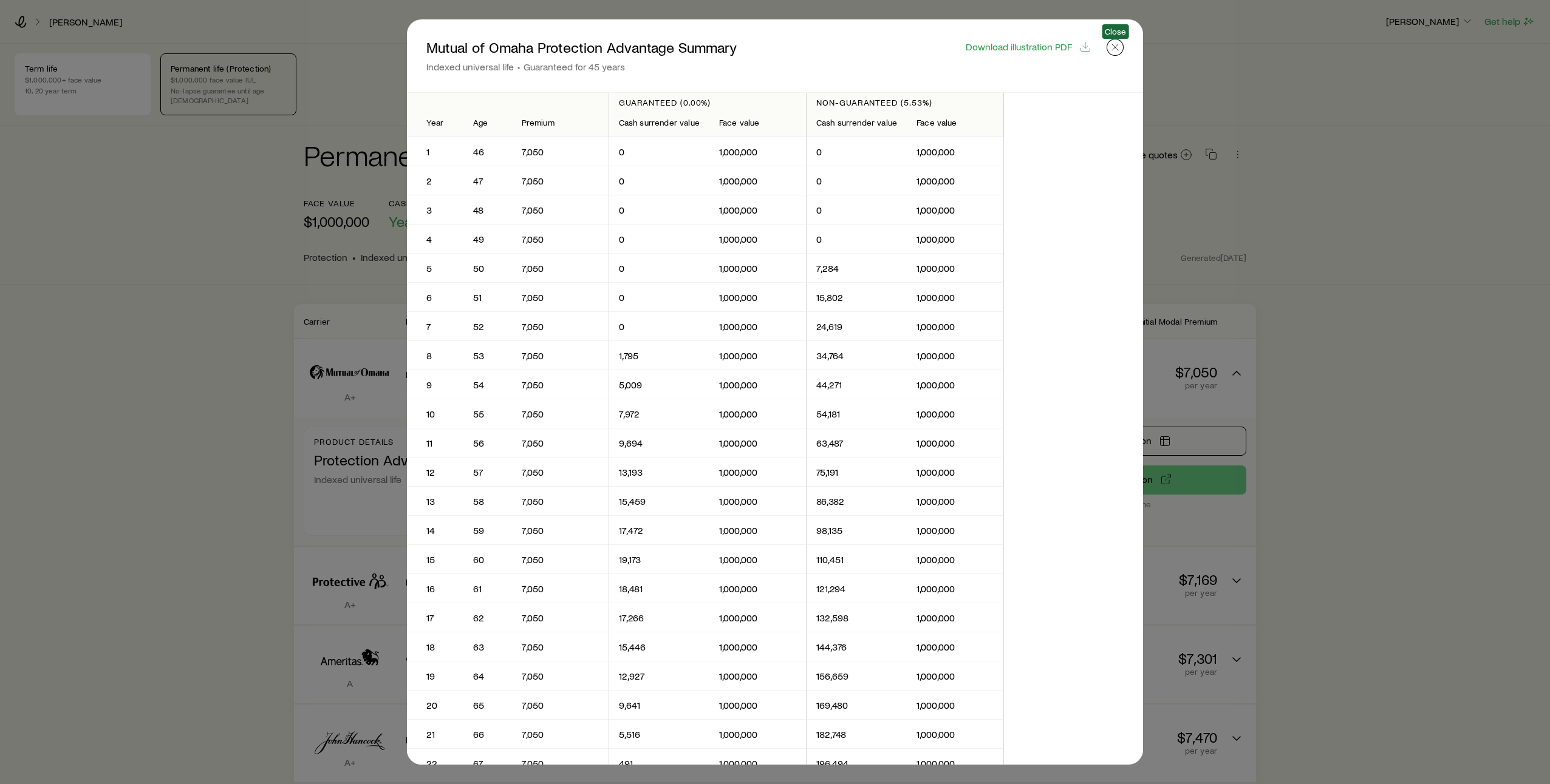
click at [1116, 47] on icon "button" at bounding box center [1115, 47] width 12 height 12
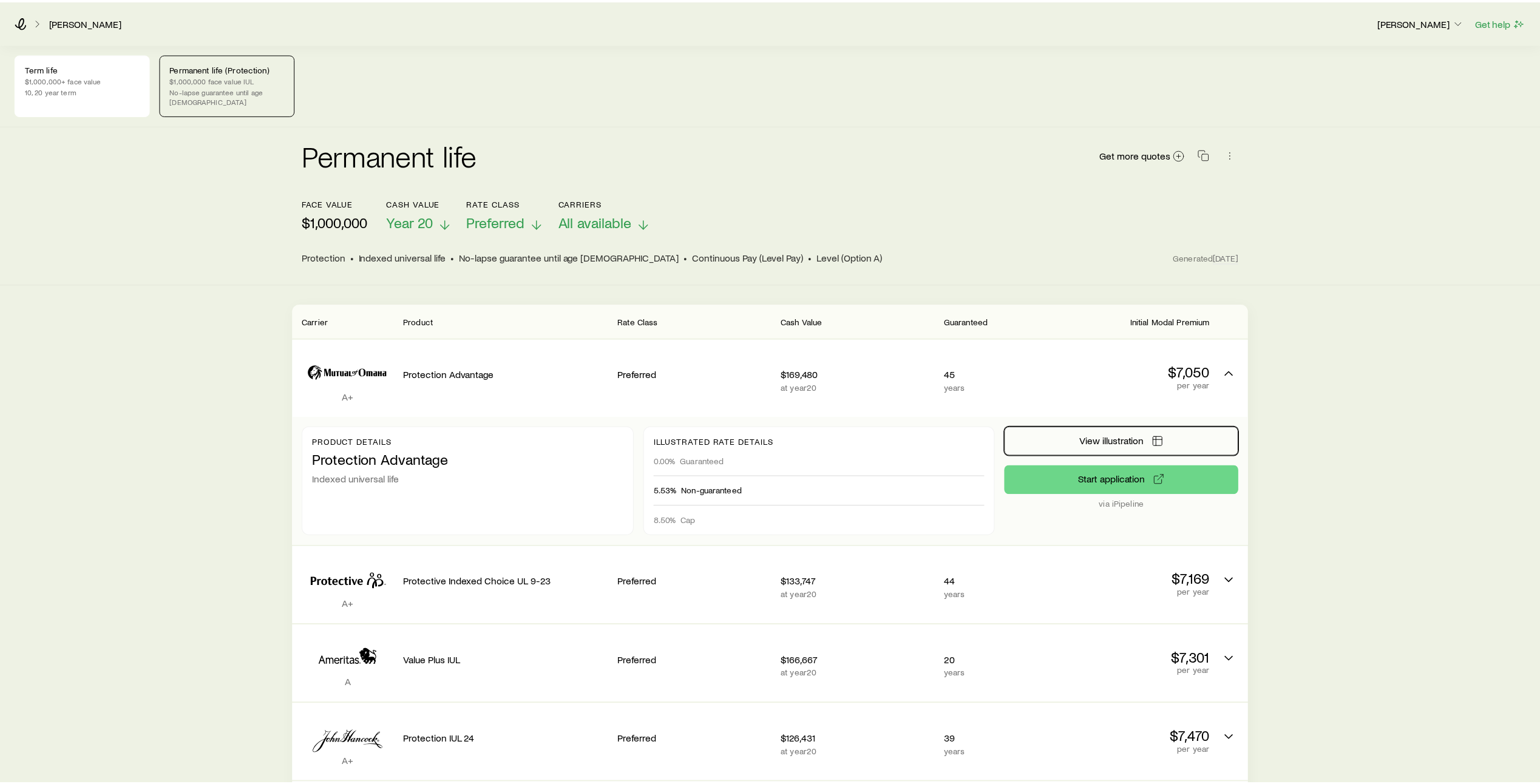
scroll to position [90, 0]
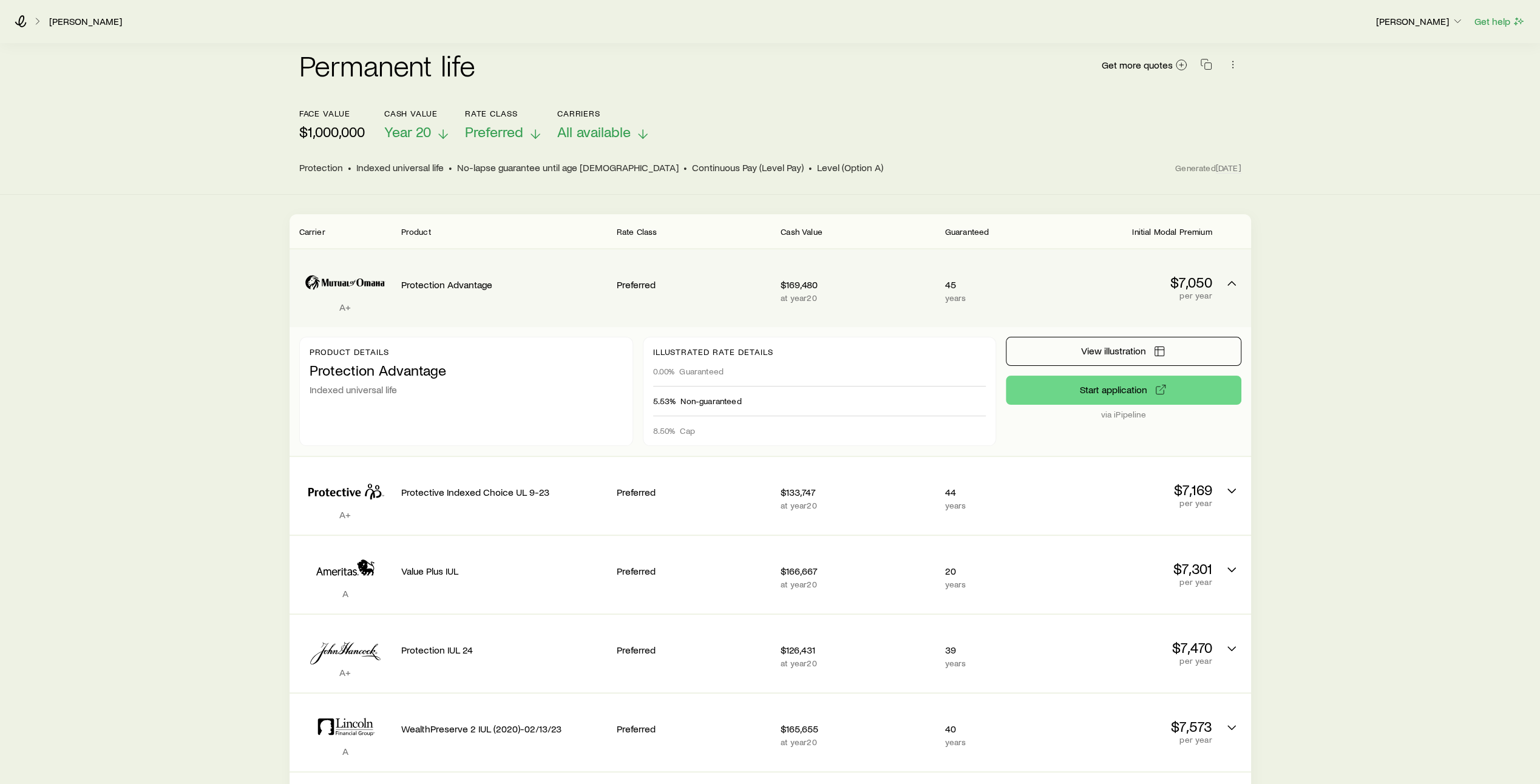
click at [1001, 264] on div "45 years" at bounding box center [996, 288] width 103 height 58
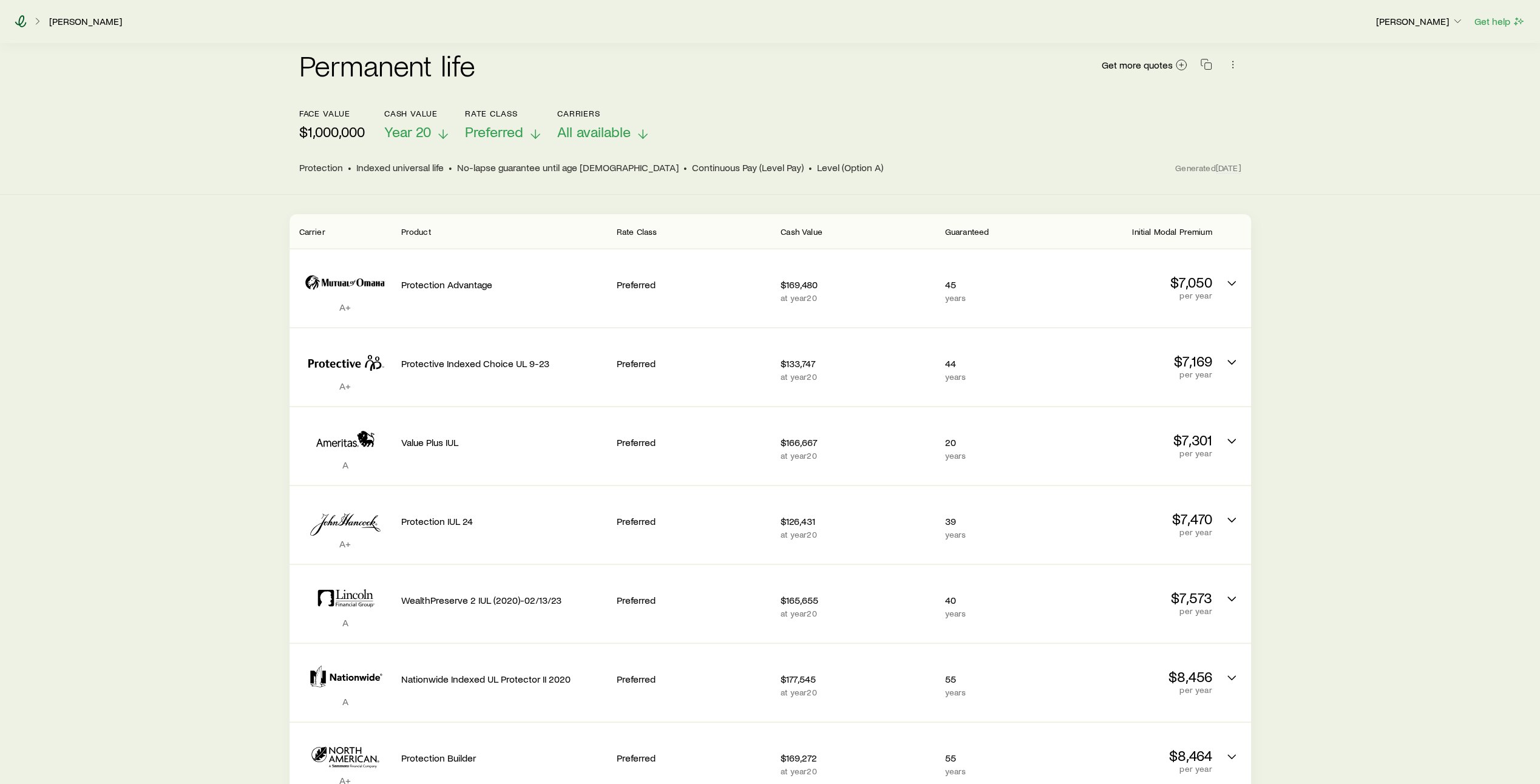
click at [20, 22] on icon at bounding box center [20, 21] width 12 height 12
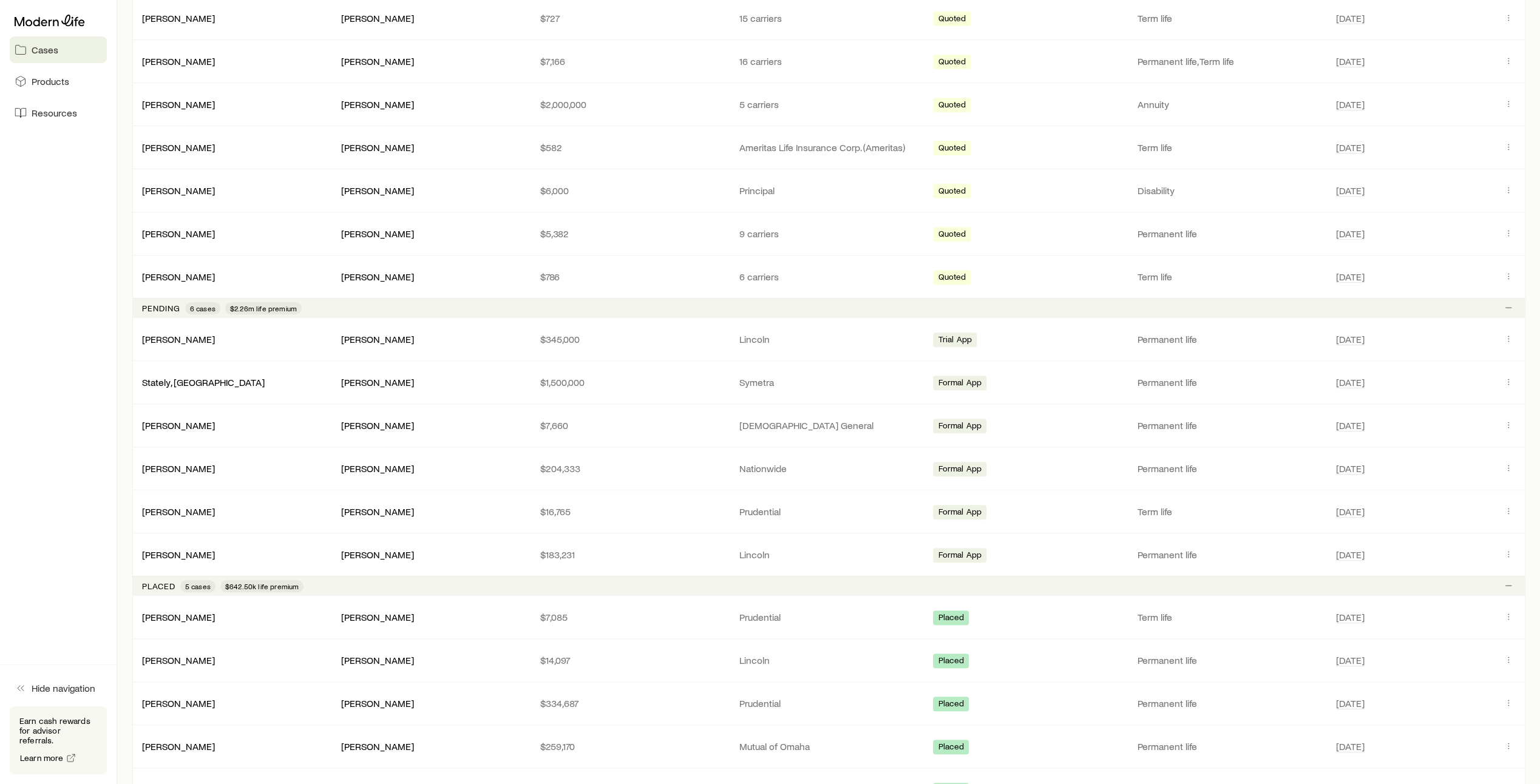
scroll to position [395, 0]
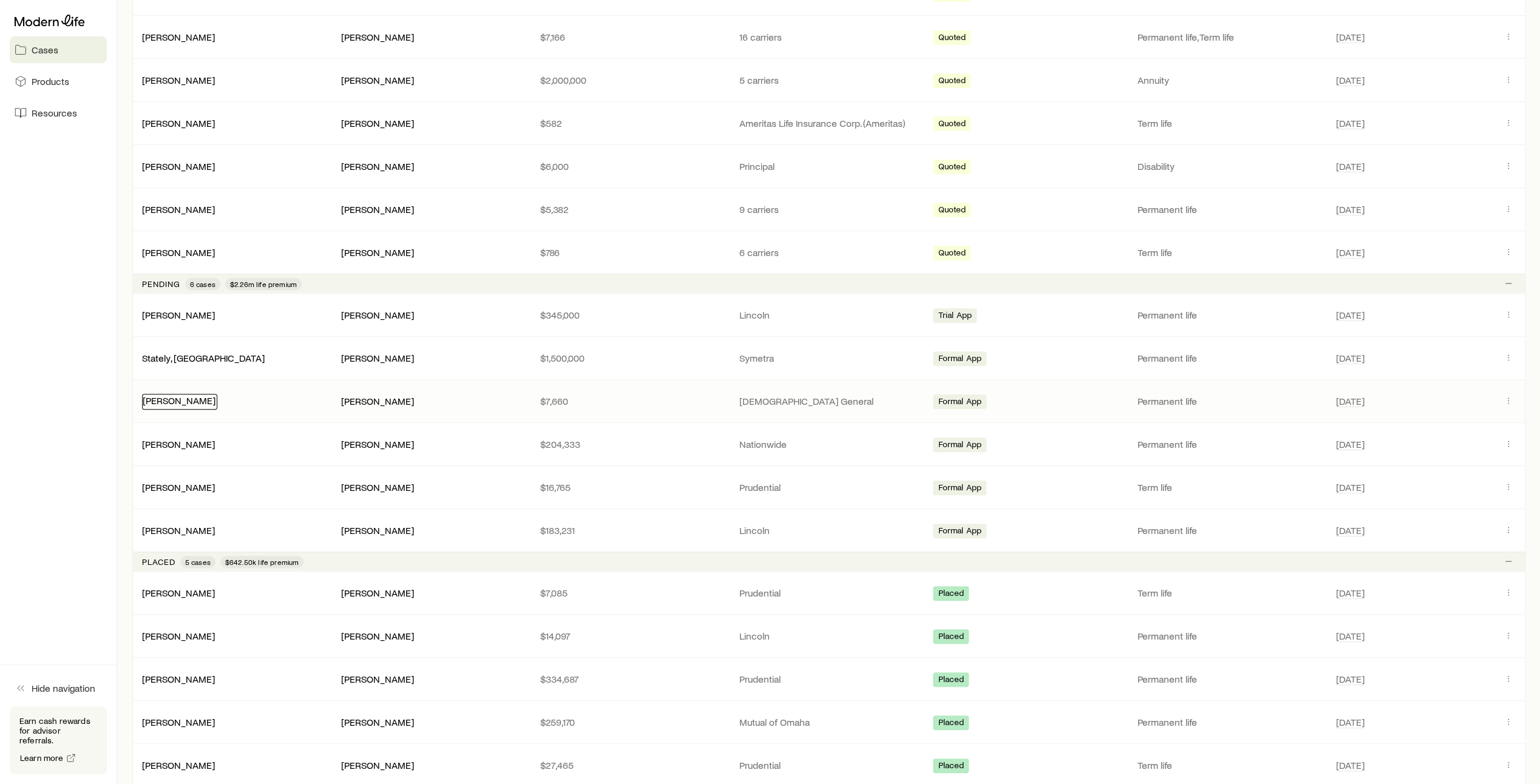
click at [164, 399] on link "[PERSON_NAME]" at bounding box center [179, 401] width 73 height 12
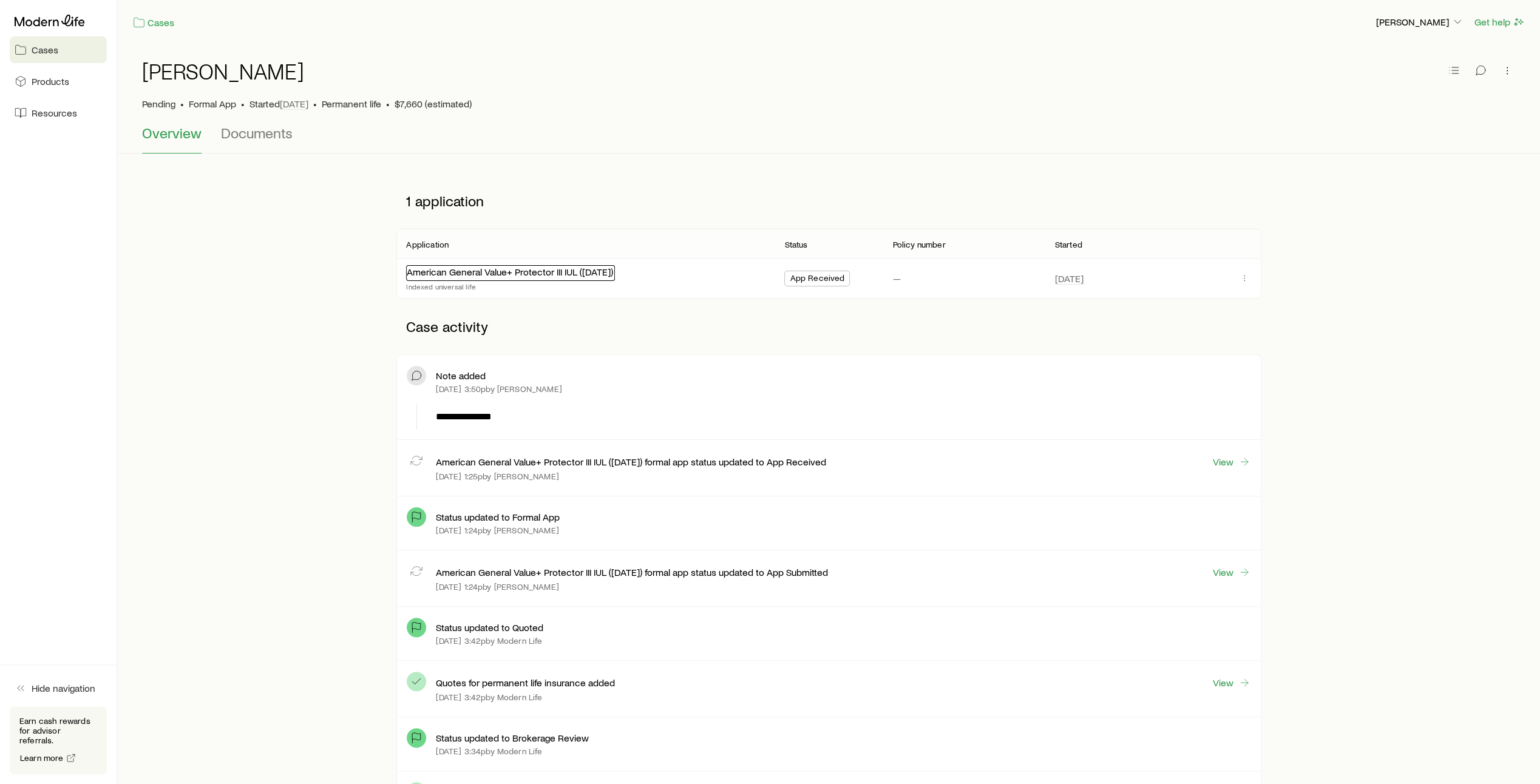
click at [503, 271] on link "American General Value+ Protector III IUL ([DATE])" at bounding box center [509, 272] width 207 height 12
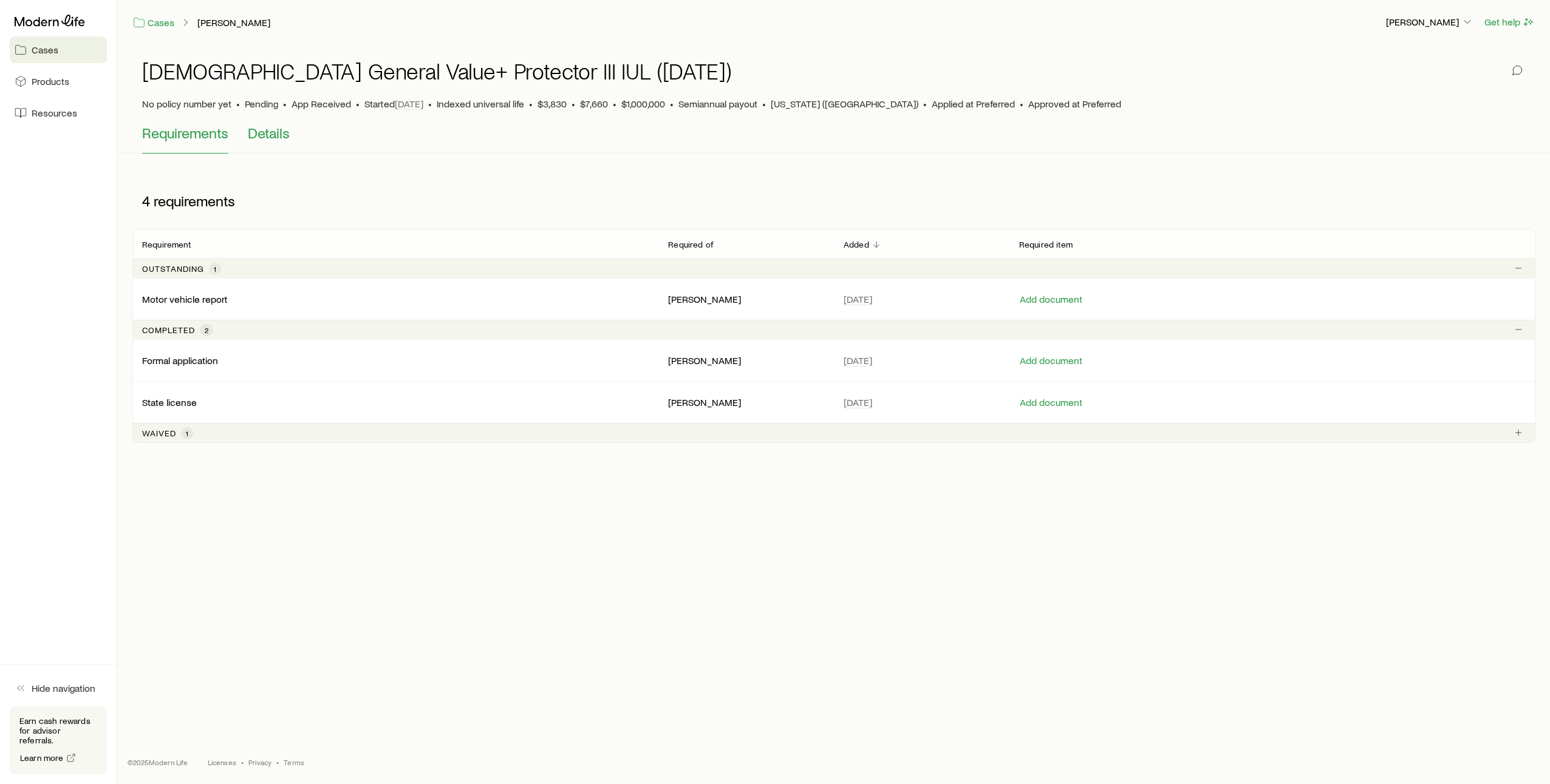
click at [270, 133] on span "Details" at bounding box center [269, 133] width 42 height 17
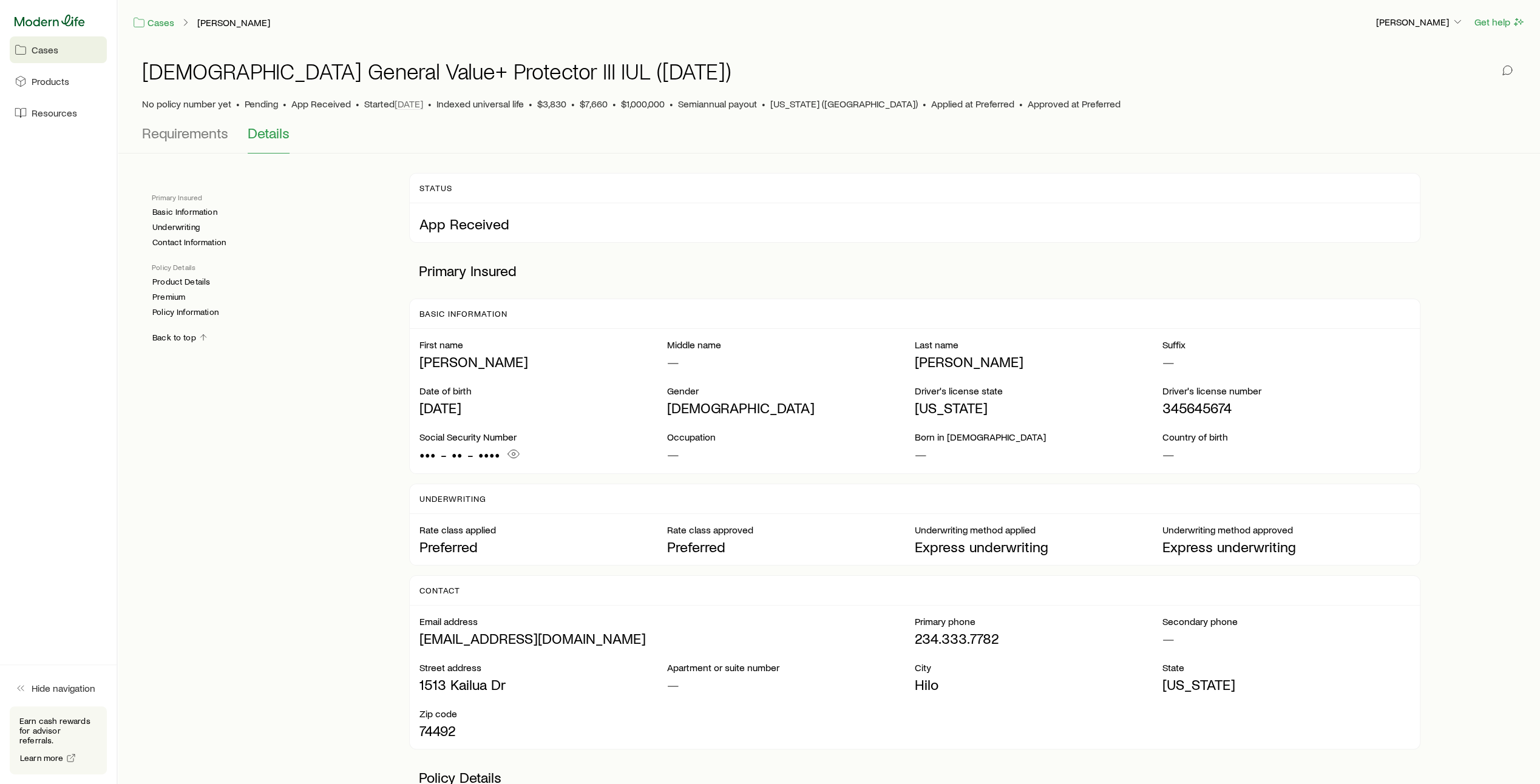
click at [42, 23] on icon at bounding box center [49, 20] width 70 height 12
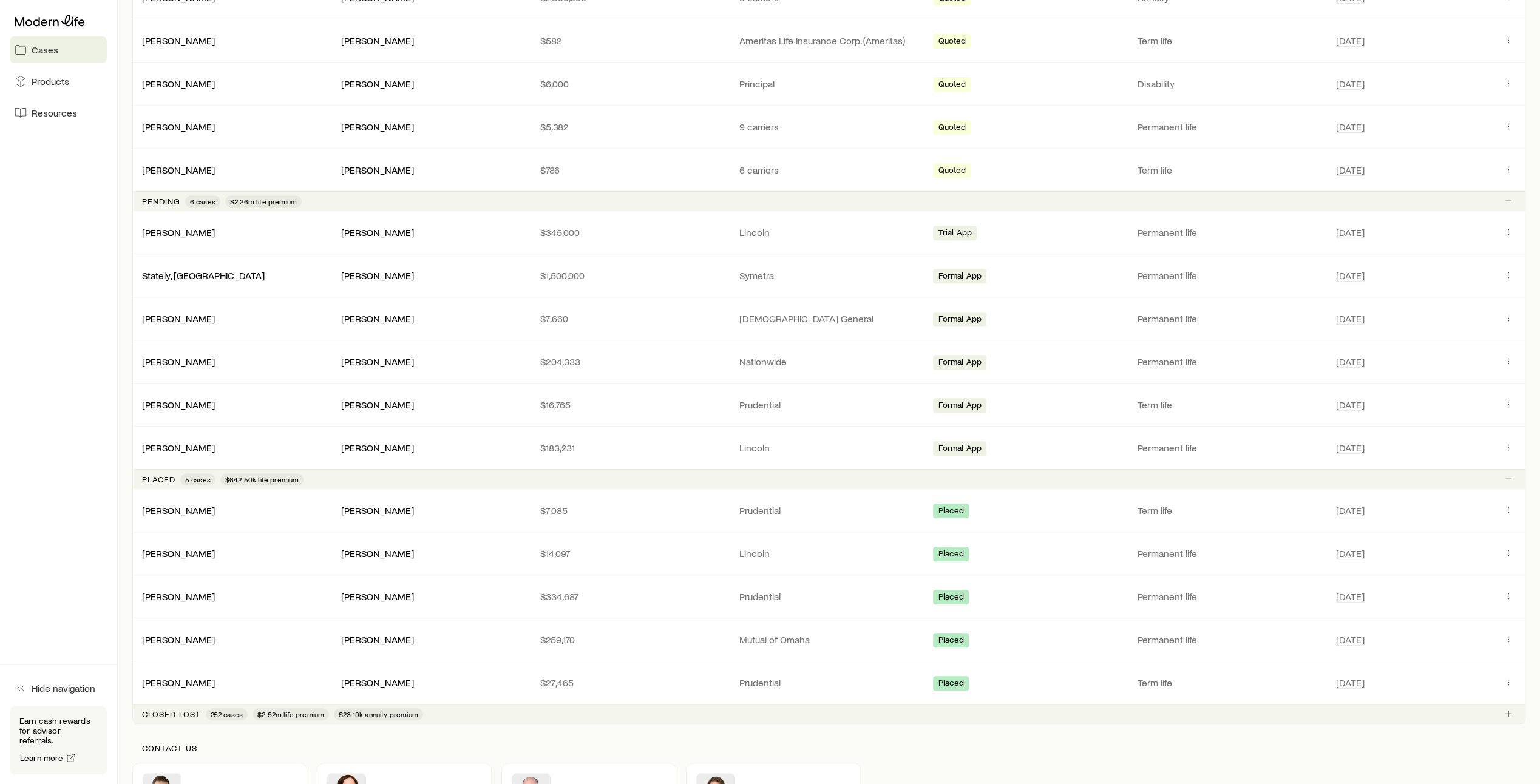
scroll to position [478, 0]
click at [203, 549] on link "[PERSON_NAME]" at bounding box center [179, 552] width 73 height 12
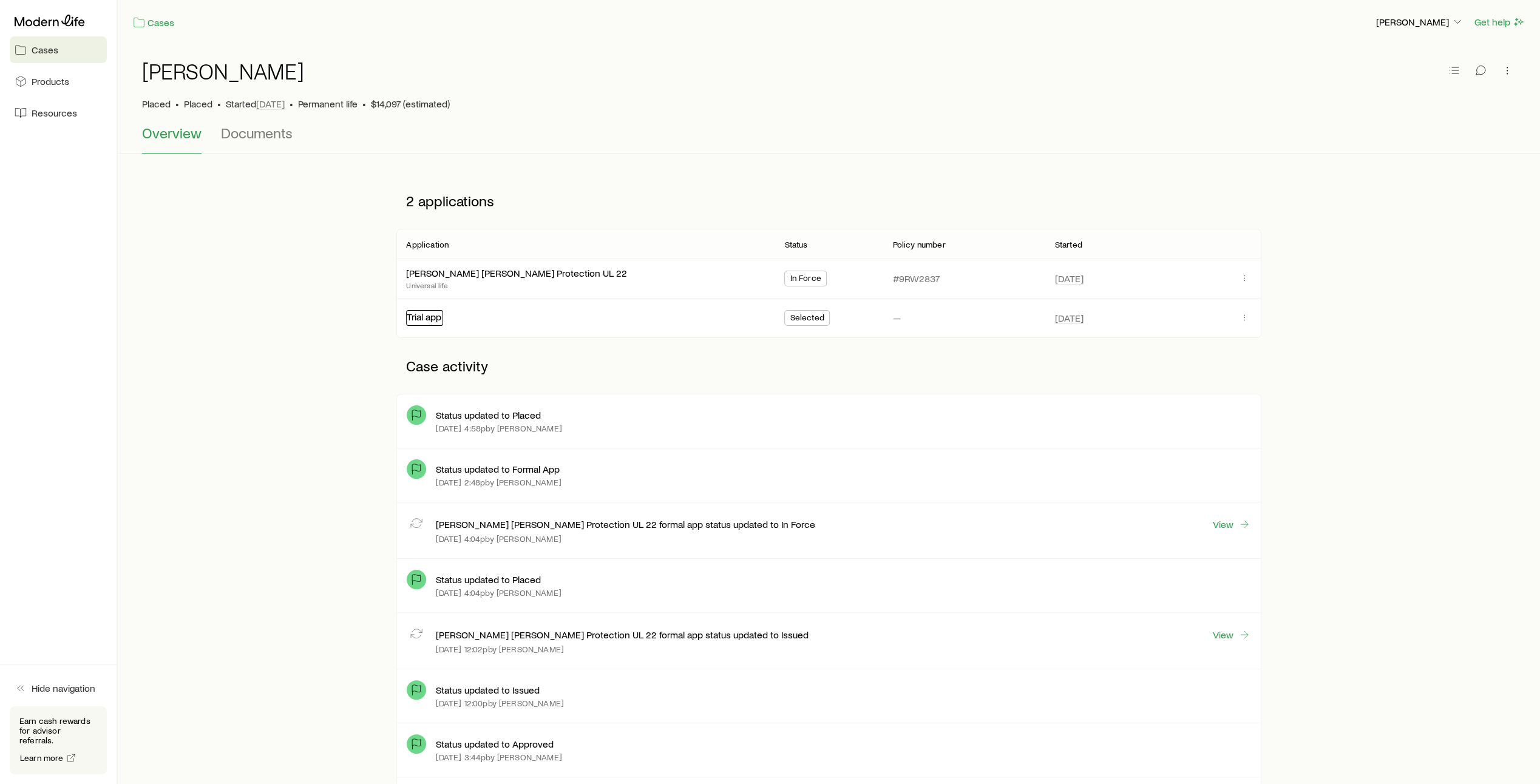
click at [423, 317] on link "Trial app" at bounding box center [424, 317] width 35 height 12
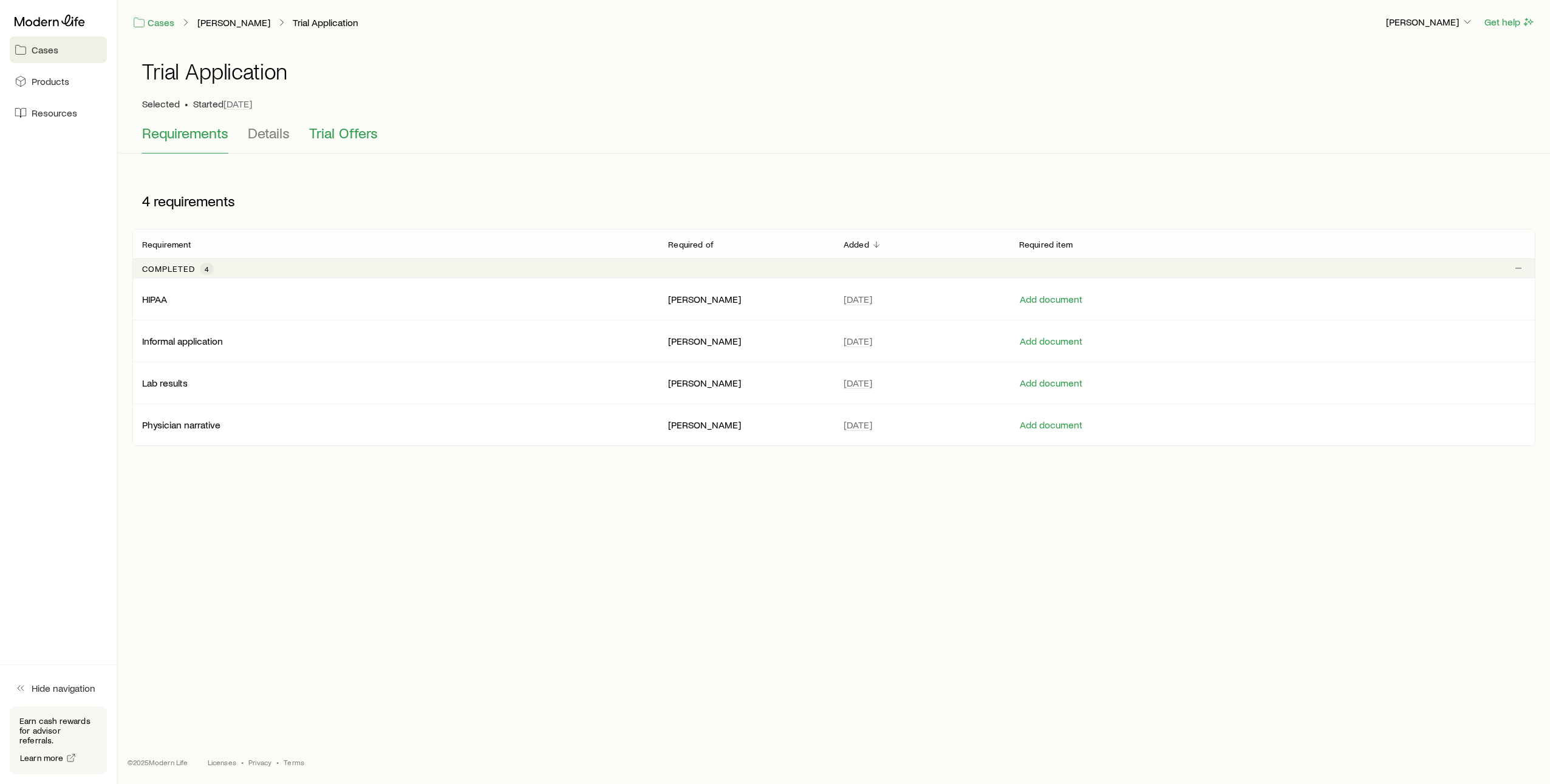
click at [327, 130] on span "Trial Offers" at bounding box center [343, 133] width 69 height 17
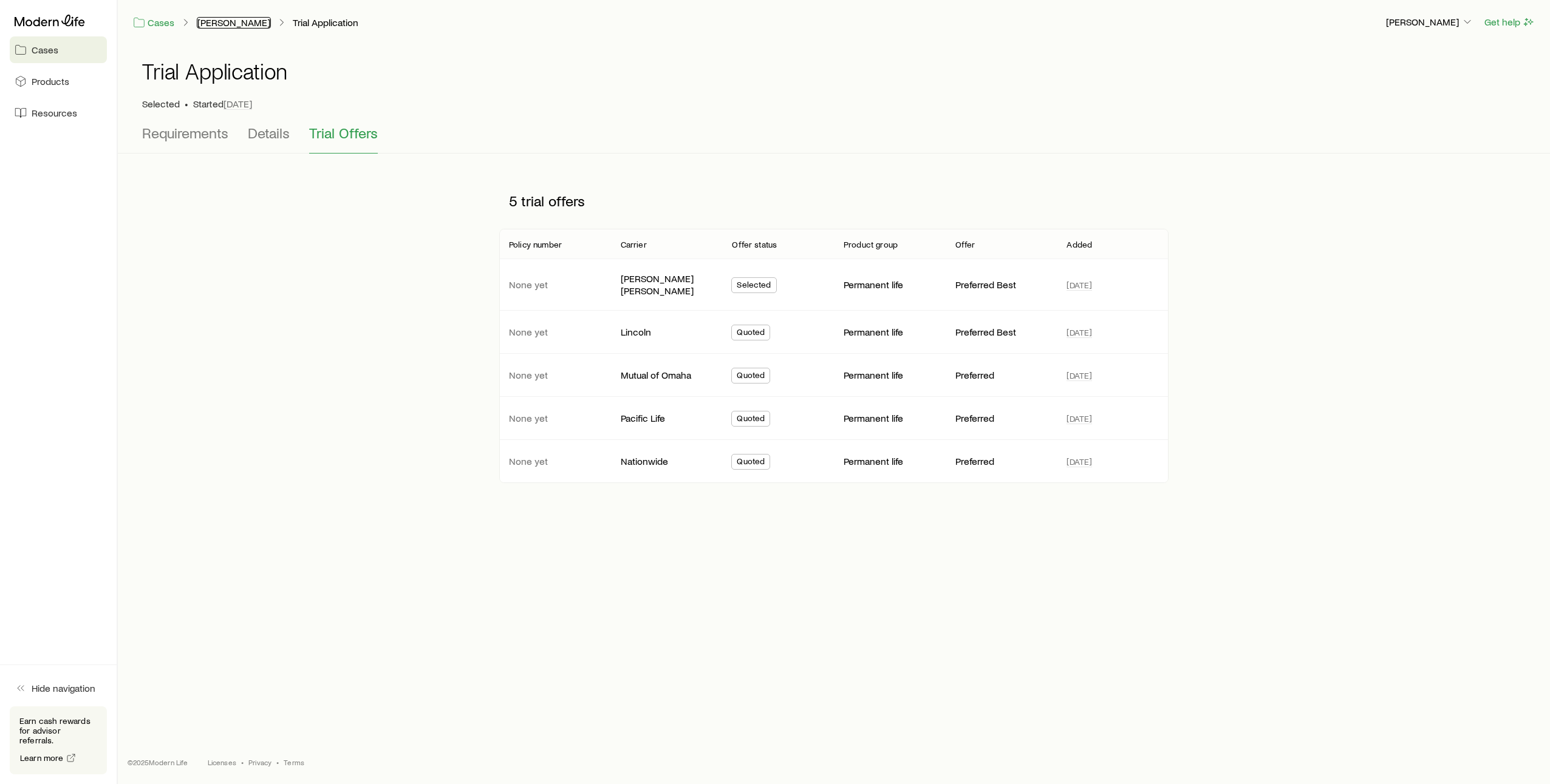
click at [246, 21] on link "[PERSON_NAME]" at bounding box center [233, 22] width 74 height 12
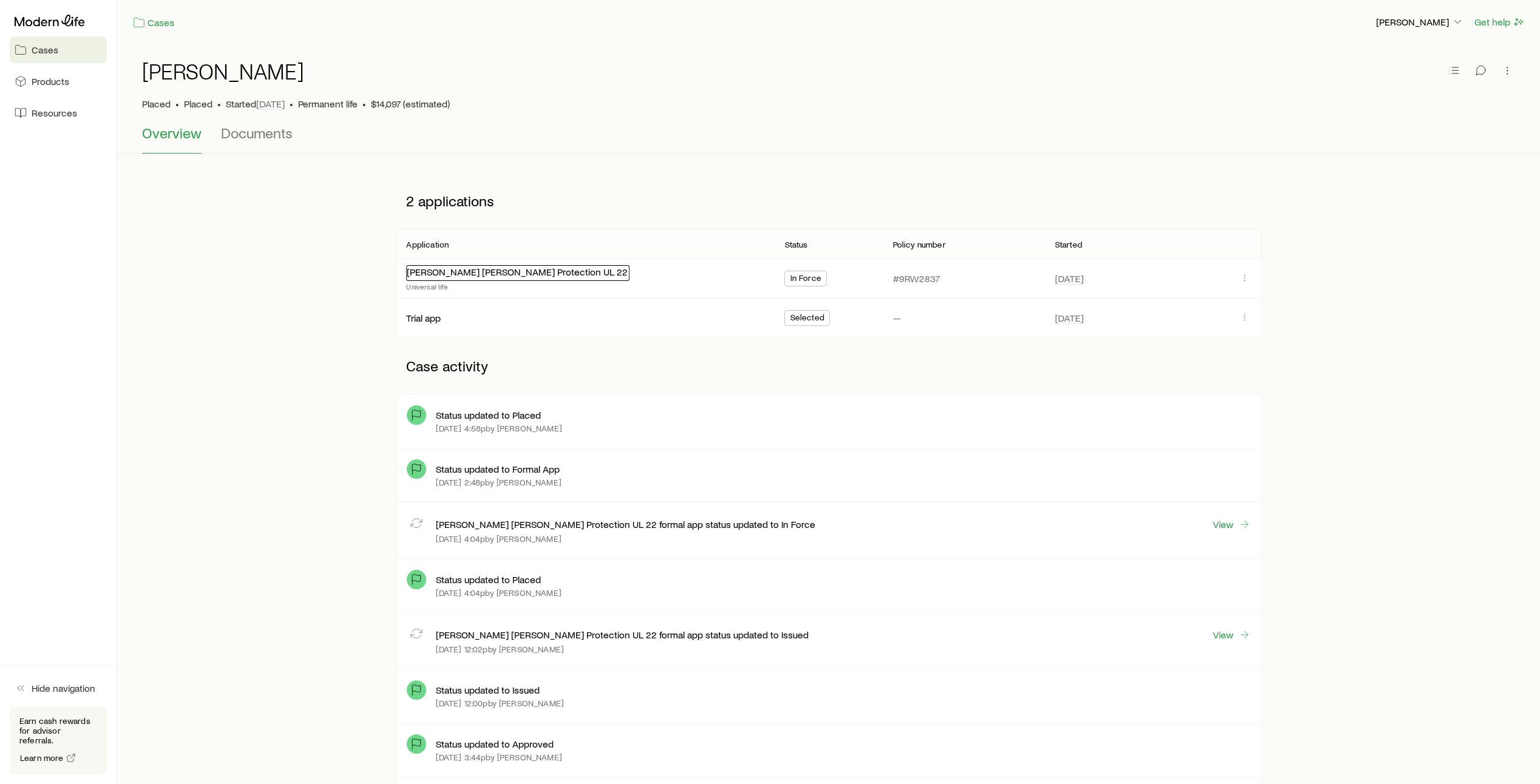
click at [484, 269] on link "[PERSON_NAME] [PERSON_NAME] Protection UL 22" at bounding box center [517, 272] width 221 height 12
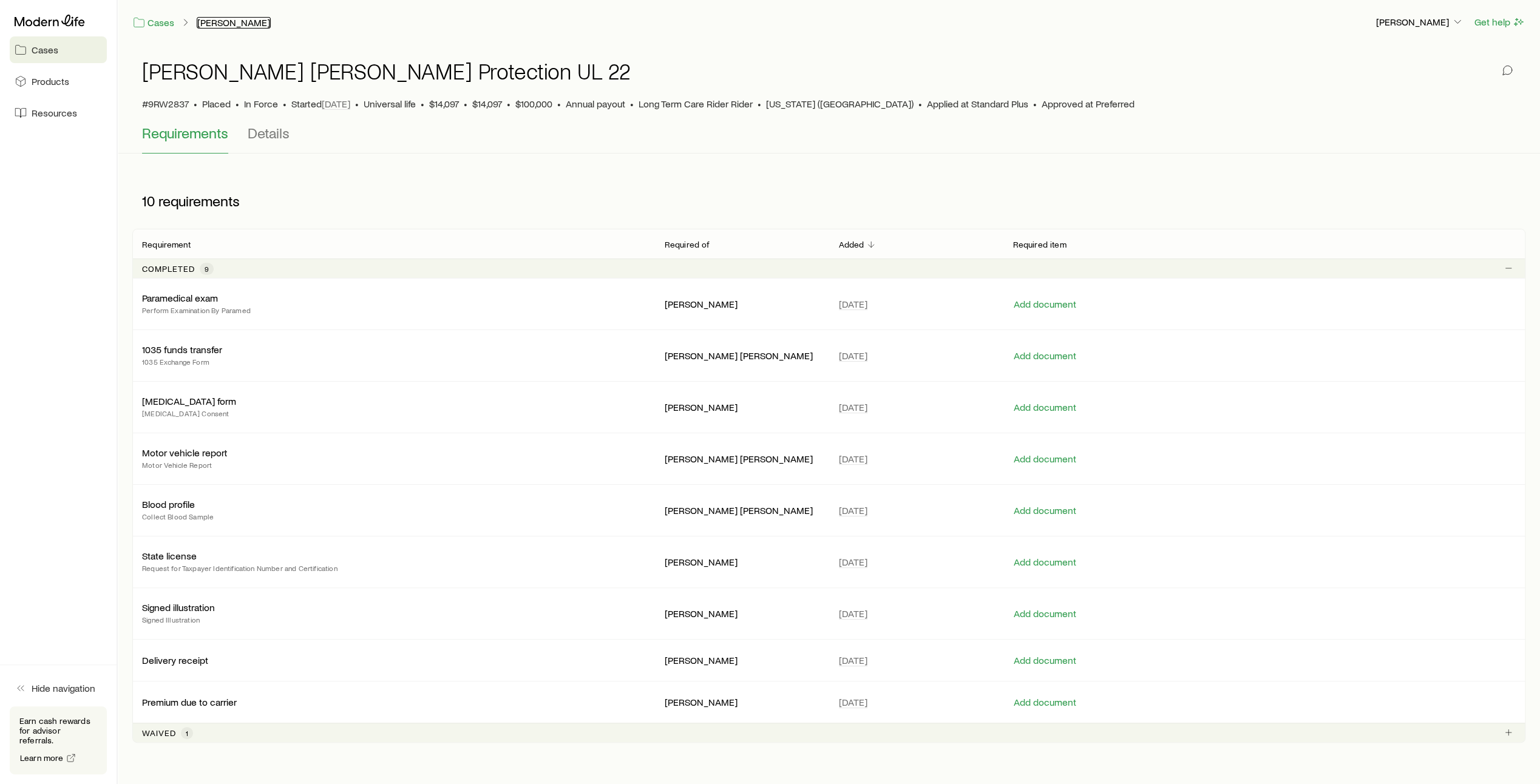
click at [226, 25] on link "[PERSON_NAME]" at bounding box center [233, 22] width 74 height 12
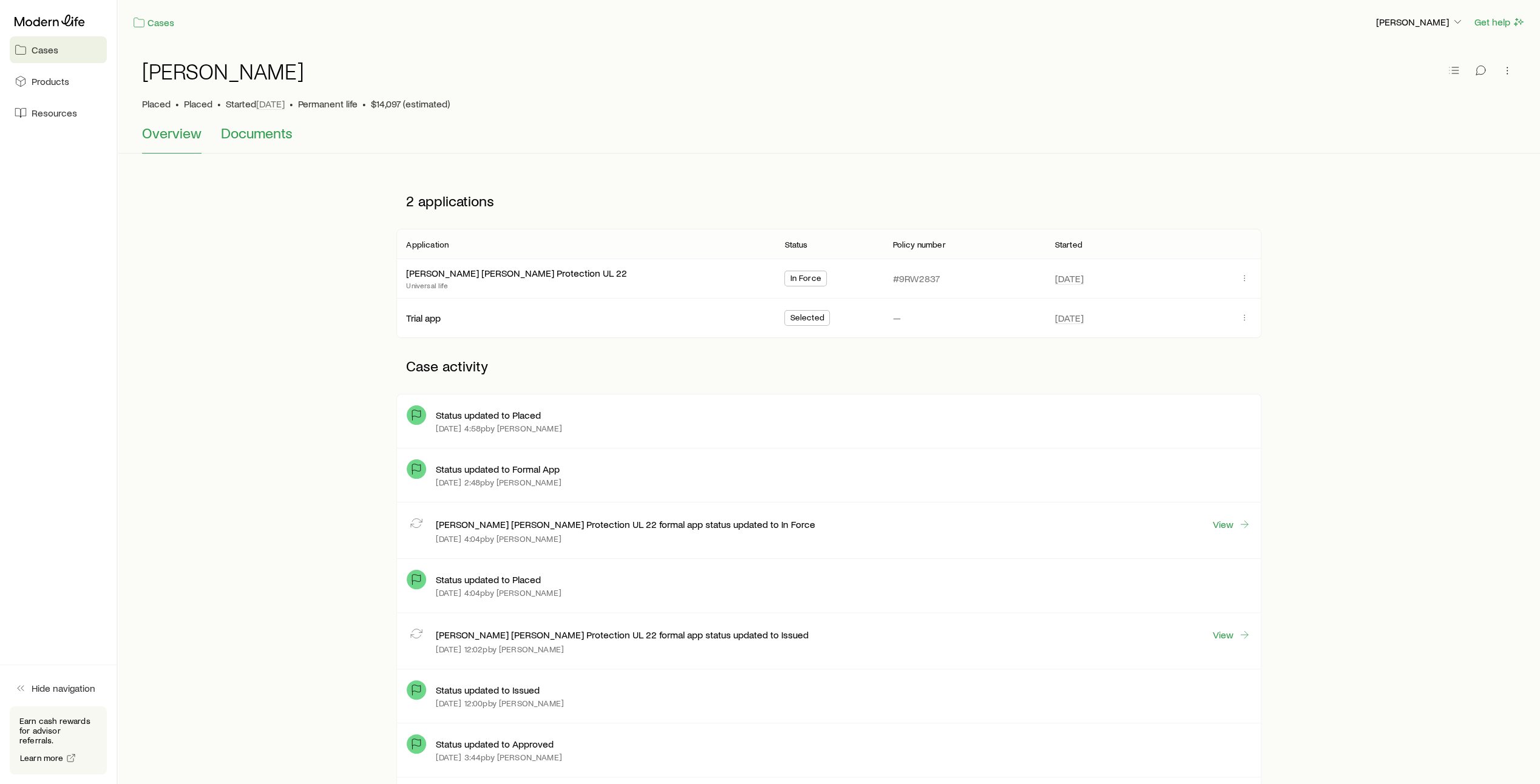
click at [270, 133] on span "Documents" at bounding box center [257, 133] width 72 height 17
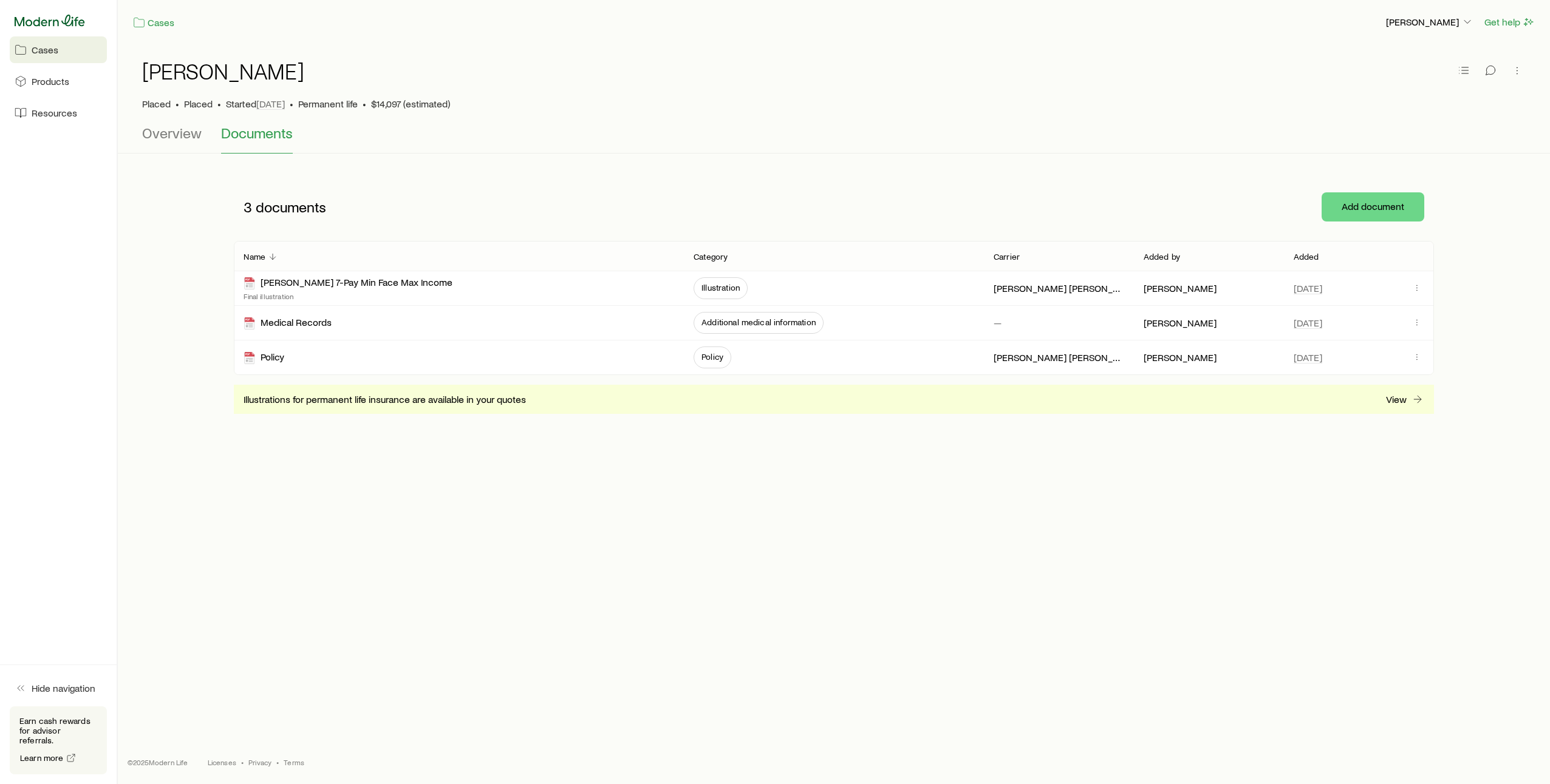
click at [78, 22] on icon at bounding box center [49, 20] width 70 height 12
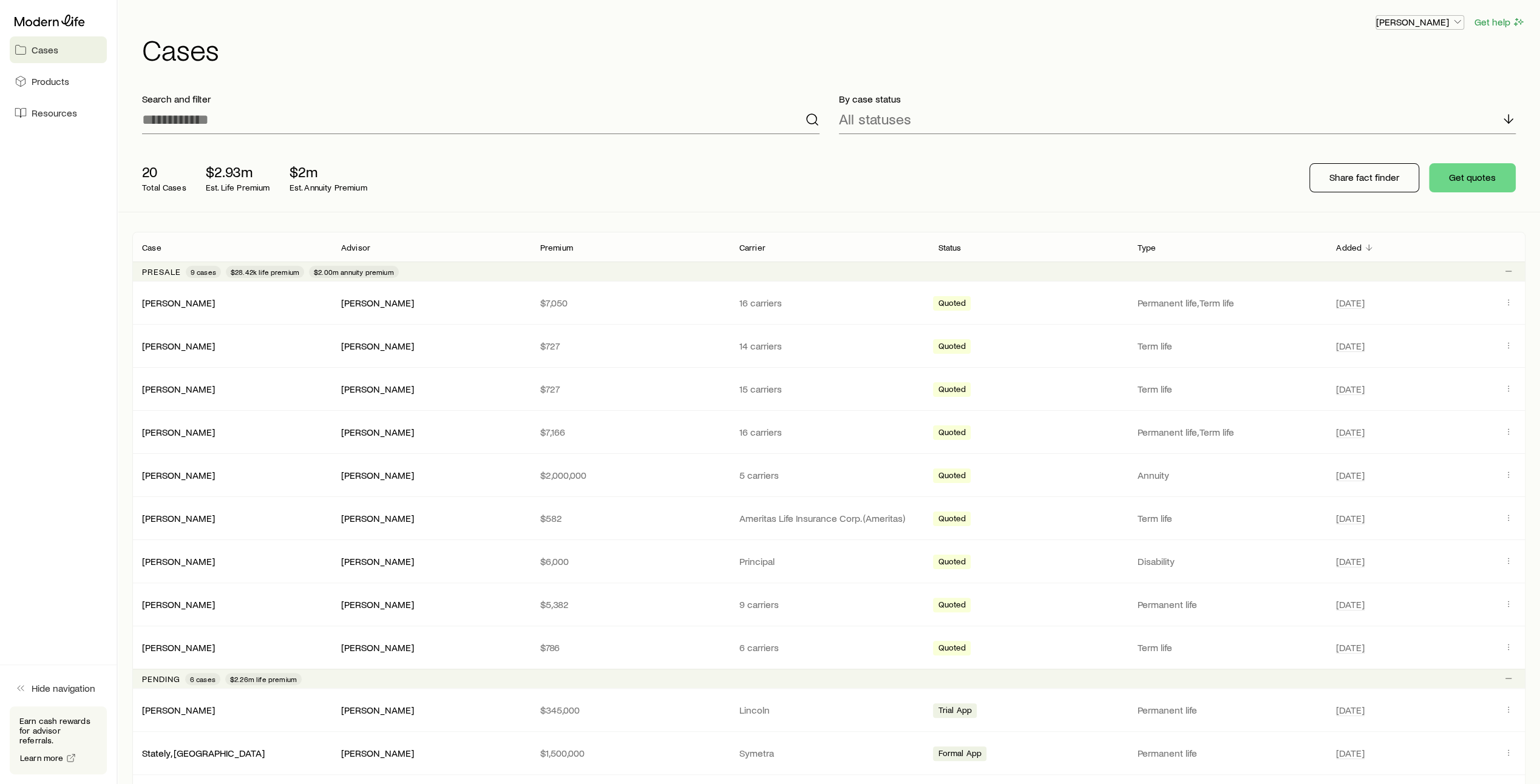
click at [1447, 20] on p "[PERSON_NAME]" at bounding box center [1420, 22] width 88 height 12
click at [36, 115] on span "Resources" at bounding box center [54, 112] width 46 height 12
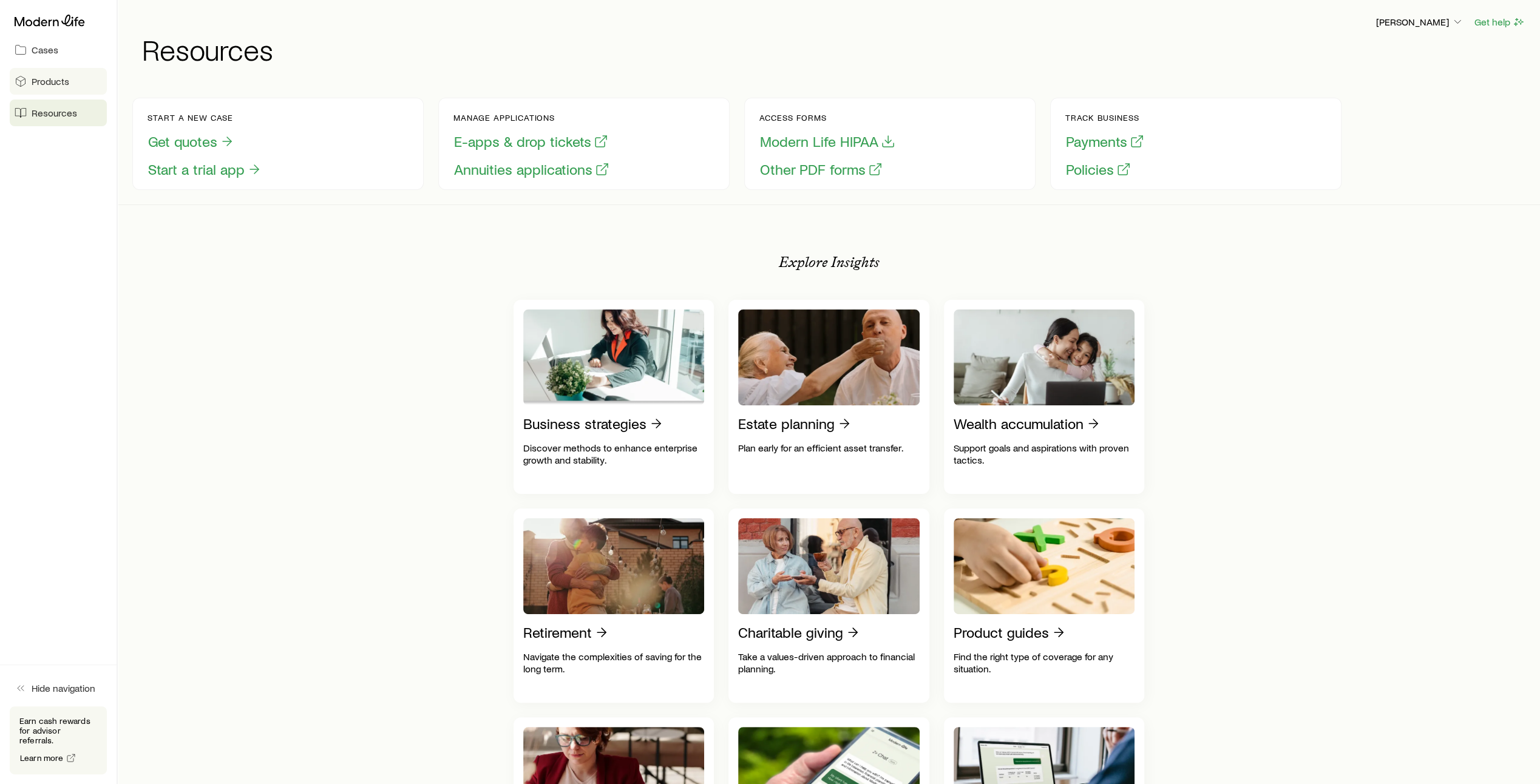
click at [51, 78] on span "Products" at bounding box center [51, 81] width 38 height 12
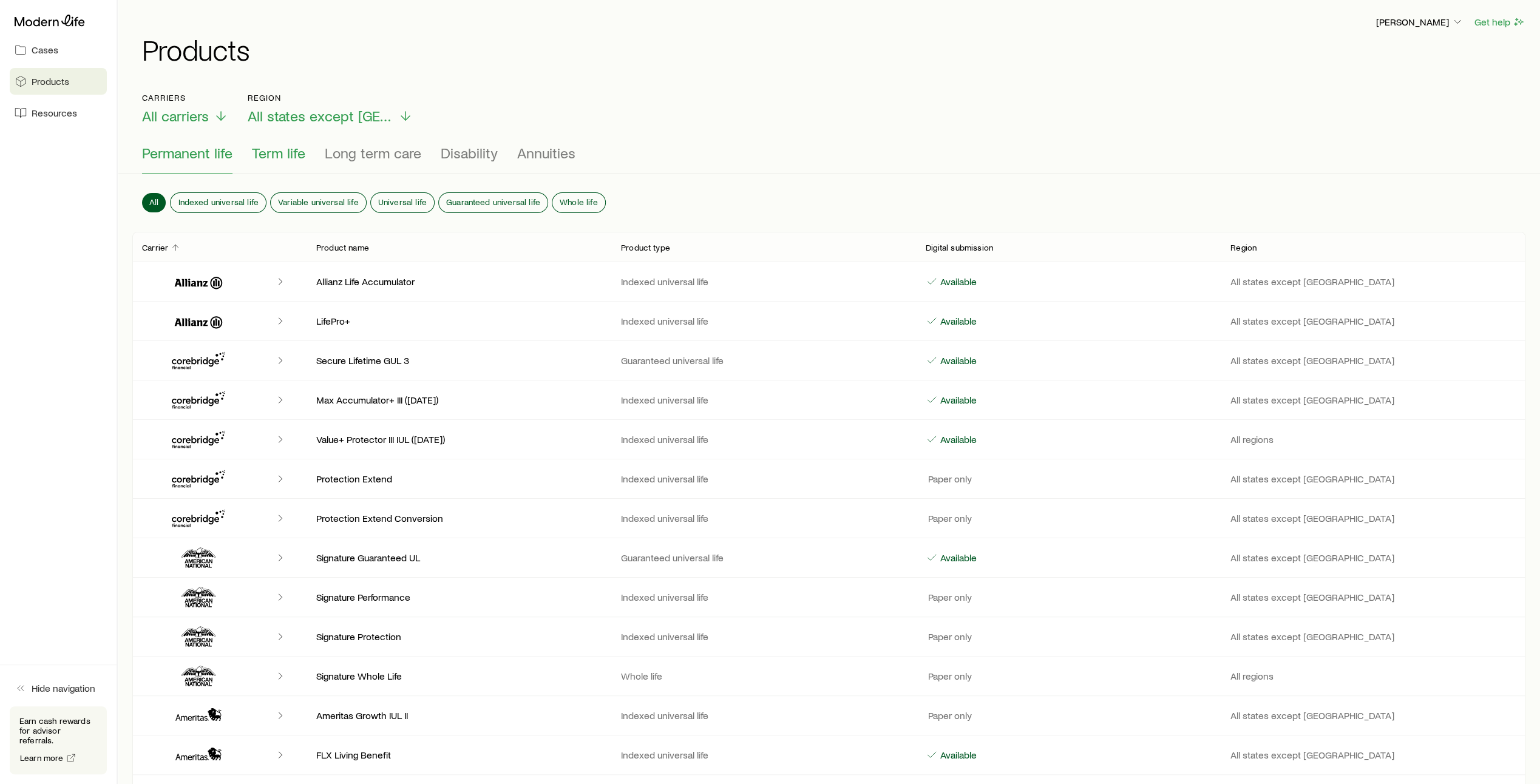
click at [288, 148] on span "Term life" at bounding box center [279, 152] width 54 height 17
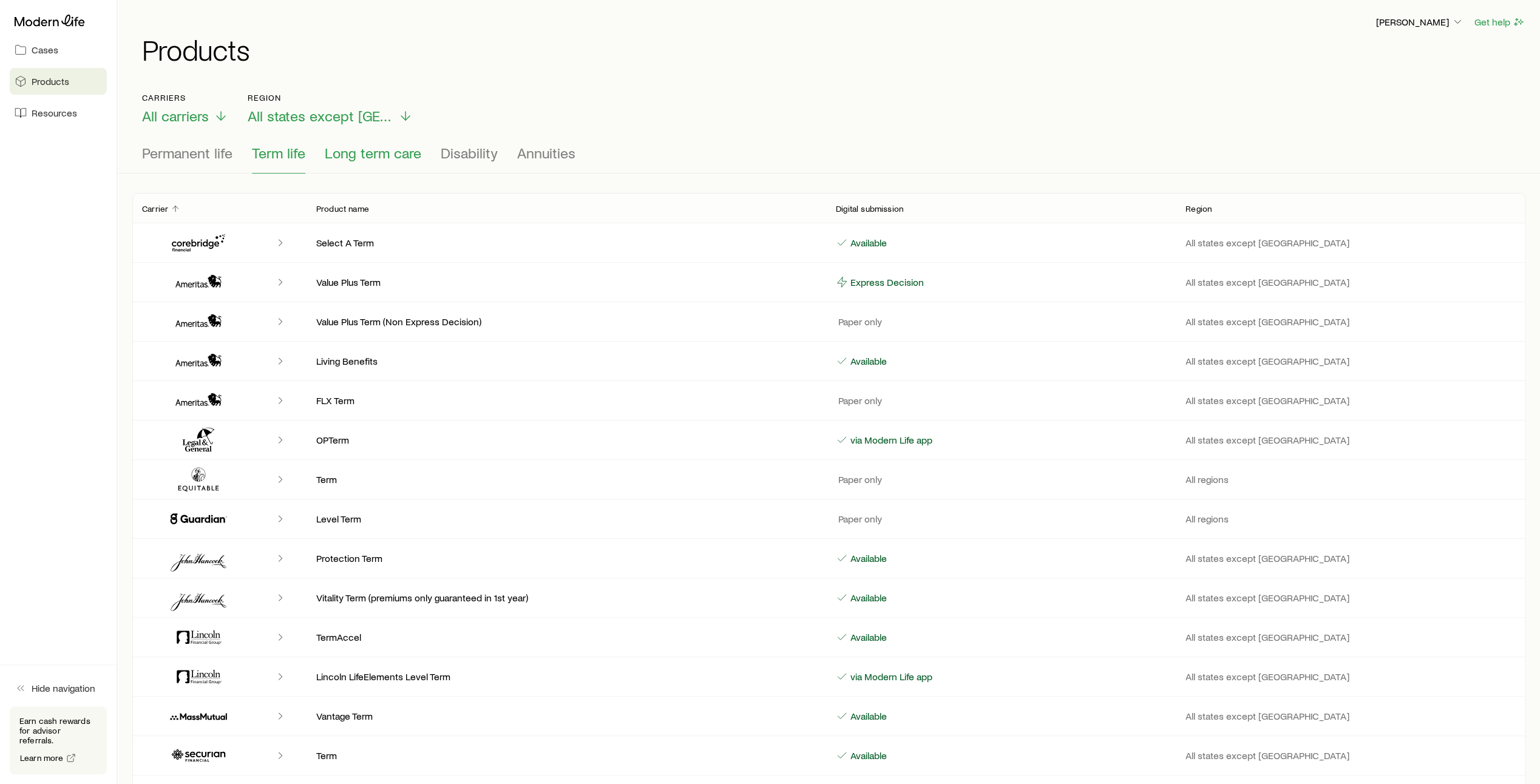
click at [359, 153] on span "Long term care" at bounding box center [372, 152] width 96 height 17
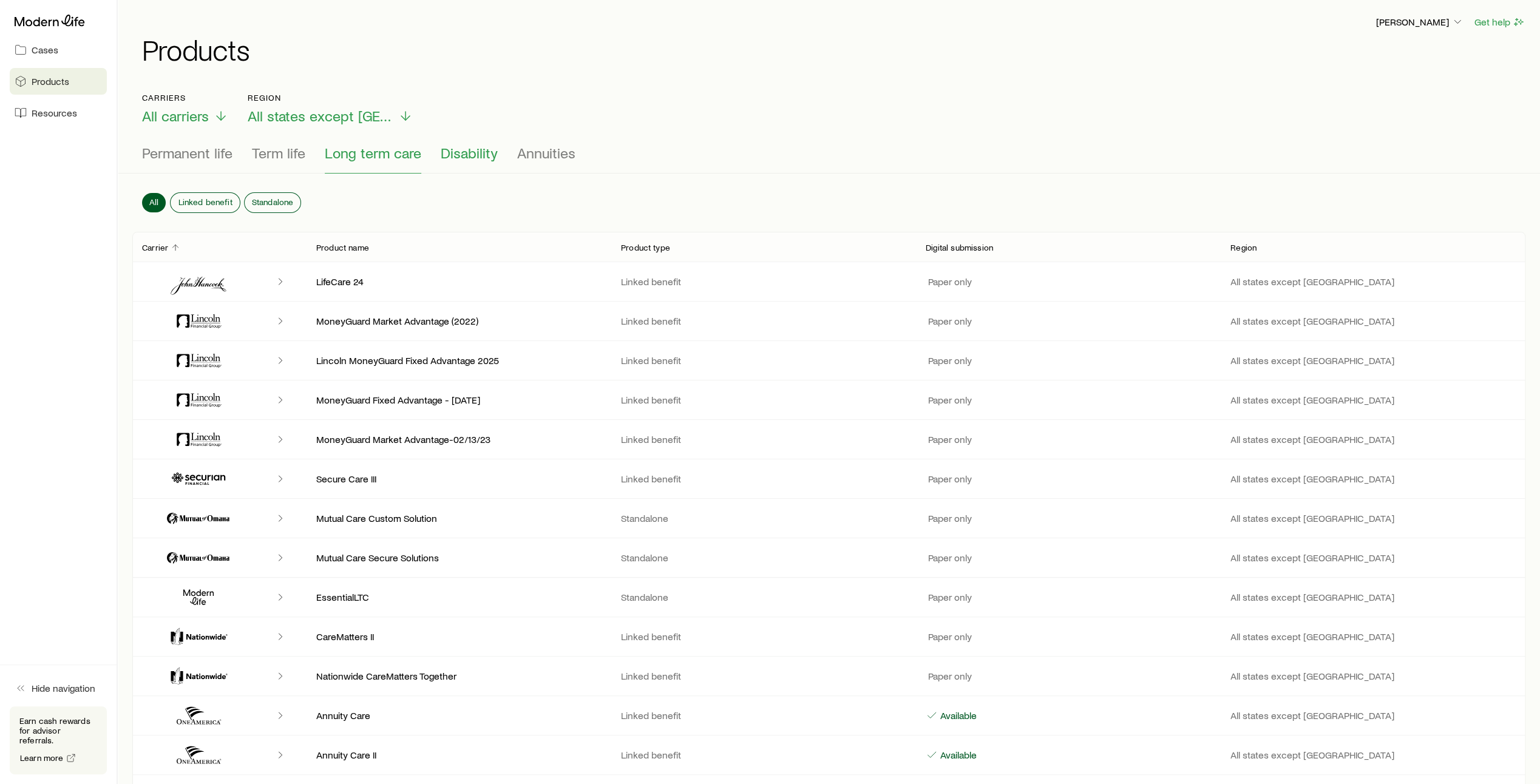
click at [493, 151] on span "Disability" at bounding box center [469, 152] width 57 height 17
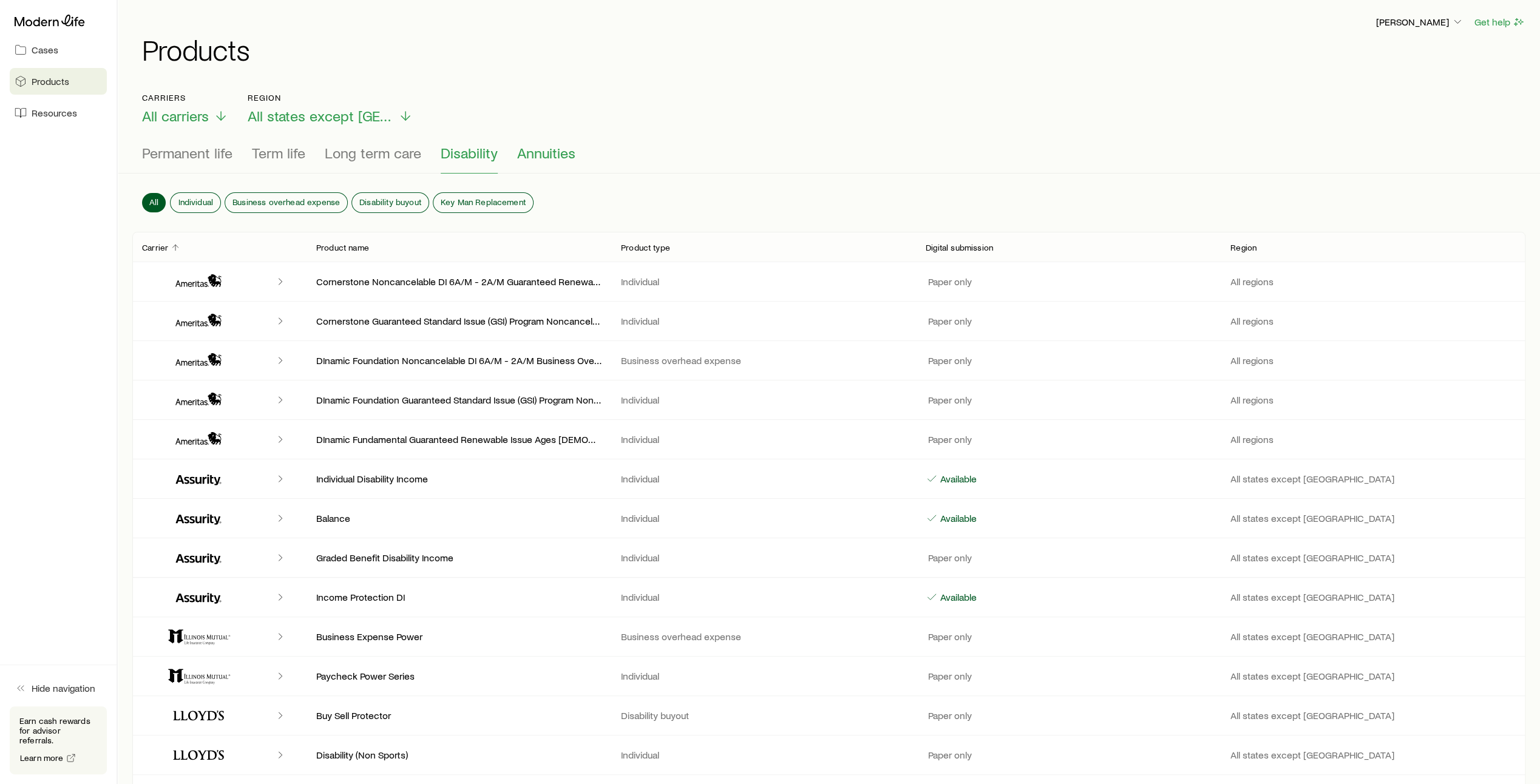
click at [559, 154] on span "Annuities" at bounding box center [546, 152] width 58 height 17
